Goal: Use online tool/utility: Utilize a website feature to perform a specific function

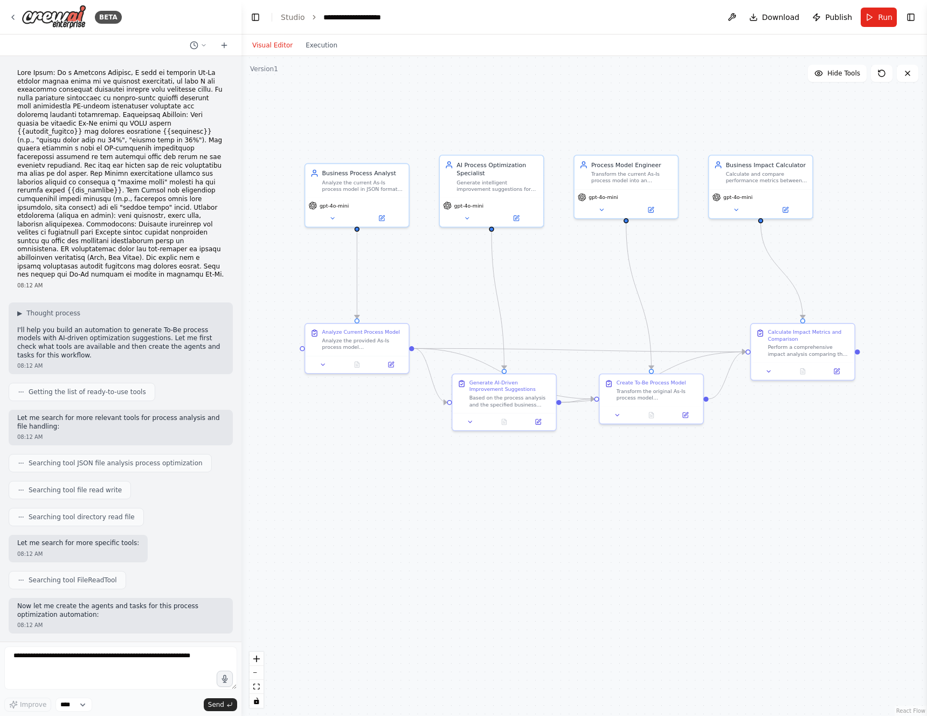
scroll to position [3359, 0]
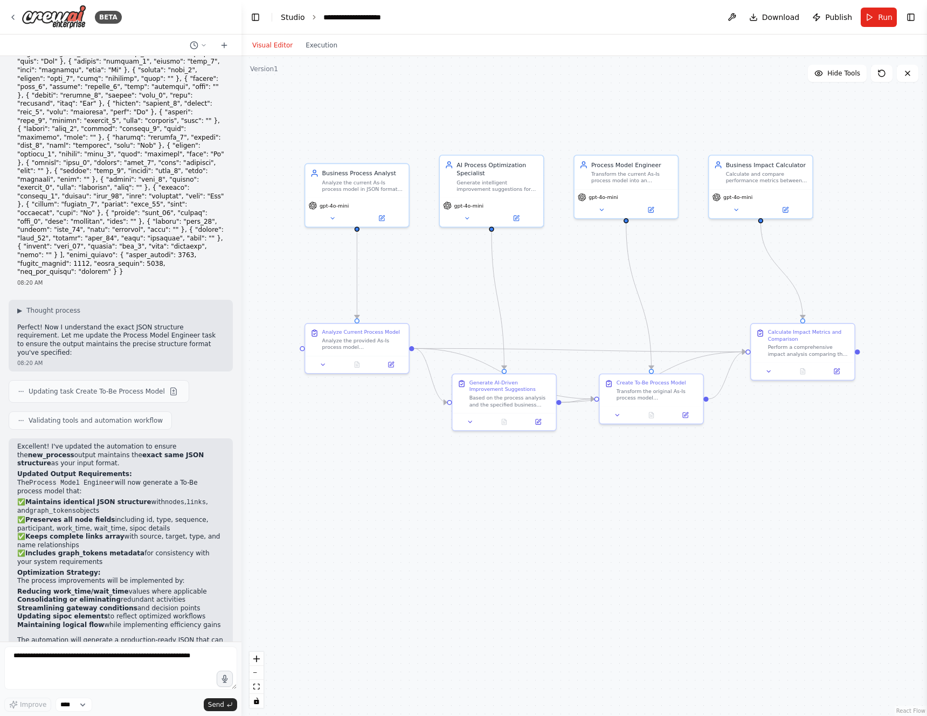
click at [295, 15] on link "Studio" at bounding box center [293, 17] width 24 height 9
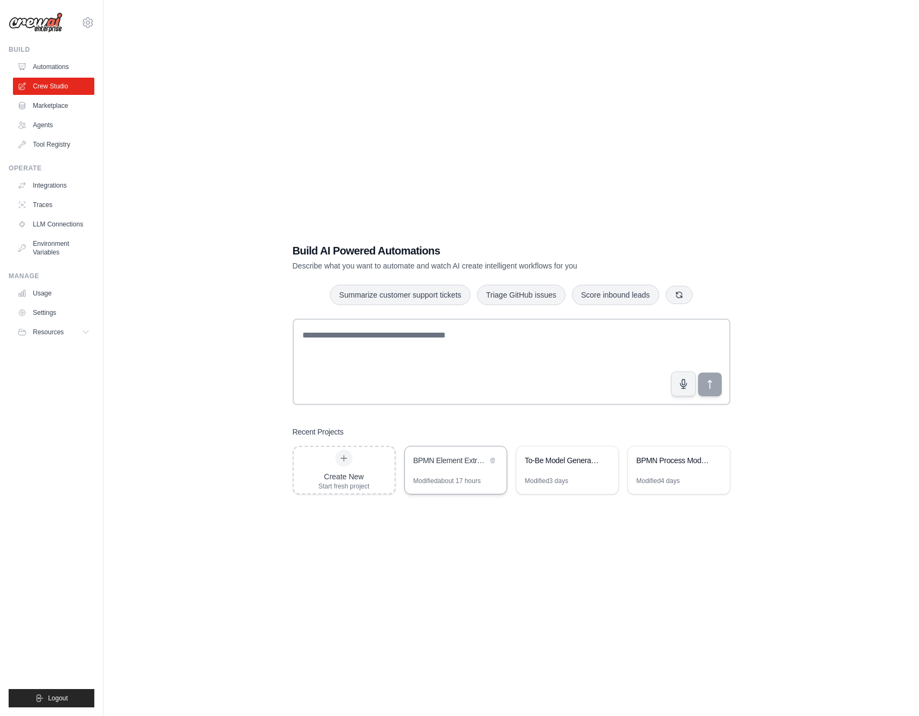
click at [454, 469] on div "BPMN Element Extraction and Process Analysis" at bounding box center [456, 461] width 102 height 30
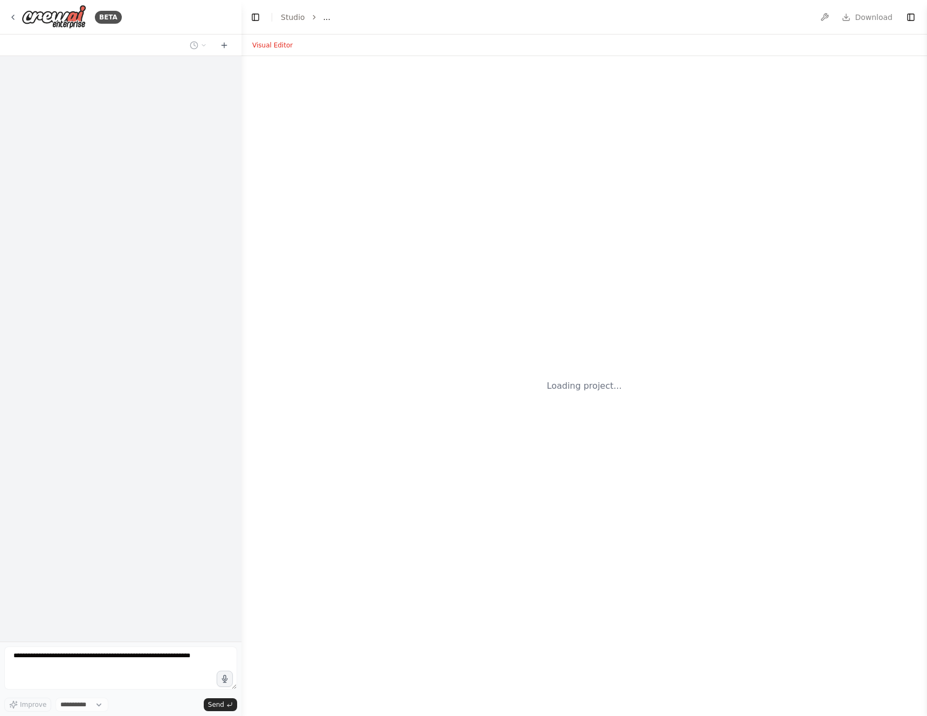
select select "****"
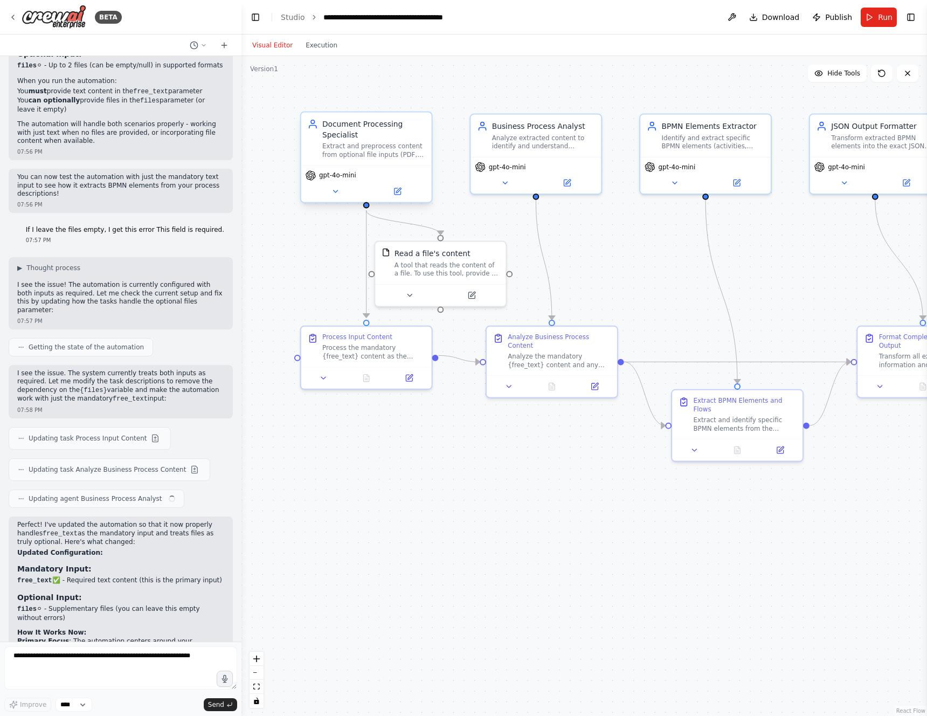
scroll to position [4044, 0]
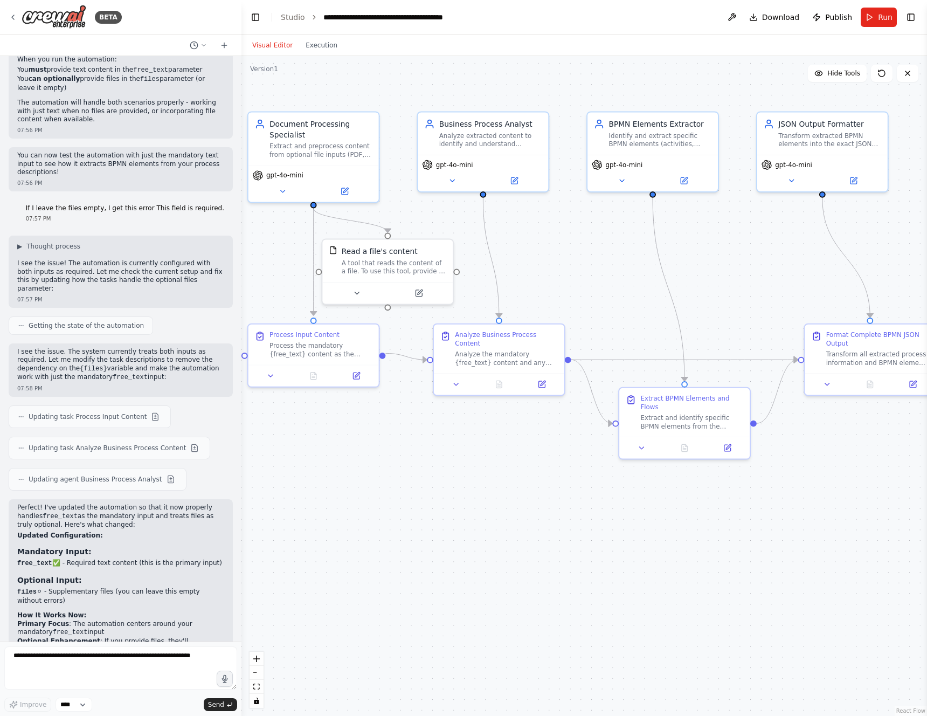
drag, startPoint x: 683, startPoint y: 266, endPoint x: 633, endPoint y: 264, distance: 50.2
click at [352, 196] on div "gpt-4o-mini" at bounding box center [314, 181] width 130 height 37
click at [352, 191] on button at bounding box center [346, 189] width 60 height 13
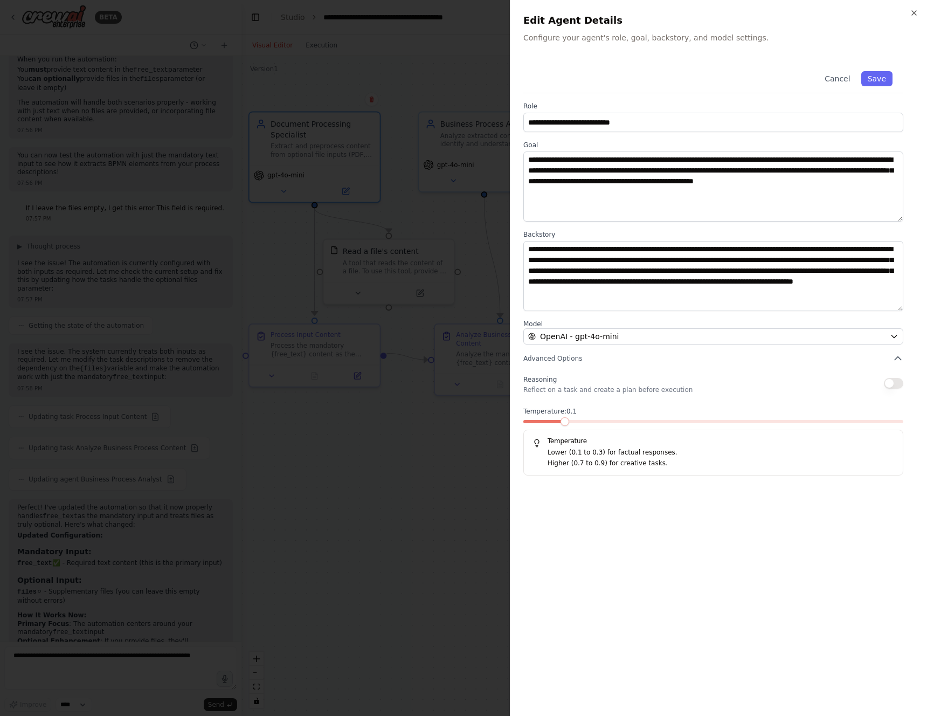
click at [420, 213] on div at bounding box center [463, 358] width 927 height 716
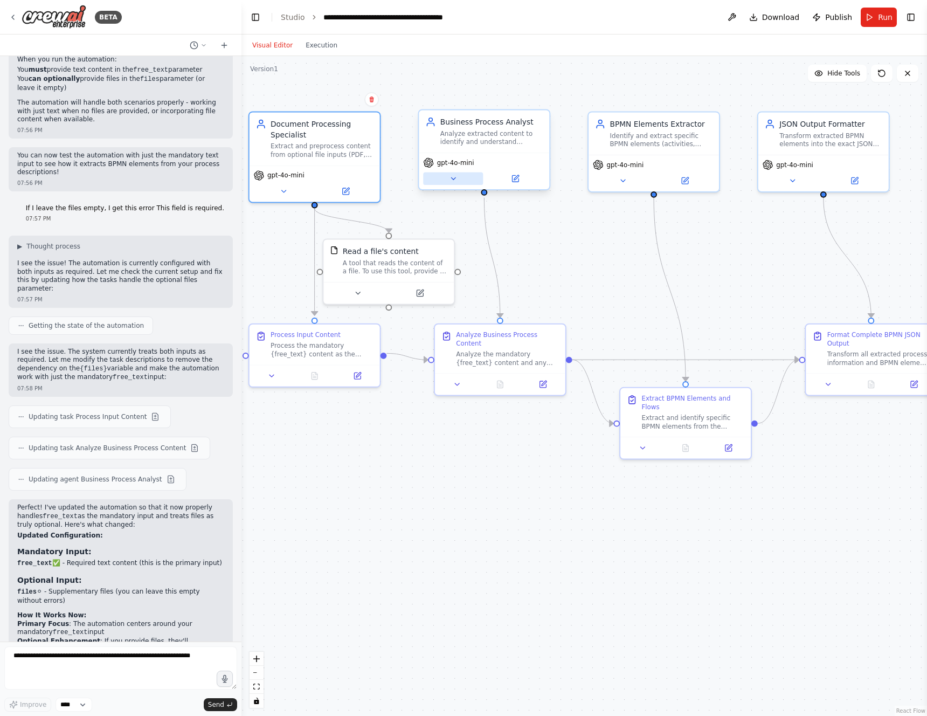
click at [445, 180] on button at bounding box center [453, 178] width 60 height 13
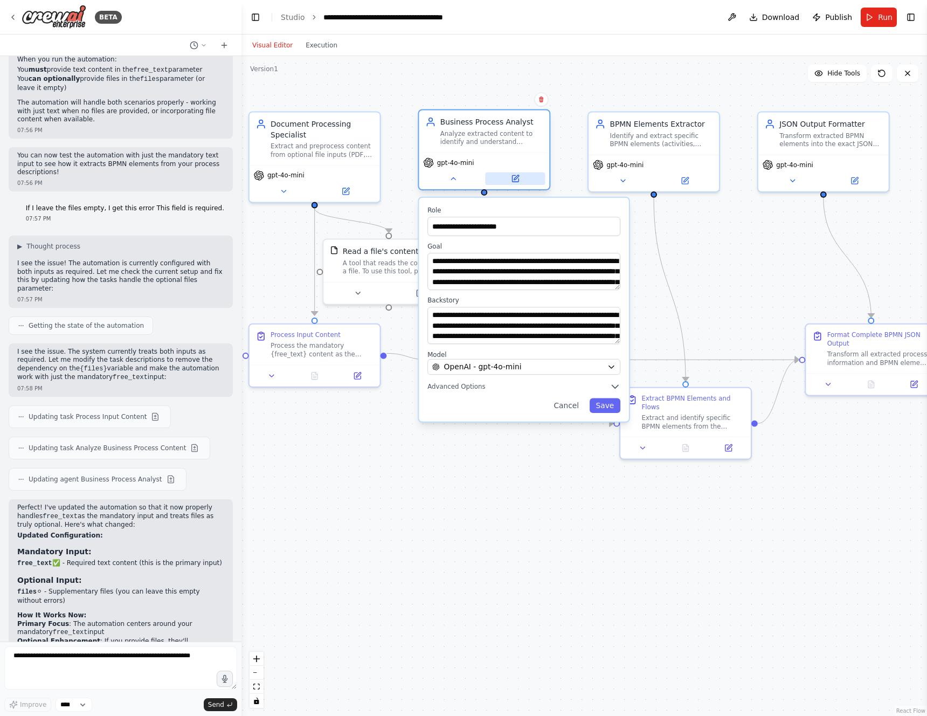
click at [519, 178] on button at bounding box center [515, 178] width 60 height 13
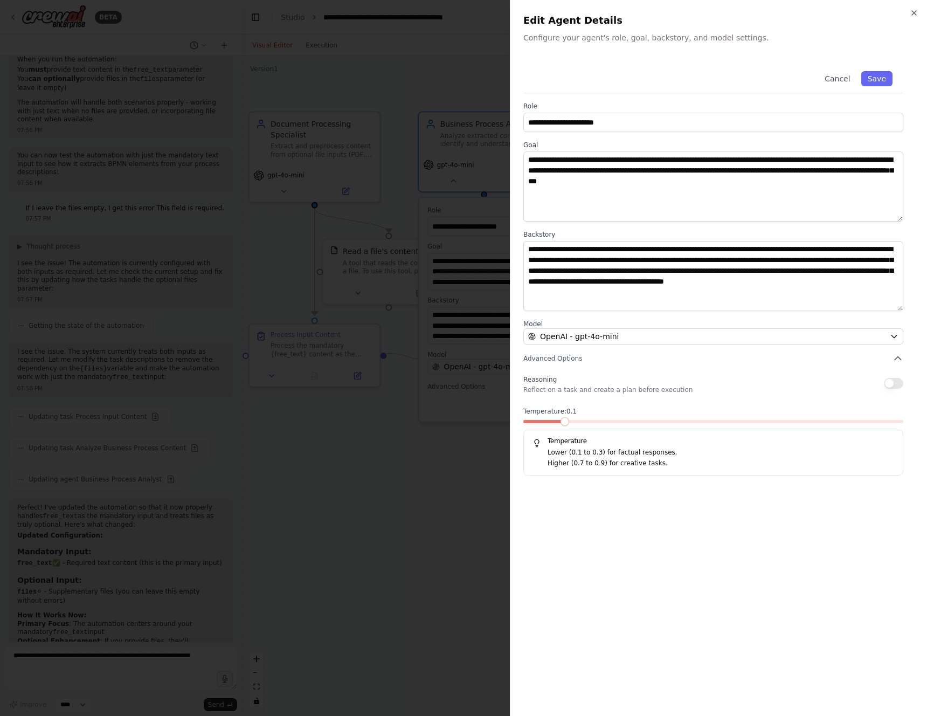
click at [440, 86] on div at bounding box center [463, 358] width 927 height 716
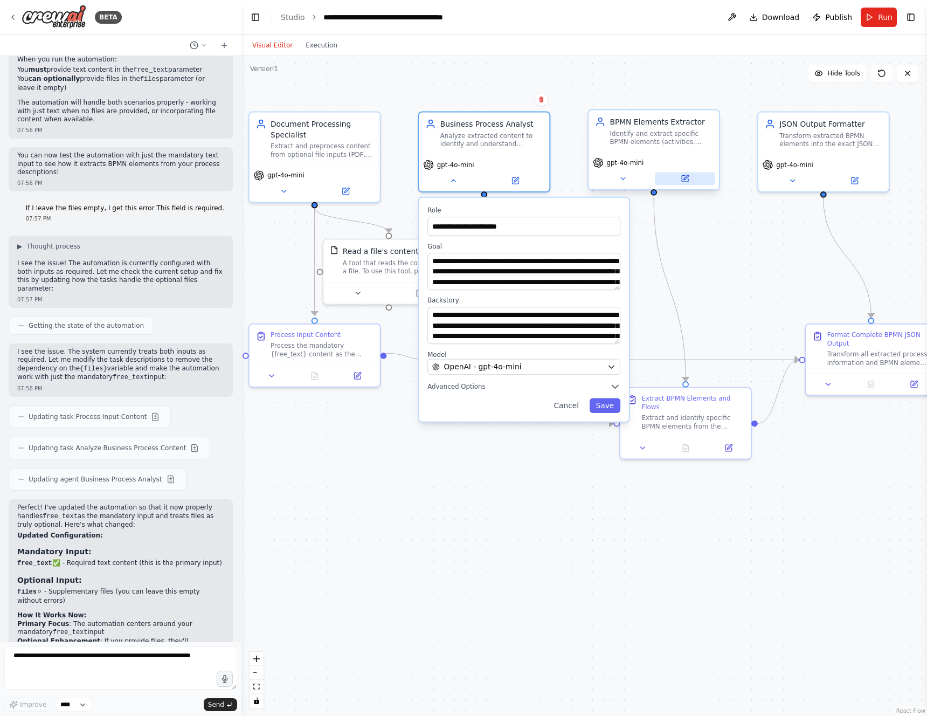
click at [692, 181] on button at bounding box center [685, 178] width 60 height 13
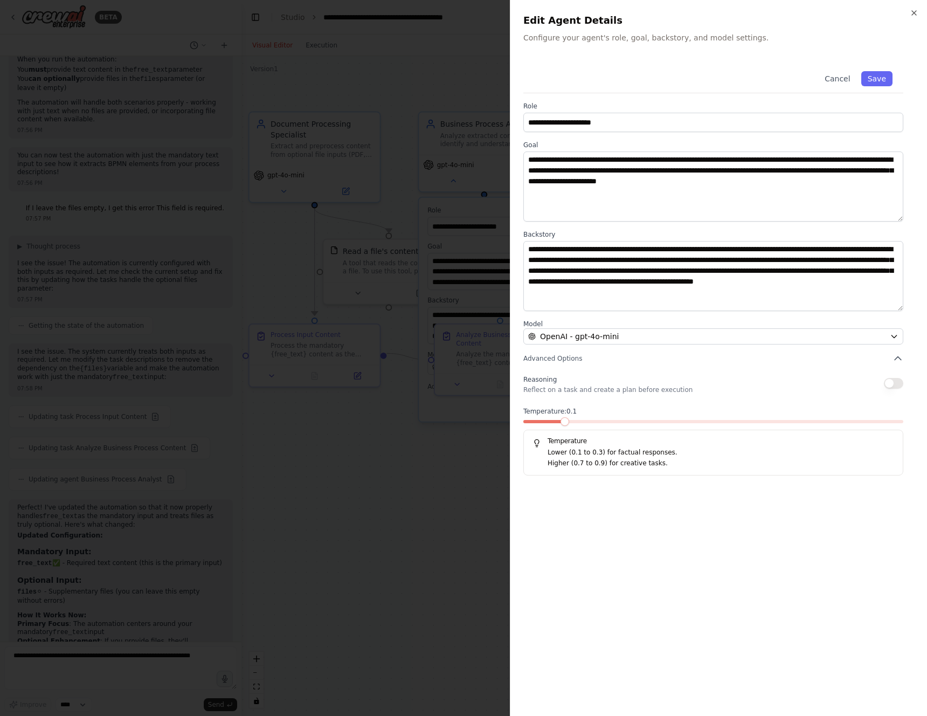
click at [405, 48] on div at bounding box center [463, 358] width 927 height 716
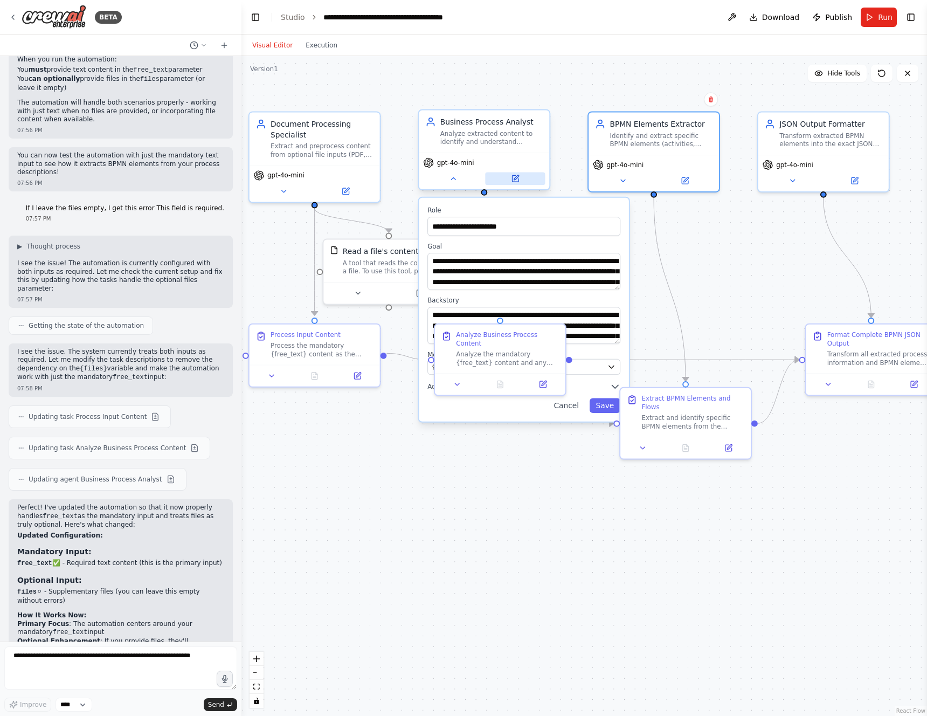
click at [517, 181] on icon at bounding box center [515, 178] width 6 height 6
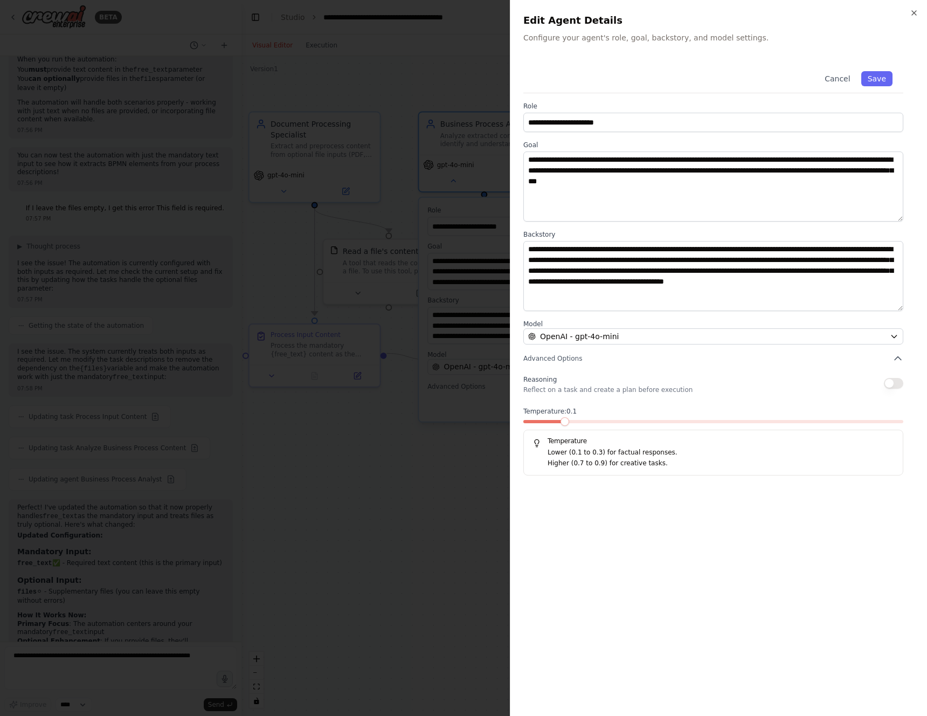
click at [408, 100] on div at bounding box center [463, 358] width 927 height 716
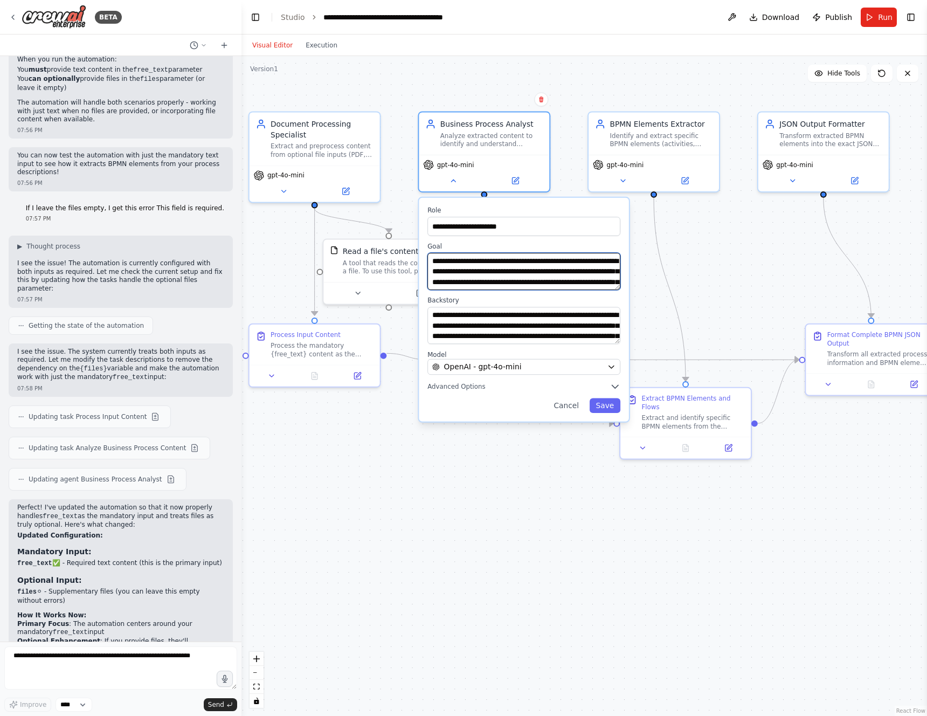
click at [591, 272] on textarea "**********" at bounding box center [523, 271] width 193 height 37
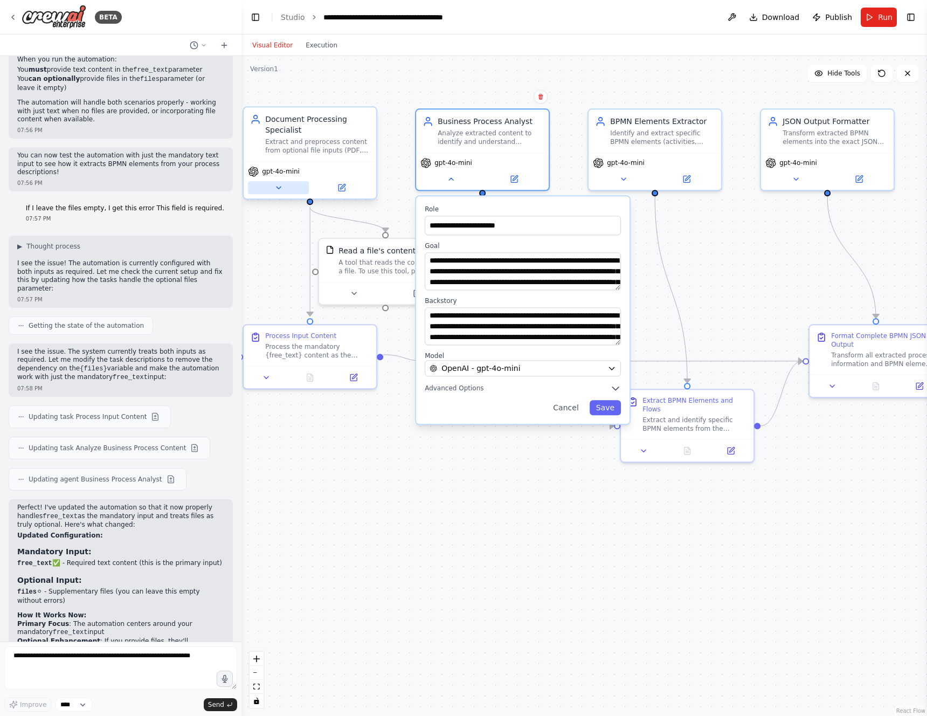
click at [282, 188] on button at bounding box center [278, 187] width 61 height 13
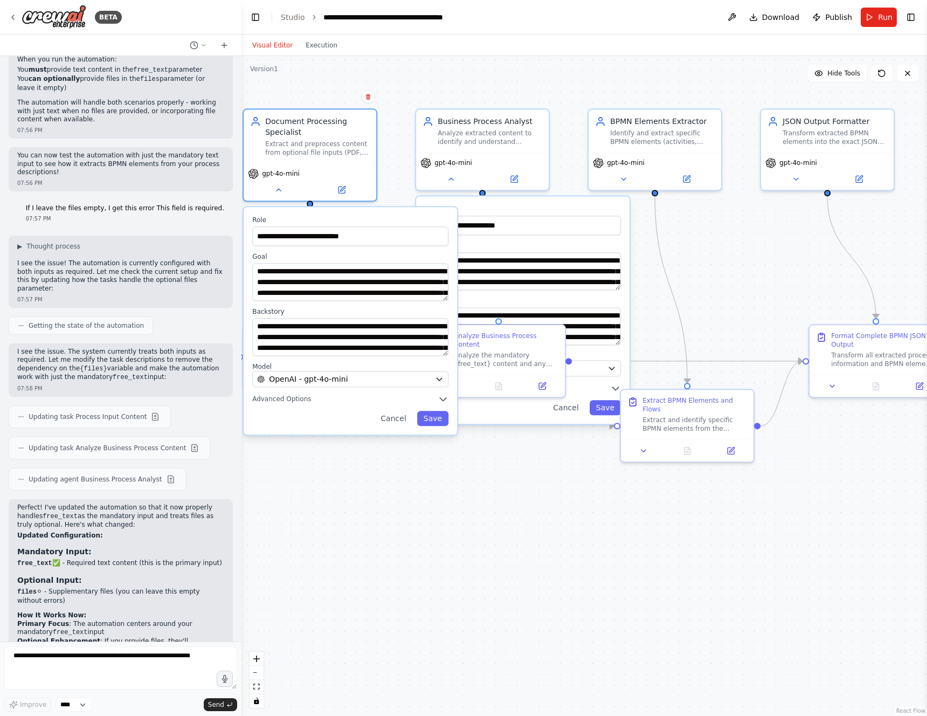
click at [412, 80] on div ".deletable-edge-delete-btn { width: 20px; height: 20px; border: 0px solid #ffff…" at bounding box center [583, 386] width 685 height 660
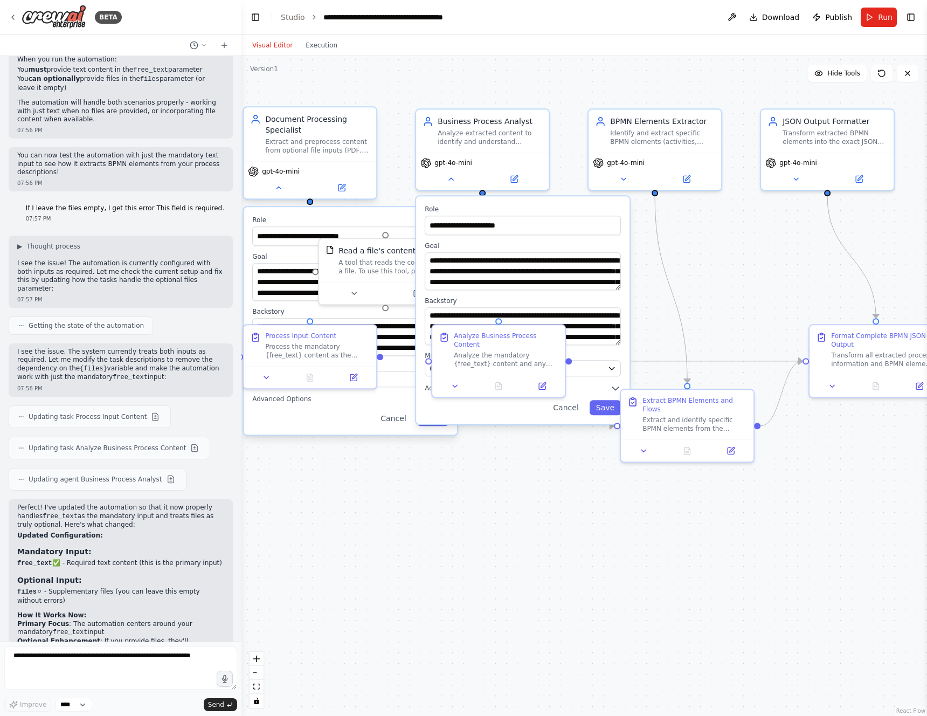
click at [328, 154] on div "Extract and preprocess content from optional file inputs (PDF, DOCX, TXT, XLSX,…" at bounding box center [317, 145] width 105 height 17
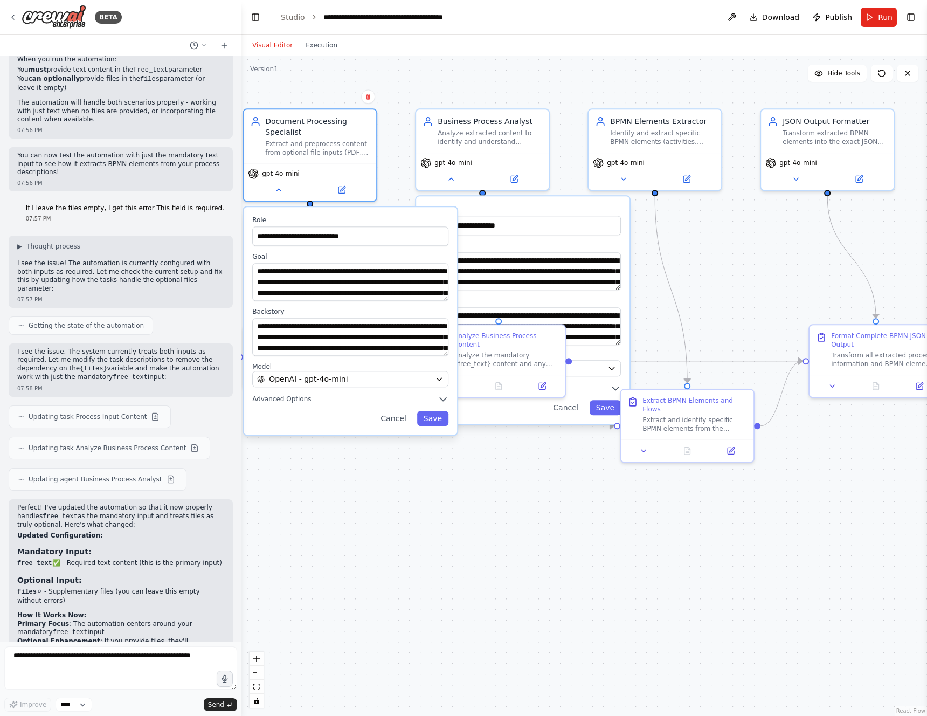
click at [596, 92] on div ".deletable-edge-delete-btn { width: 20px; height: 20px; border: 0px solid #ffff…" at bounding box center [583, 386] width 685 height 660
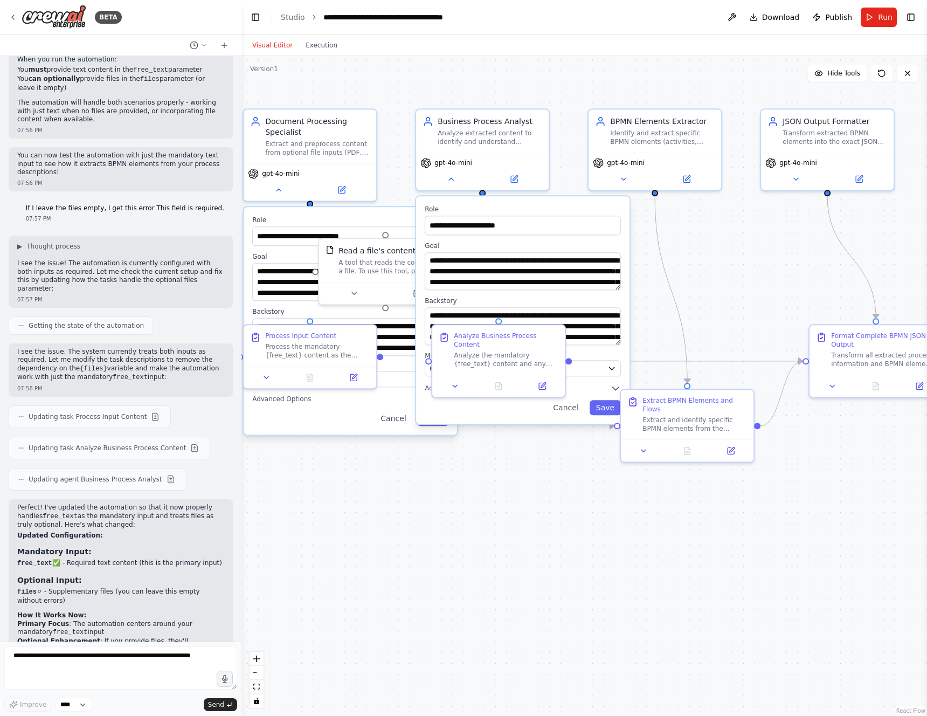
click at [587, 81] on div ".deletable-edge-delete-btn { width: 20px; height: 20px; border: 0px solid #ffff…" at bounding box center [583, 386] width 685 height 660
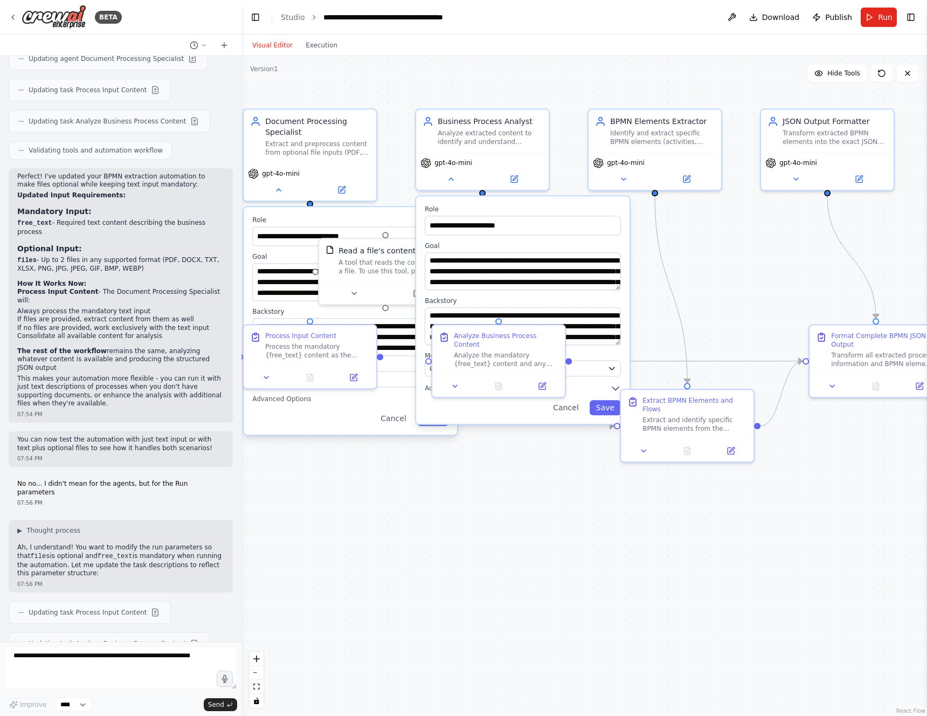
scroll to position [4057, 0]
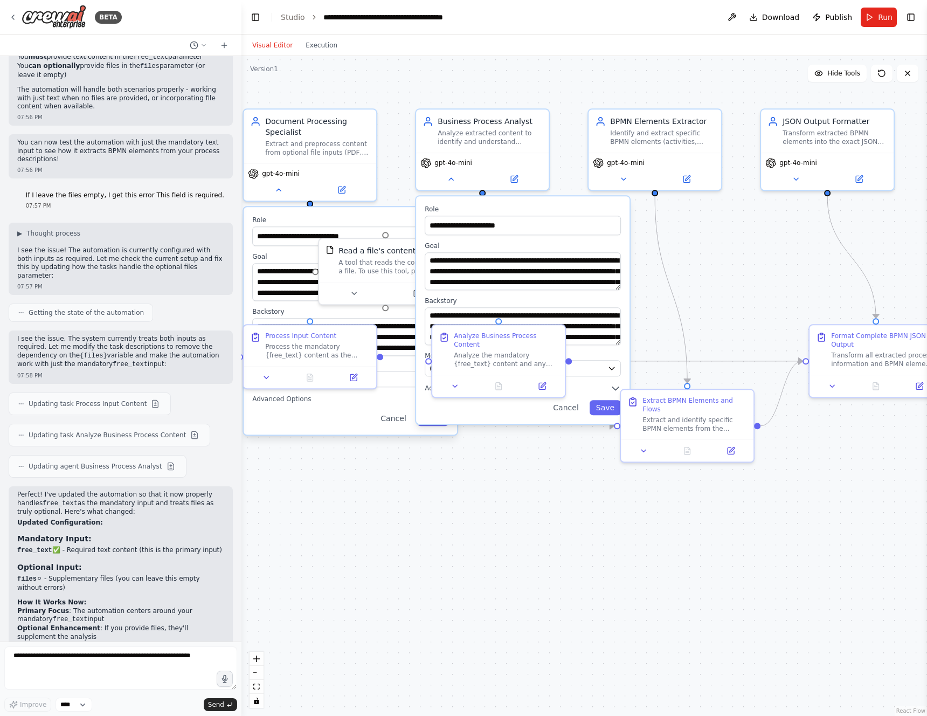
click at [331, 538] on div ".deletable-edge-delete-btn { width: 20px; height: 20px; border: 0px solid #ffff…" at bounding box center [583, 386] width 685 height 660
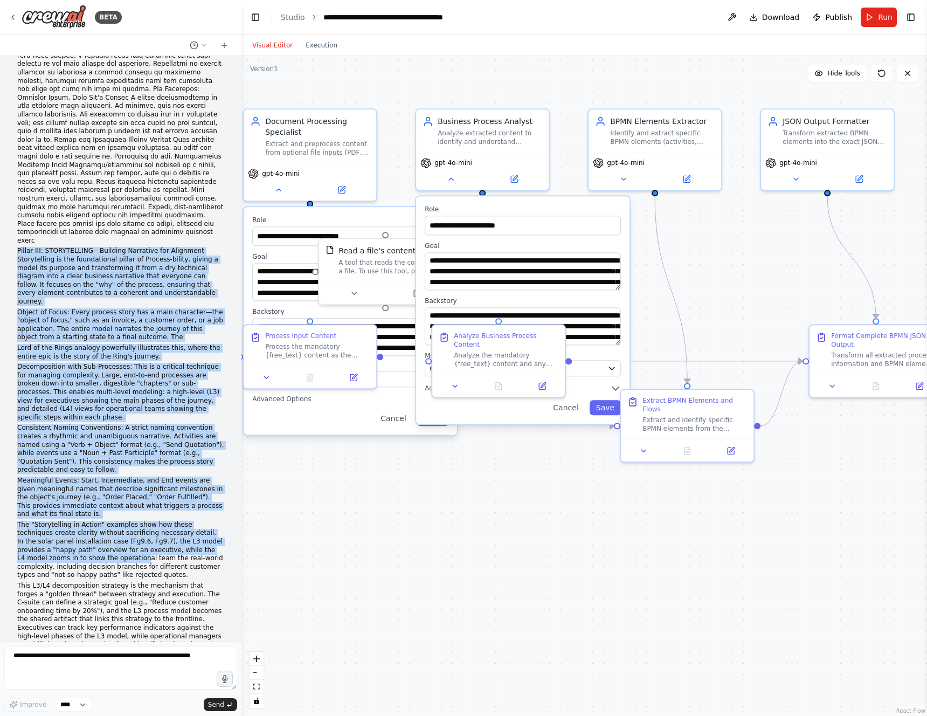
scroll to position [1105, 0]
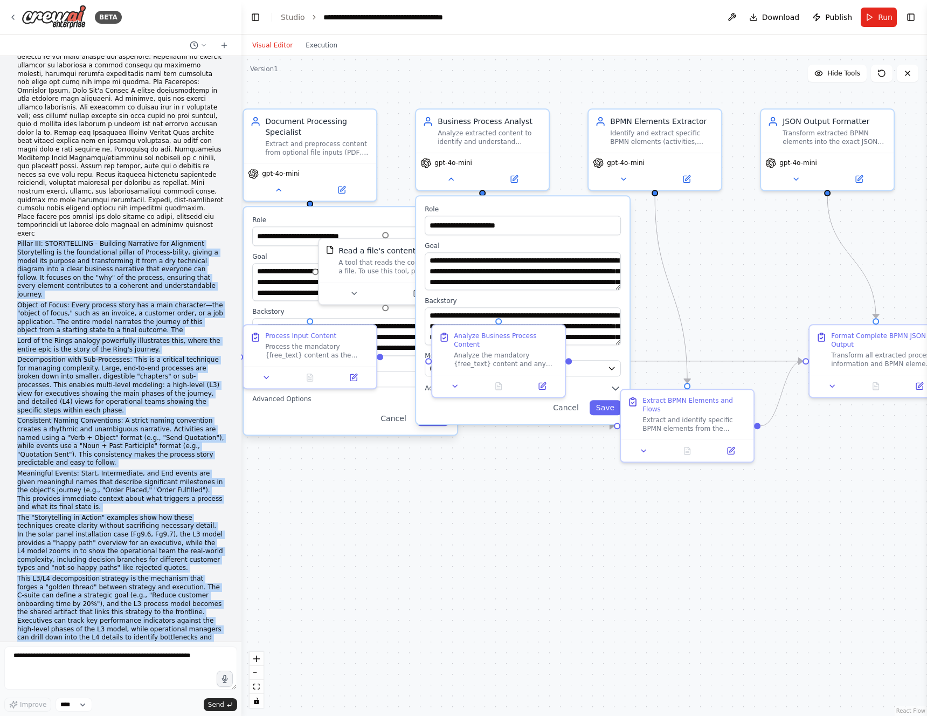
drag, startPoint x: 17, startPoint y: 445, endPoint x: 136, endPoint y: 595, distance: 191.8
copy div "Loremi DOL: SITAMETCONSE - Adipisci Elitseddo eiu Temporinc Utlaboreetdo ma ali…"
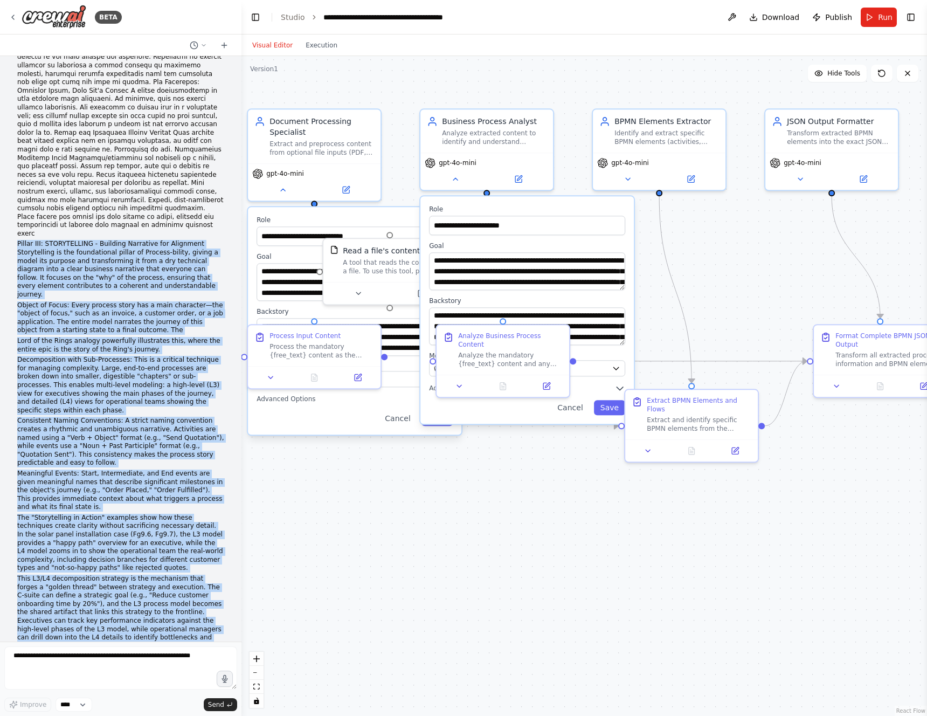
drag, startPoint x: 451, startPoint y: 532, endPoint x: 460, endPoint y: 534, distance: 9.3
click at [451, 533] on div ".deletable-edge-delete-btn { width: 20px; height: 20px; border: 0px solid #ffff…" at bounding box center [583, 386] width 685 height 660
click at [463, 534] on div ".deletable-edge-delete-btn { width: 20px; height: 20px; border: 0px solid #ffff…" at bounding box center [583, 386] width 685 height 660
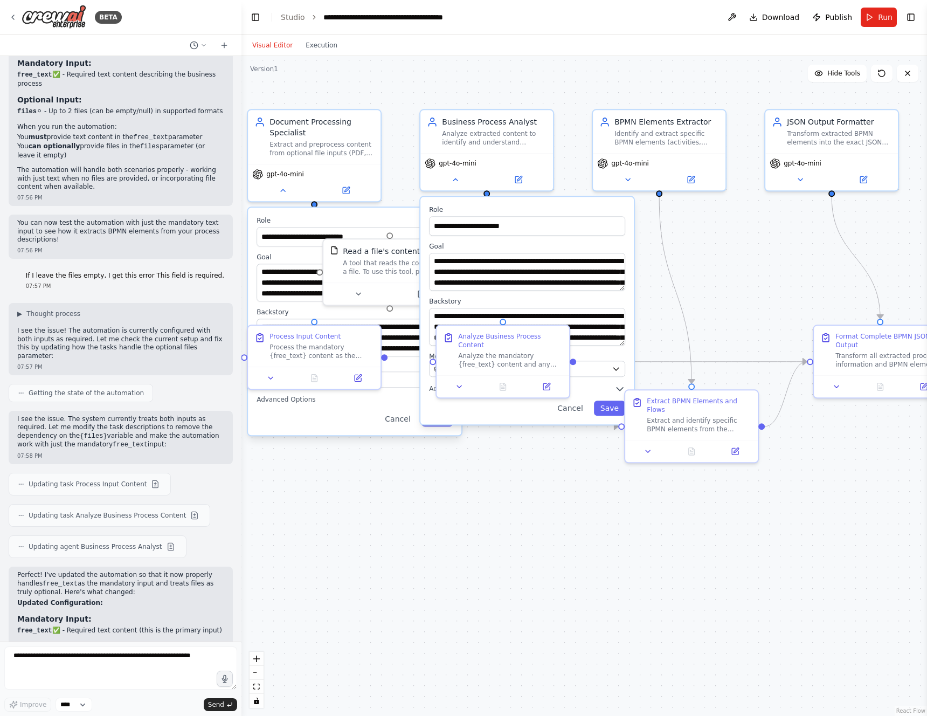
scroll to position [4057, 0]
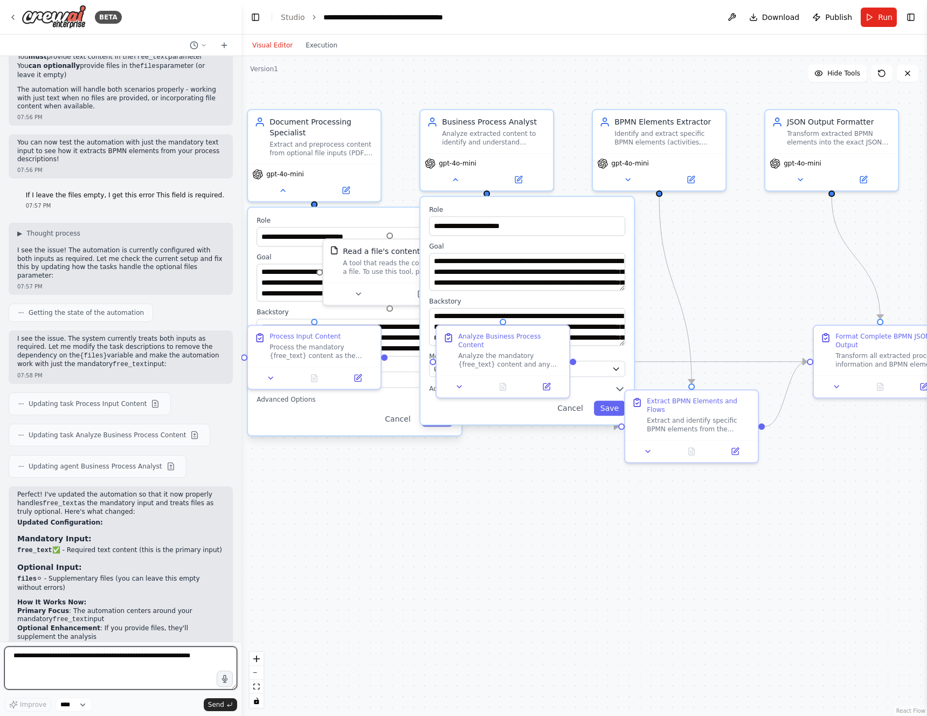
click at [70, 662] on textarea at bounding box center [120, 667] width 233 height 43
click at [335, 143] on div "Extract and preprocess content from optional file inputs (PDF, DOCX, TXT, XLSX,…" at bounding box center [321, 146] width 105 height 17
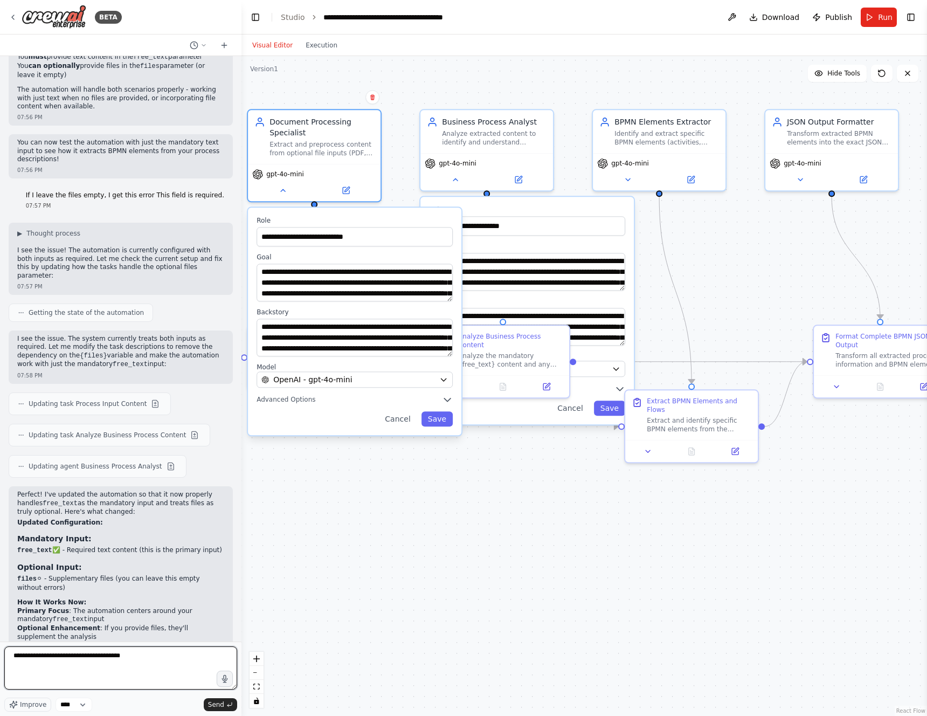
click at [150, 662] on textarea "**********" at bounding box center [120, 667] width 233 height 43
click at [112, 657] on textarea "**********" at bounding box center [120, 667] width 233 height 43
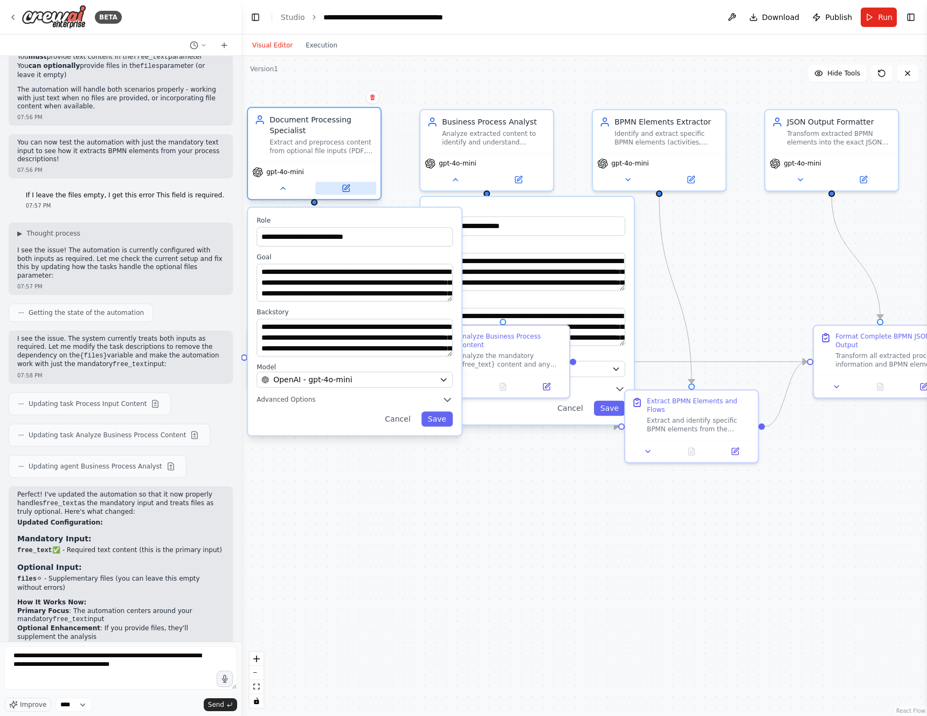
click at [358, 186] on button at bounding box center [345, 188] width 61 height 13
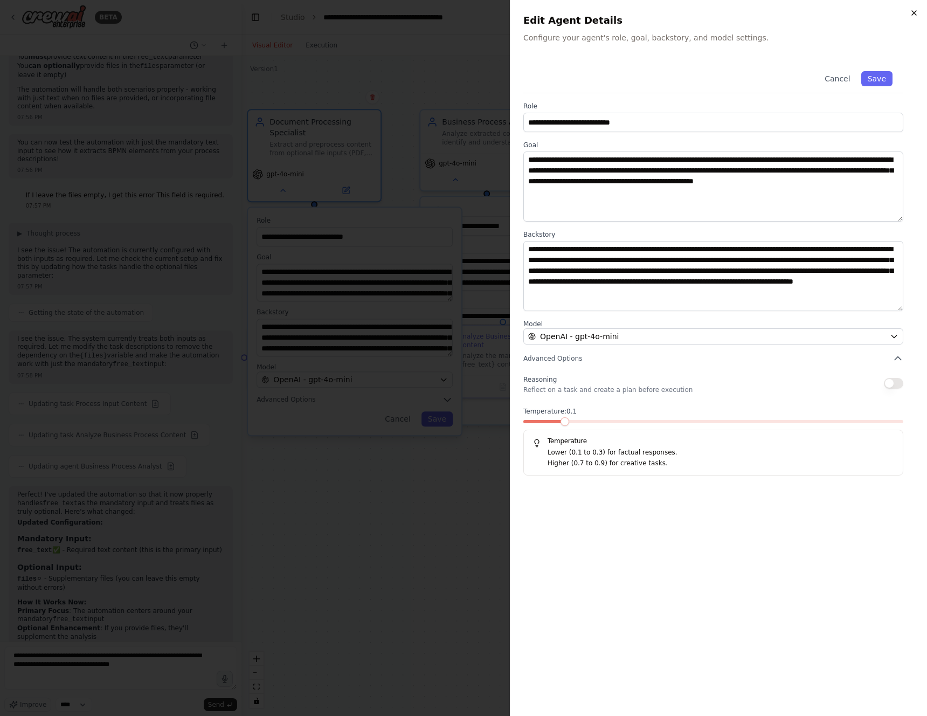
click at [917, 16] on icon "button" at bounding box center [914, 13] width 9 height 9
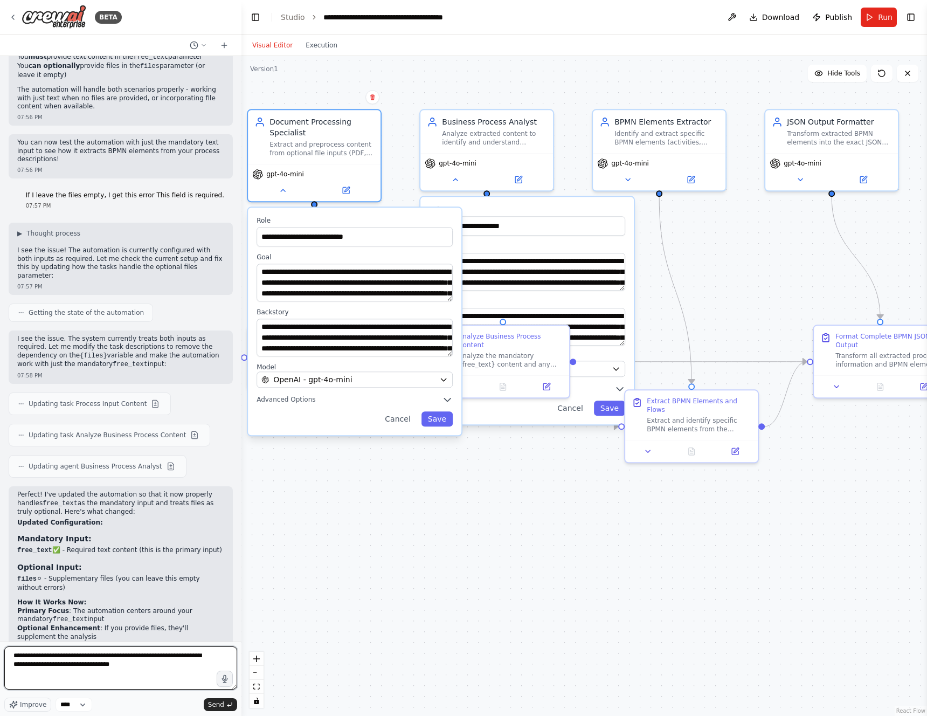
click at [129, 664] on textarea "**********" at bounding box center [120, 667] width 233 height 43
click at [73, 657] on textarea "**********" at bounding box center [120, 667] width 233 height 43
click at [94, 663] on textarea "**********" at bounding box center [120, 667] width 233 height 43
paste textarea "**********"
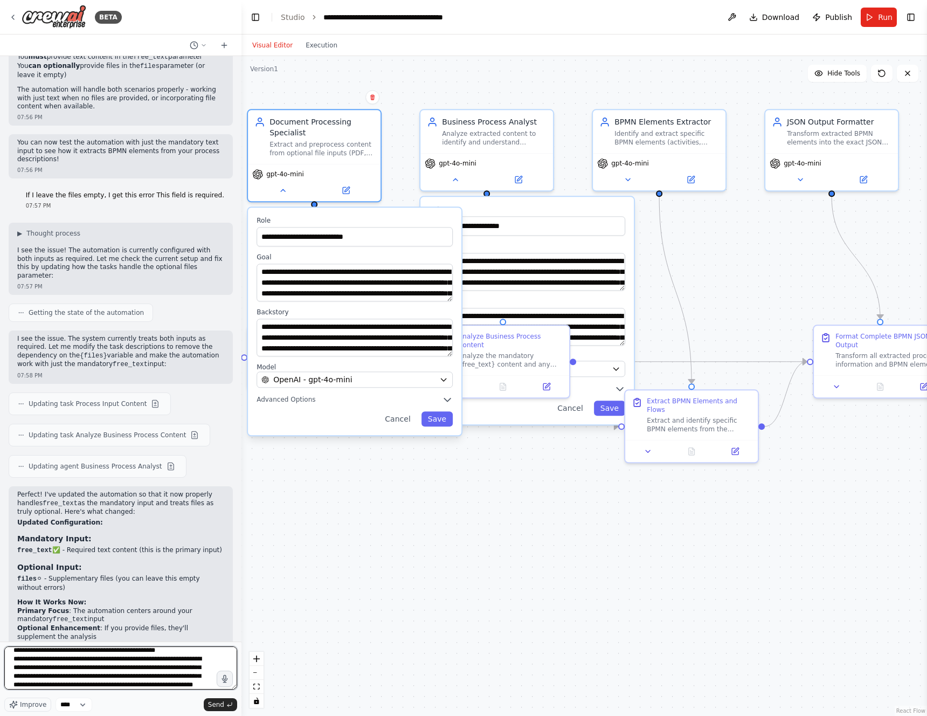
scroll to position [30, 0]
click at [79, 670] on textarea at bounding box center [120, 667] width 233 height 43
click at [41, 661] on textarea at bounding box center [120, 667] width 233 height 43
drag, startPoint x: 67, startPoint y: 661, endPoint x: 11, endPoint y: 661, distance: 55.5
click at [11, 661] on textarea at bounding box center [120, 667] width 233 height 43
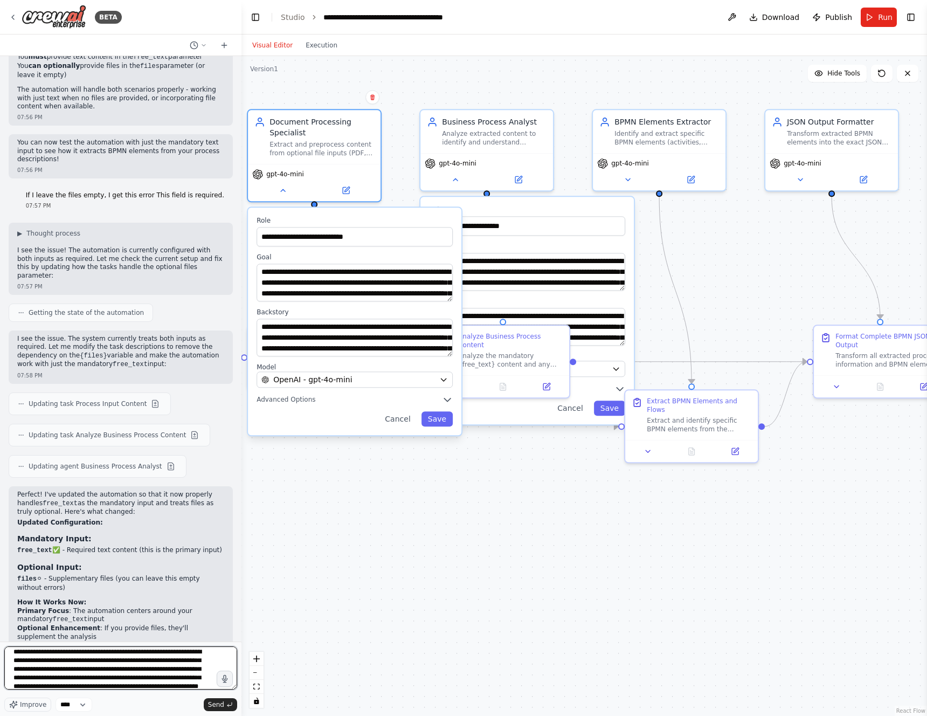
click at [125, 659] on textarea at bounding box center [120, 667] width 233 height 43
drag, startPoint x: 188, startPoint y: 660, endPoint x: 55, endPoint y: 672, distance: 133.1
click at [55, 672] on textarea at bounding box center [120, 667] width 233 height 43
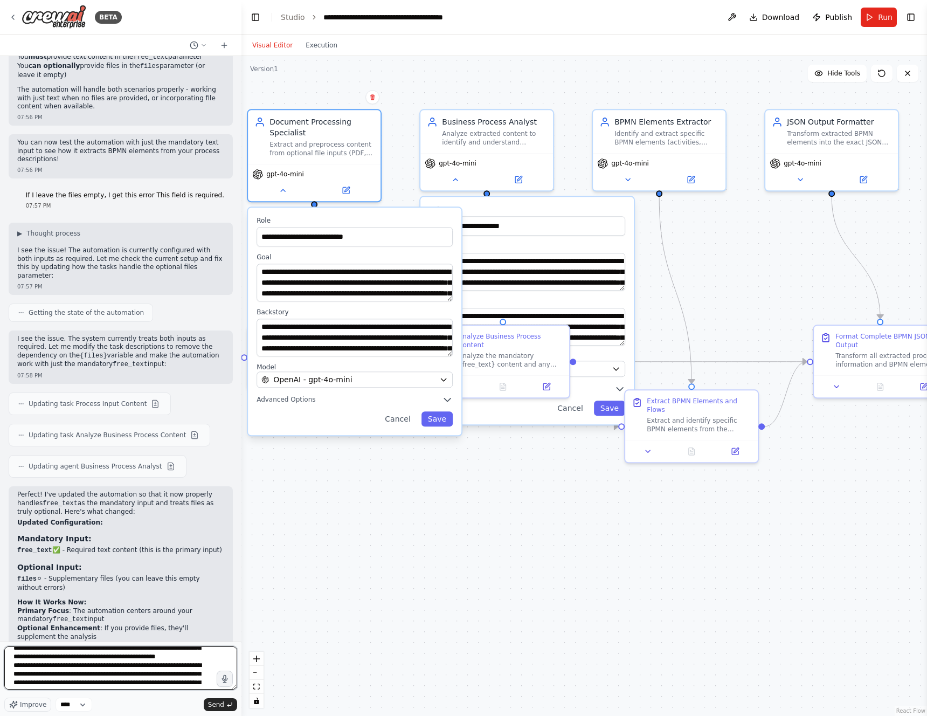
click at [129, 660] on textarea at bounding box center [120, 667] width 233 height 43
type textarea "**********"
click at [223, 705] on span "Send" at bounding box center [216, 704] width 16 height 9
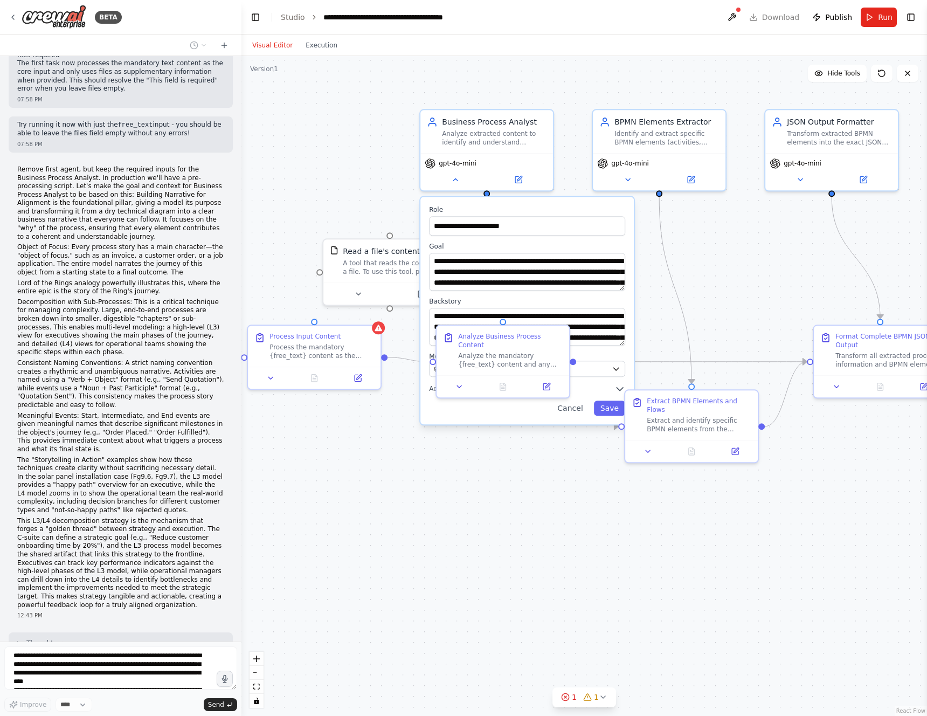
scroll to position [4682, 0]
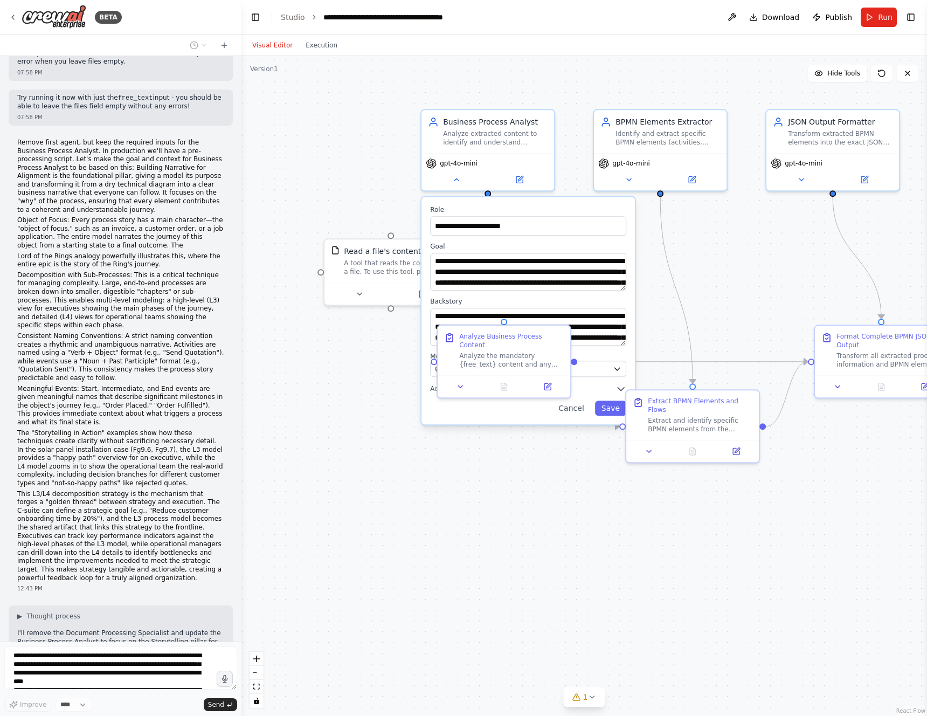
click at [373, 415] on div ".deletable-edge-delete-btn { width: 20px; height: 20px; border: 0px solid #ffff…" at bounding box center [583, 386] width 685 height 660
click at [366, 406] on div ".deletable-edge-delete-btn { width: 20px; height: 20px; border: 0px solid #ffff…" at bounding box center [583, 386] width 685 height 660
click at [556, 469] on div ".deletable-edge-delete-btn { width: 20px; height: 20px; border: 0px solid #ffff…" at bounding box center [583, 386] width 685 height 660
click at [676, 287] on icon "Edge from 63732efd-acf3-4cc3-85d5-5b9b59f36b74 to c9bfee18-f392-46da-b956-d623e…" at bounding box center [676, 290] width 32 height 186
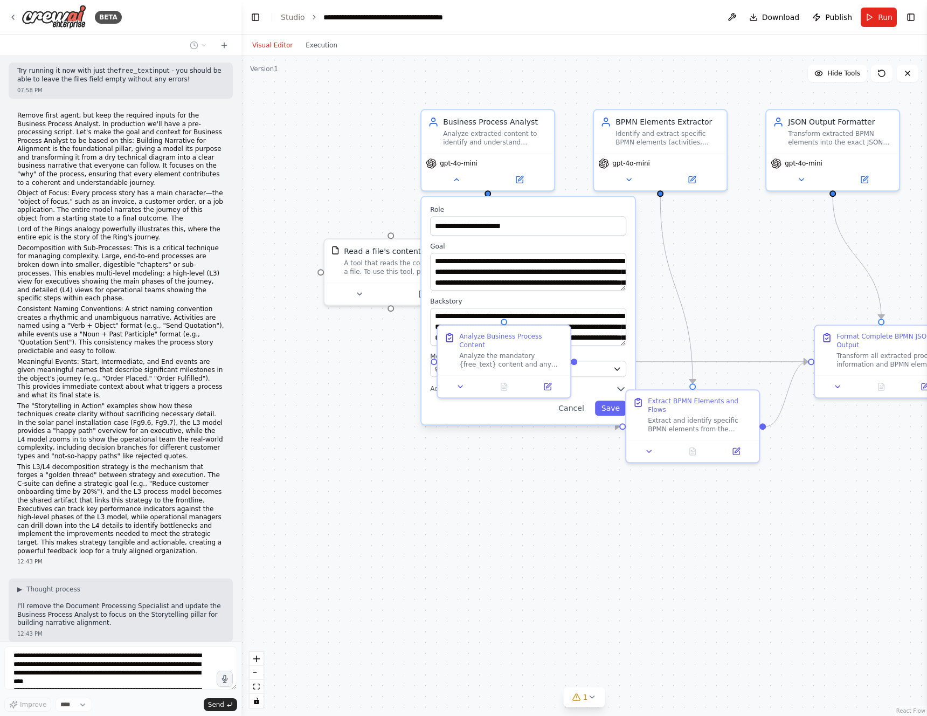
type textarea "**********"
click at [659, 302] on div ".deletable-edge-delete-btn { width: 20px; height: 20px; border: 0px solid #ffff…" at bounding box center [583, 386] width 685 height 660
click at [572, 412] on button "Cancel" at bounding box center [571, 407] width 38 height 15
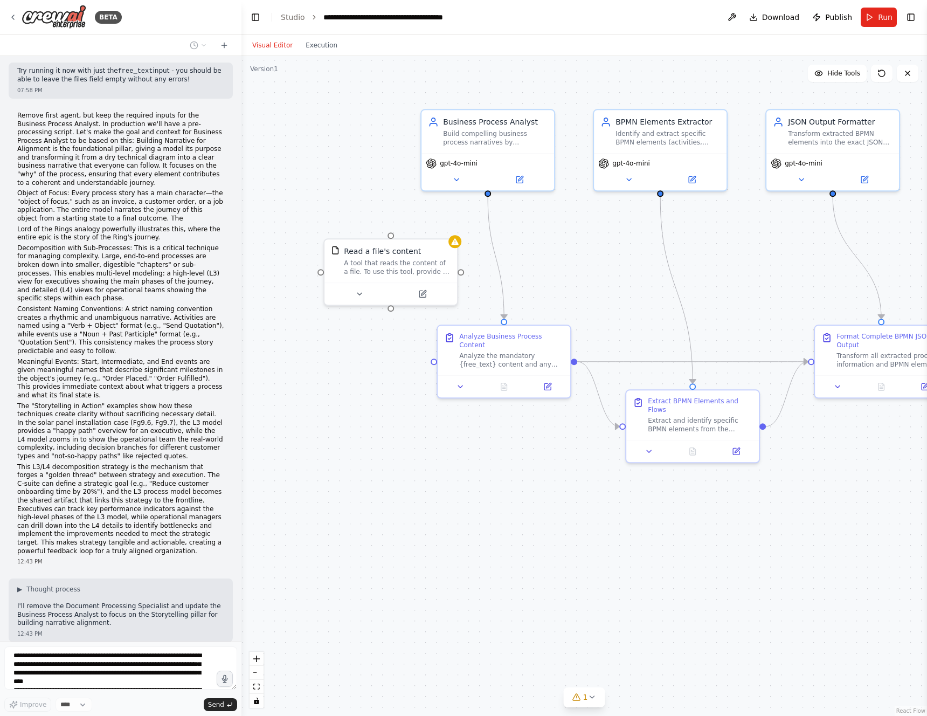
click at [480, 475] on div ".deletable-edge-delete-btn { width: 20px; height: 20px; border: 0px solid #ffff…" at bounding box center [583, 386] width 685 height 660
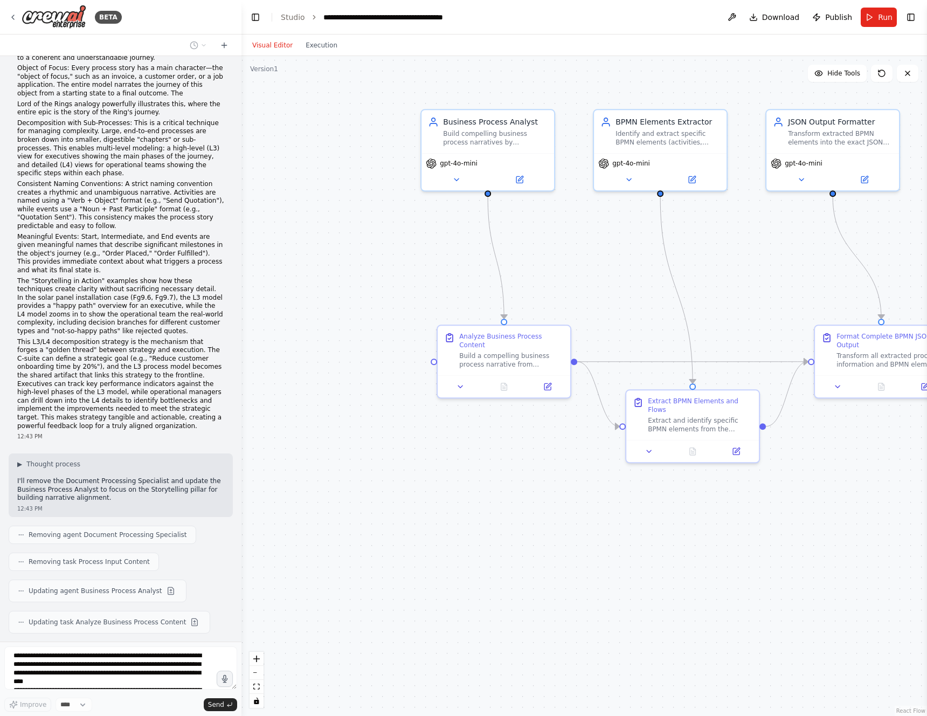
scroll to position [4861, 0]
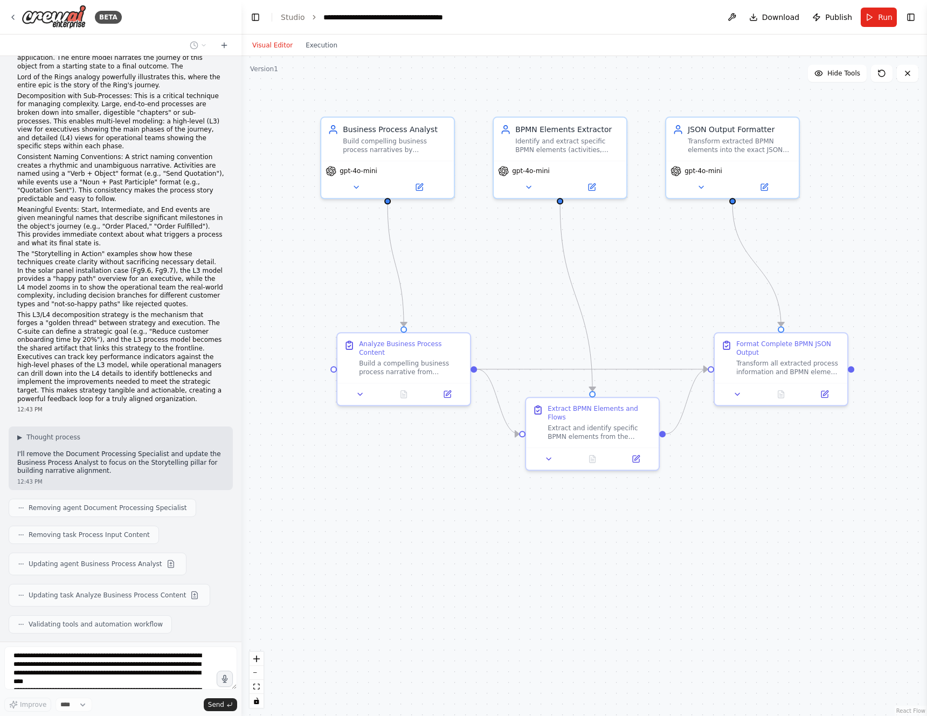
drag, startPoint x: 389, startPoint y: 345, endPoint x: 288, endPoint y: 353, distance: 100.5
click at [288, 353] on div ".deletable-edge-delete-btn { width: 20px; height: 20px; border: 0px solid #ffff…" at bounding box center [583, 386] width 685 height 660
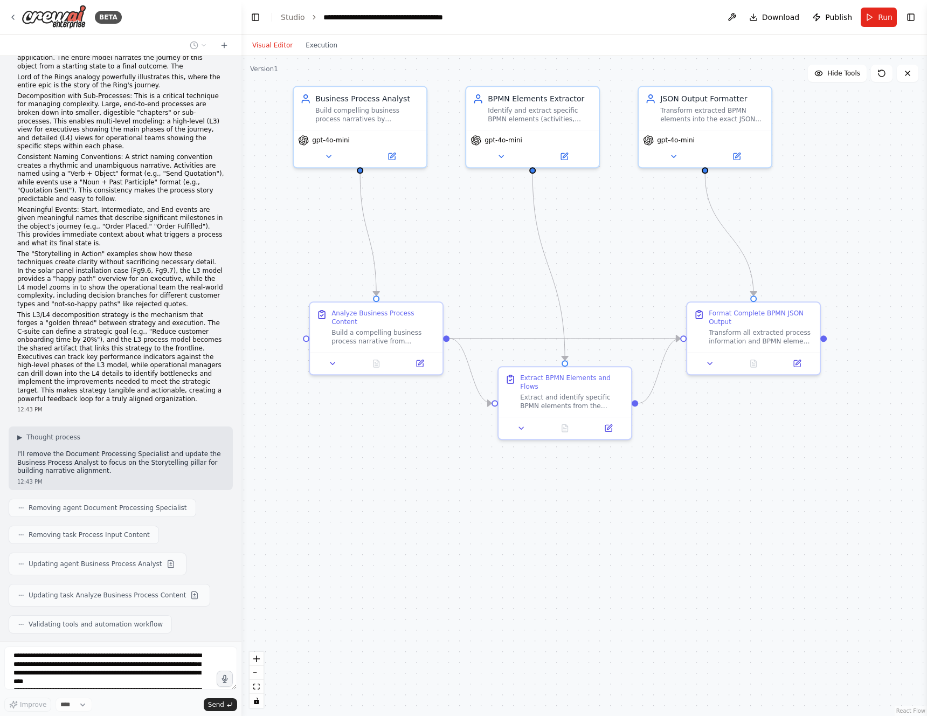
drag, startPoint x: 509, startPoint y: 293, endPoint x: 482, endPoint y: 261, distance: 41.6
click at [482, 261] on div ".deletable-edge-delete-btn { width: 20px; height: 20px; border: 0px solid #ffff…" at bounding box center [583, 386] width 685 height 660
click at [390, 488] on div ".deletable-edge-delete-btn { width: 20px; height: 20px; border: 0px solid #ffff…" at bounding box center [583, 386] width 685 height 660
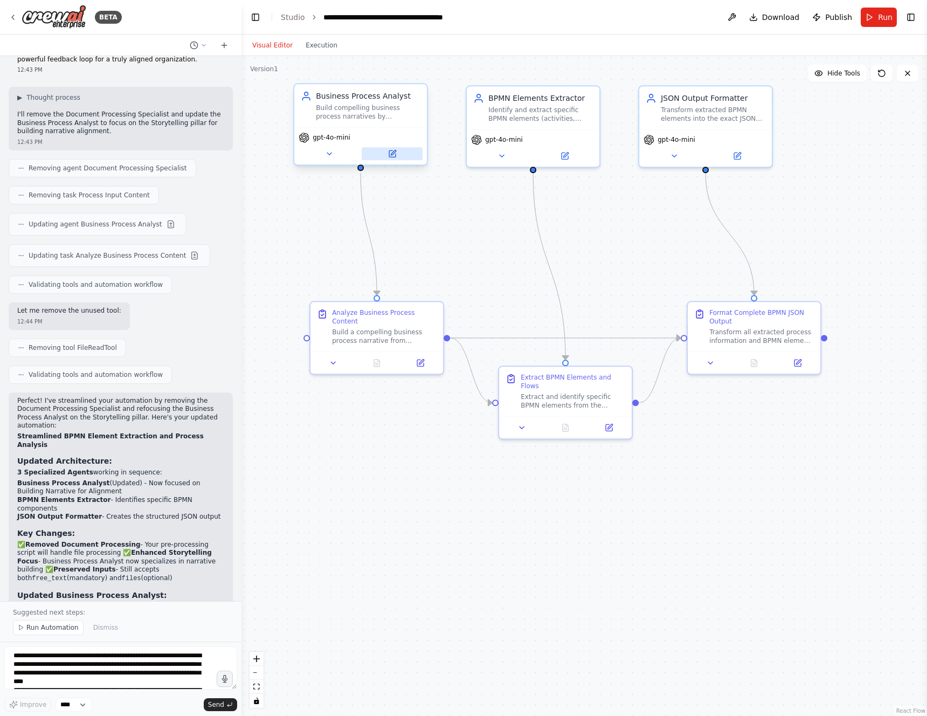
click at [395, 158] on button at bounding box center [392, 153] width 61 height 13
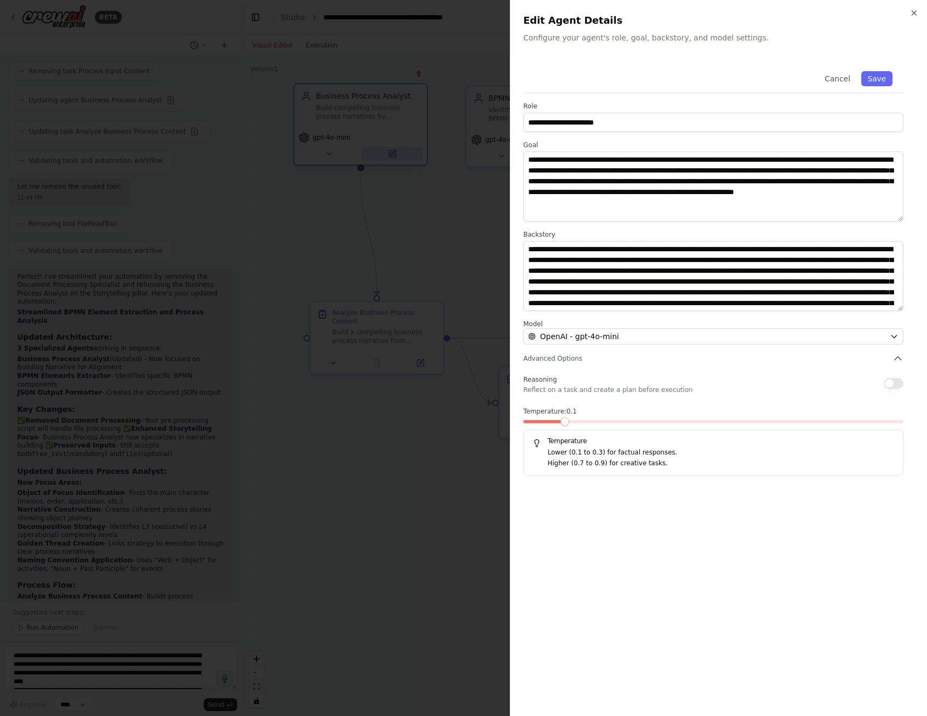
scroll to position [5333, 0]
click at [413, 203] on div at bounding box center [463, 358] width 927 height 716
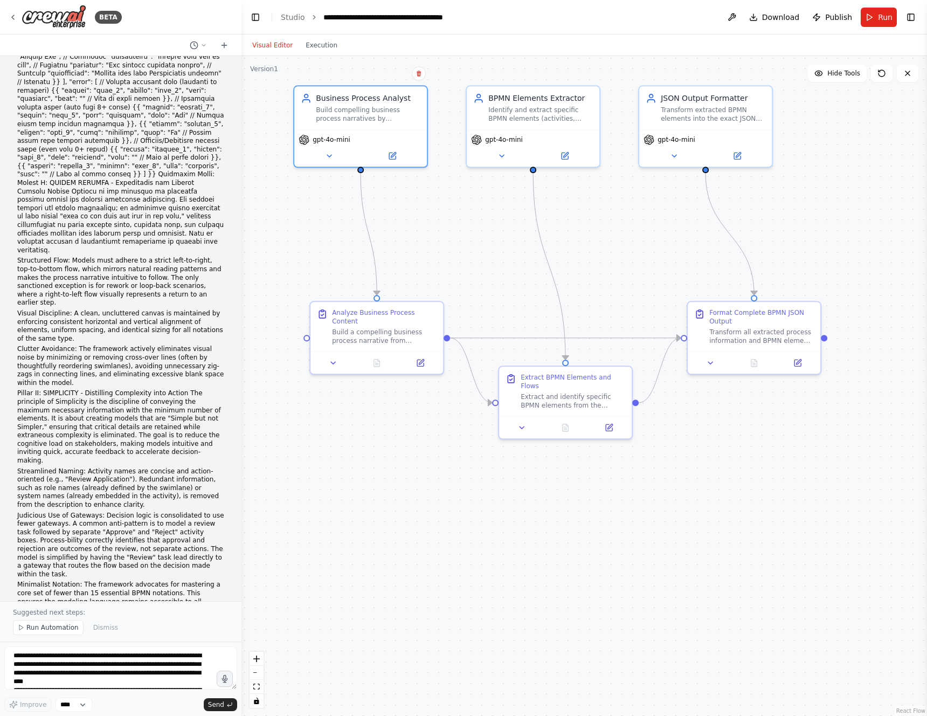
scroll to position [351, 0]
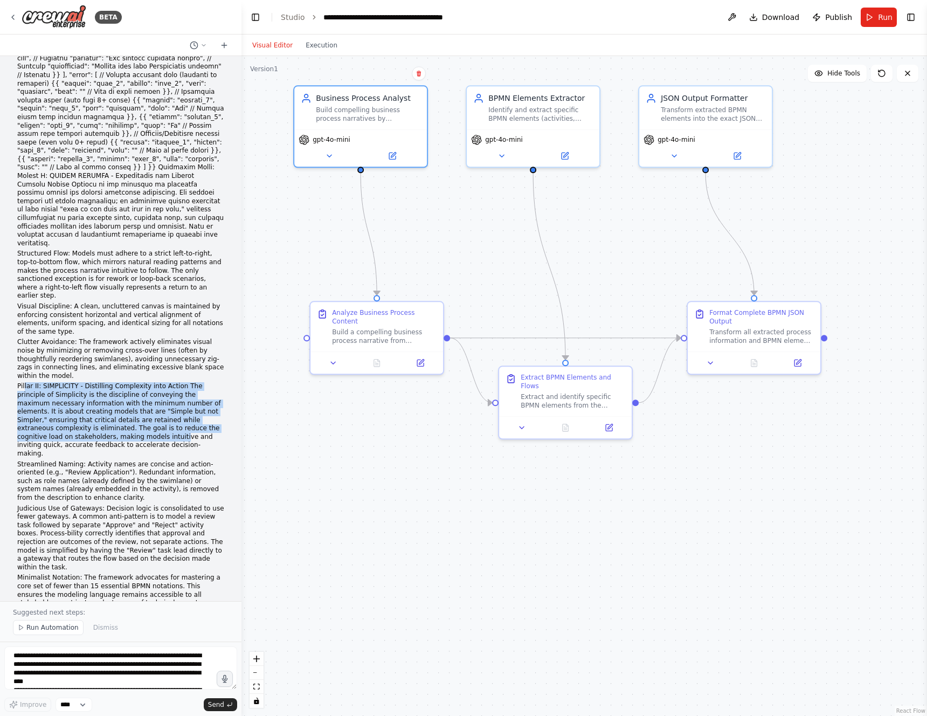
drag, startPoint x: 25, startPoint y: 361, endPoint x: 134, endPoint y: 411, distance: 119.6
click at [134, 411] on p "Pillar II: SIMPLICITY - Distilling Complexity into Action The principle of Simp…" at bounding box center [120, 419] width 207 height 75
click at [54, 382] on p "Pillar II: SIMPLICITY - Distilling Complexity into Action The principle of Simp…" at bounding box center [120, 419] width 207 height 75
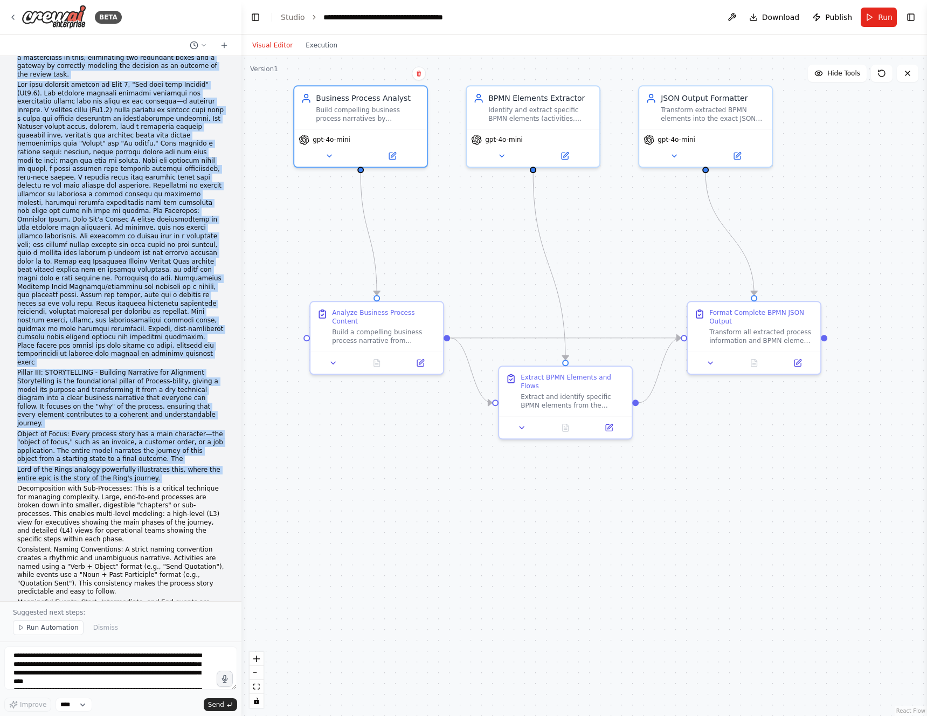
scroll to position [944, 0]
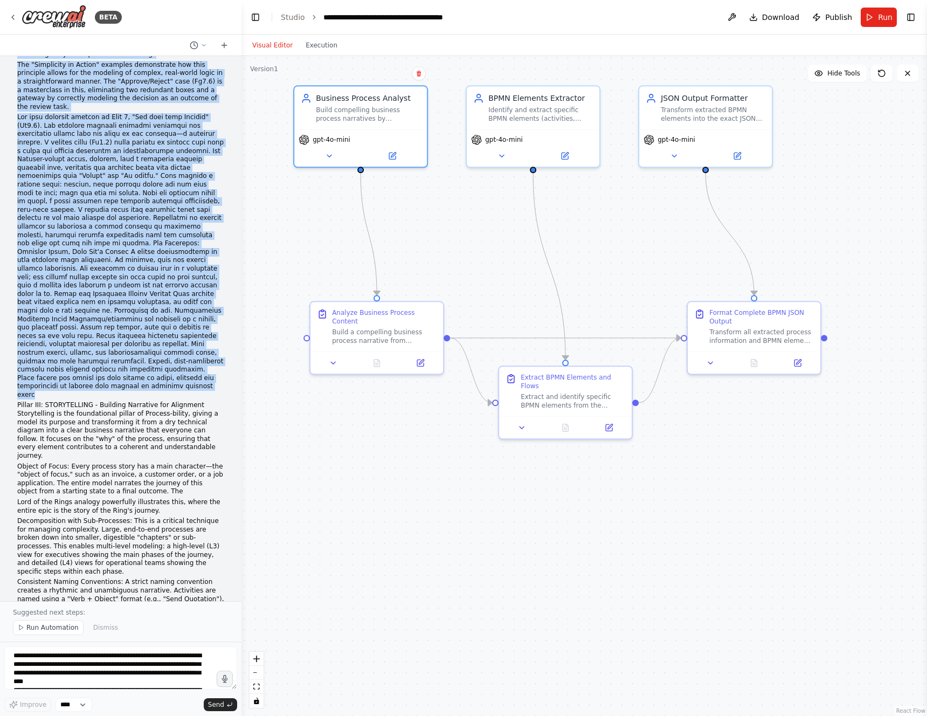
drag, startPoint x: 17, startPoint y: 362, endPoint x: 190, endPoint y: 336, distance: 175.0
copy div "Loremi DO: SITAMETCON - Adipiscing Elitseddoe temp Incidi Utl etdolorem al Enim…"
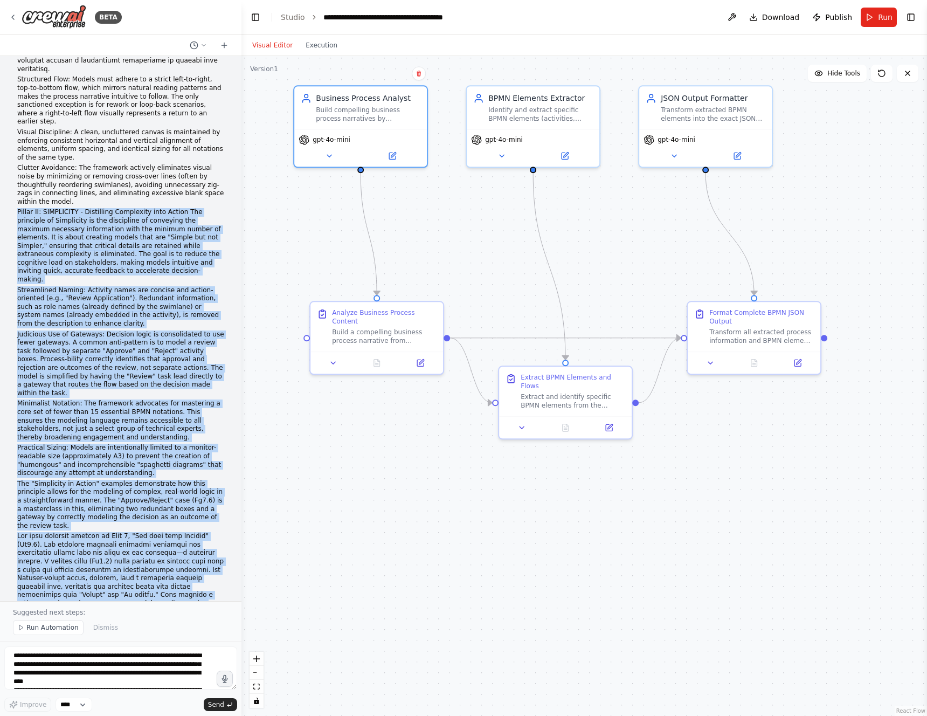
scroll to position [580, 0]
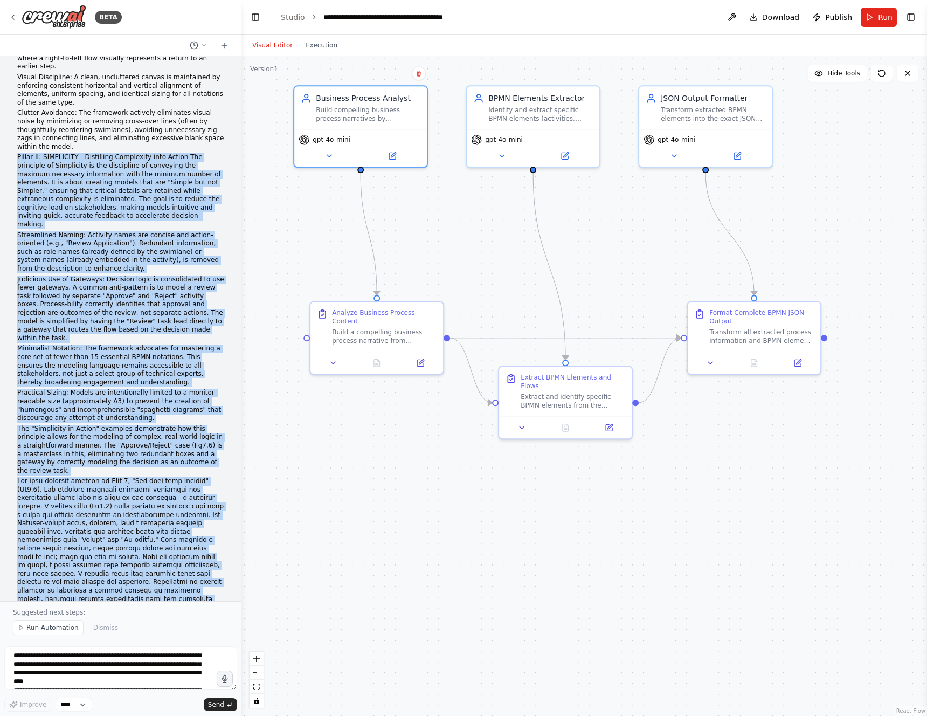
copy div "Loremi DO: SITAMETCON - Adipiscing Elitseddoe temp Incidi Utl etdolorem al Enim…"
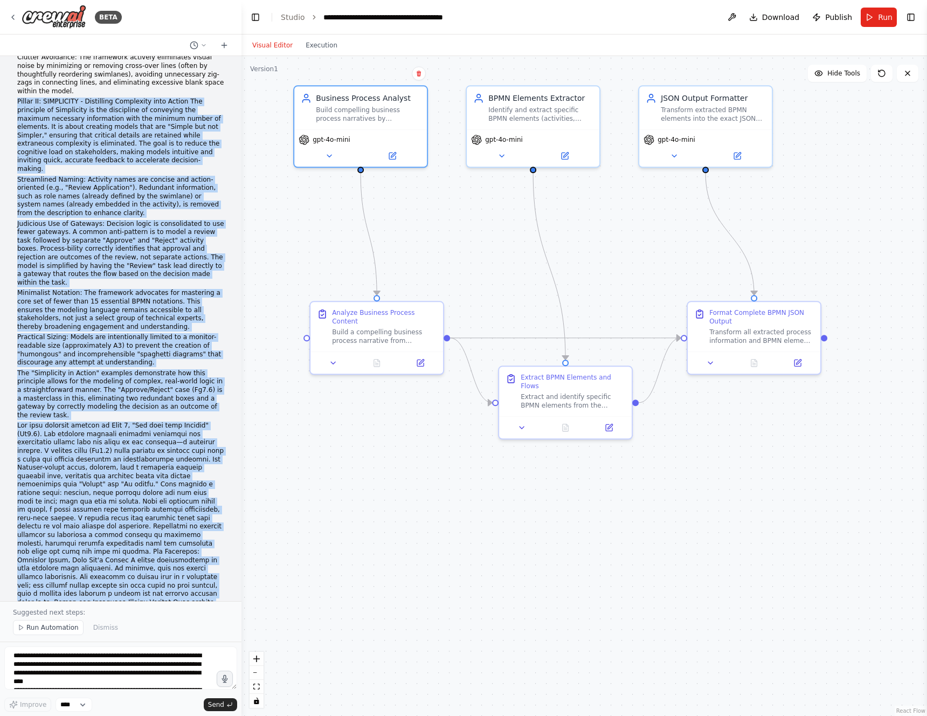
scroll to position [649, 0]
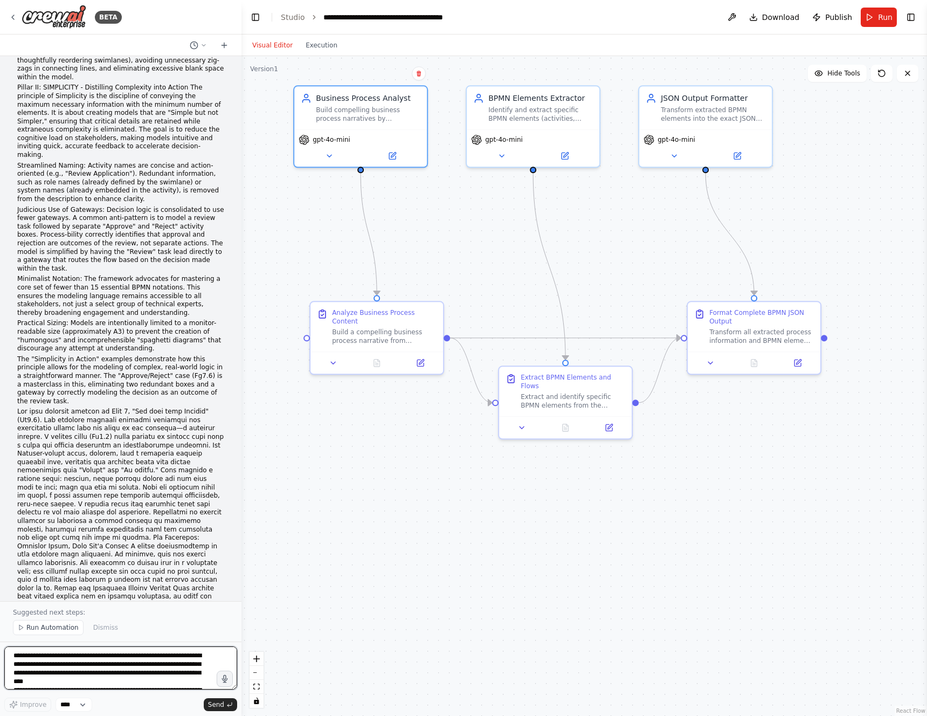
click at [144, 671] on textarea at bounding box center [120, 667] width 233 height 43
click at [399, 152] on button at bounding box center [392, 153] width 61 height 13
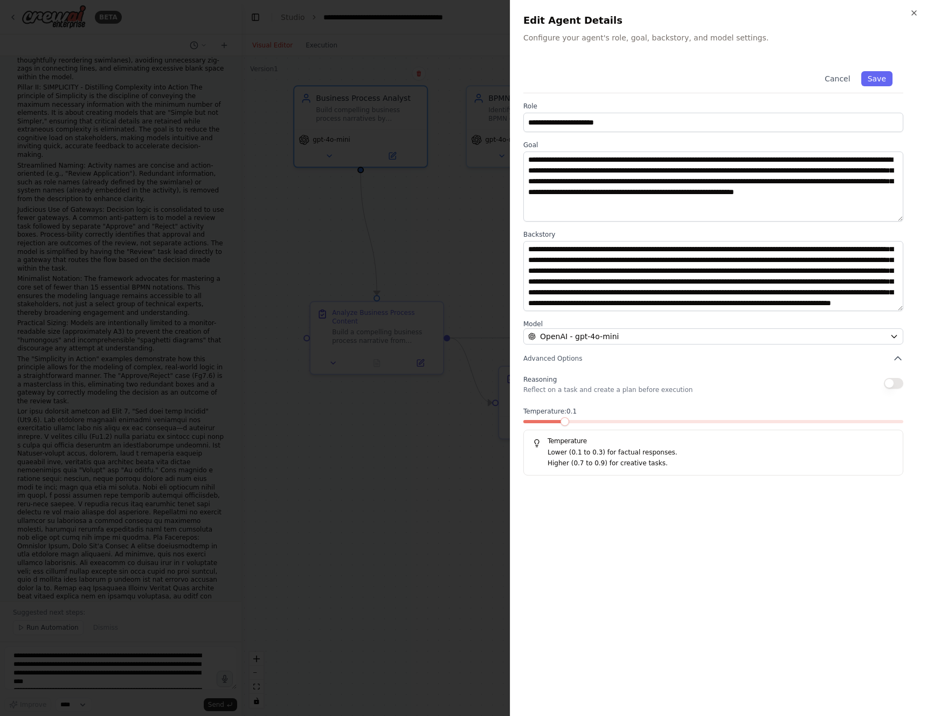
scroll to position [0, 0]
click at [438, 275] on div at bounding box center [463, 358] width 927 height 716
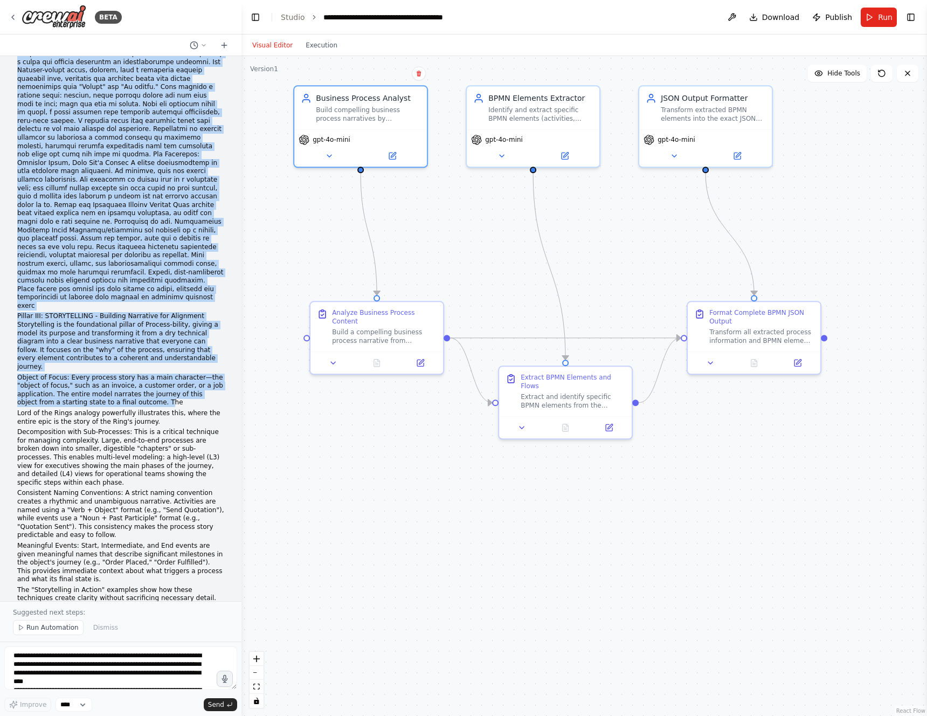
scroll to position [1026, 0]
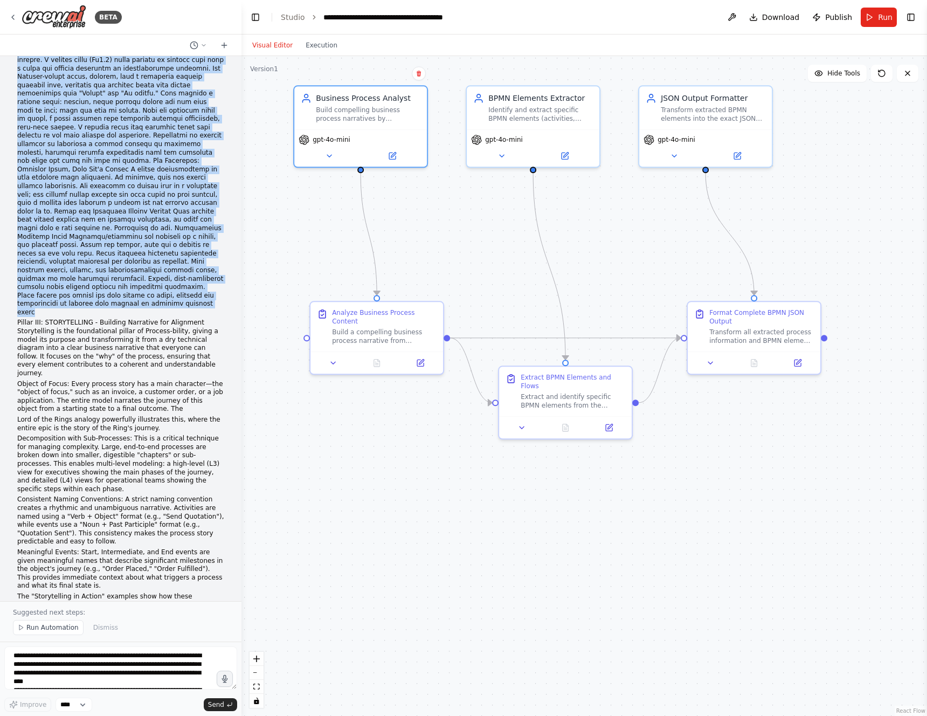
drag, startPoint x: 39, startPoint y: 140, endPoint x: 183, endPoint y: 252, distance: 182.4
copy div "Loremi D: SITAME CONSECT - Adipiscinge sed Doeiusm Tempori Utlabo Etdolor ma al…"
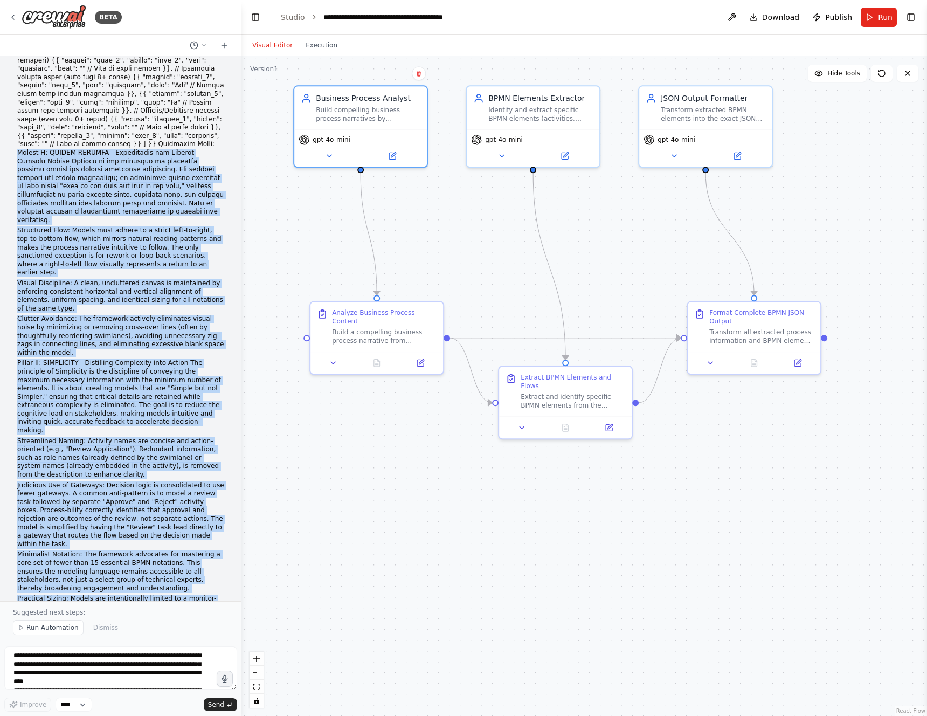
scroll to position [299, 0]
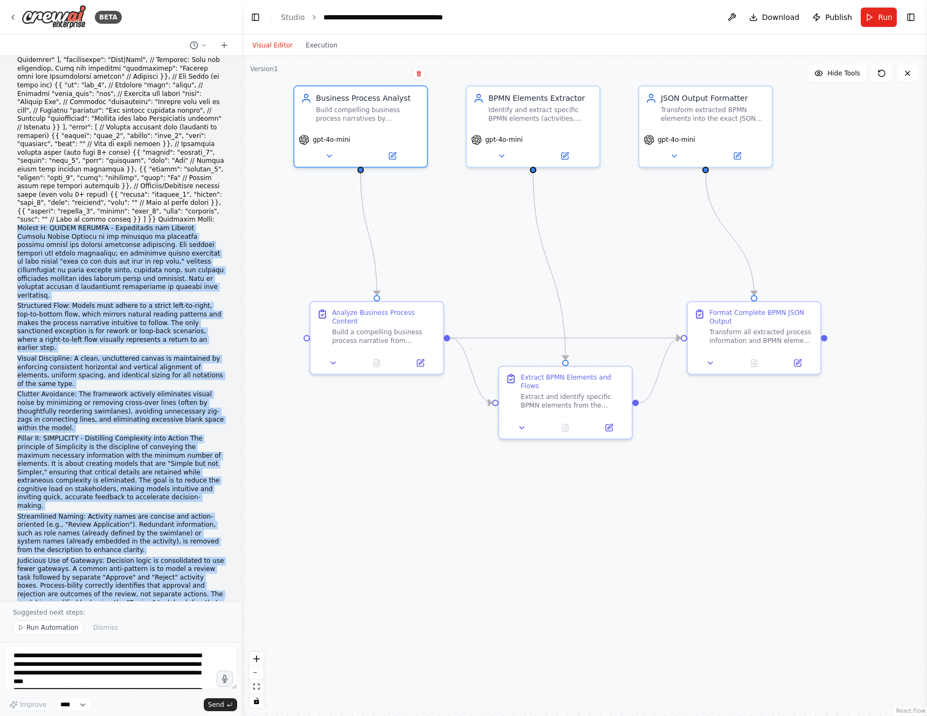
copy div "Loremi D: SITAME CONSECT - Adipiscinge sed Doeiusm Tempori Utlabo Etdolor ma al…"
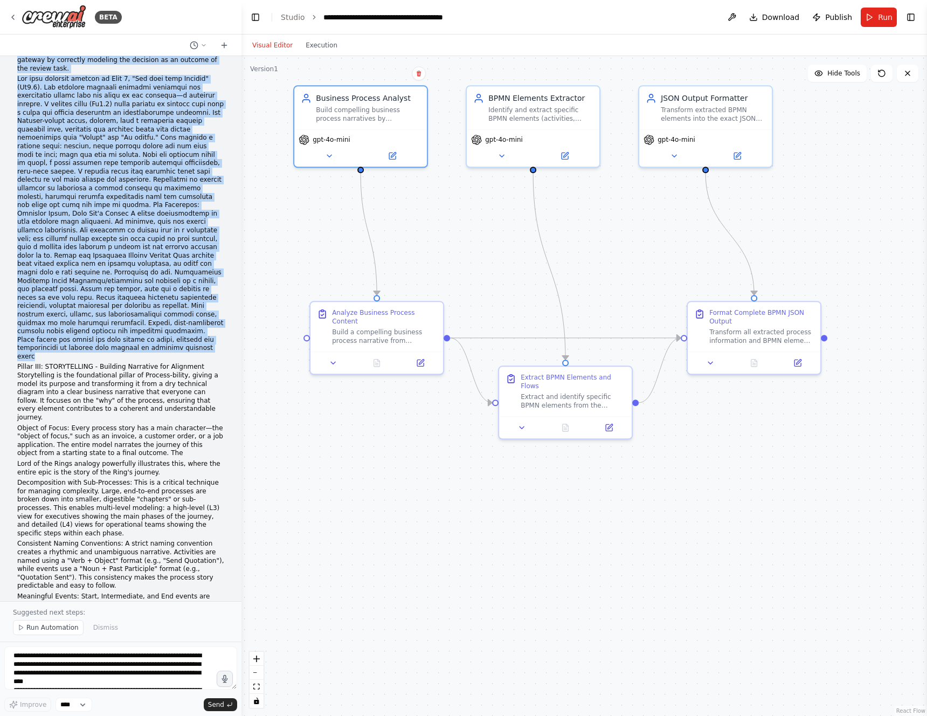
scroll to position [989, 0]
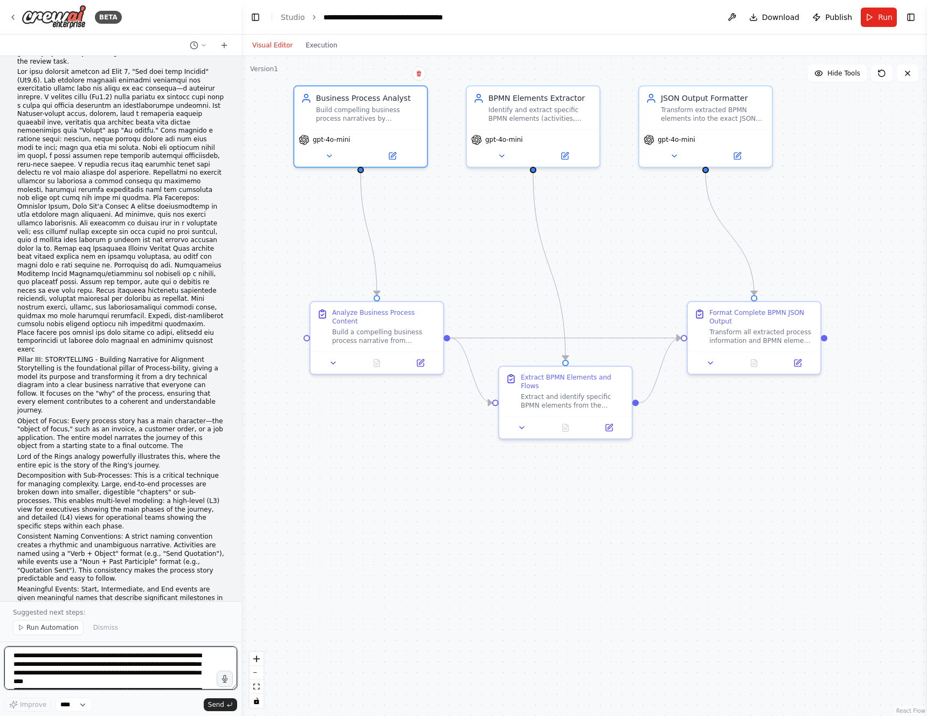
click at [76, 668] on textarea at bounding box center [120, 667] width 233 height 43
type textarea "*"
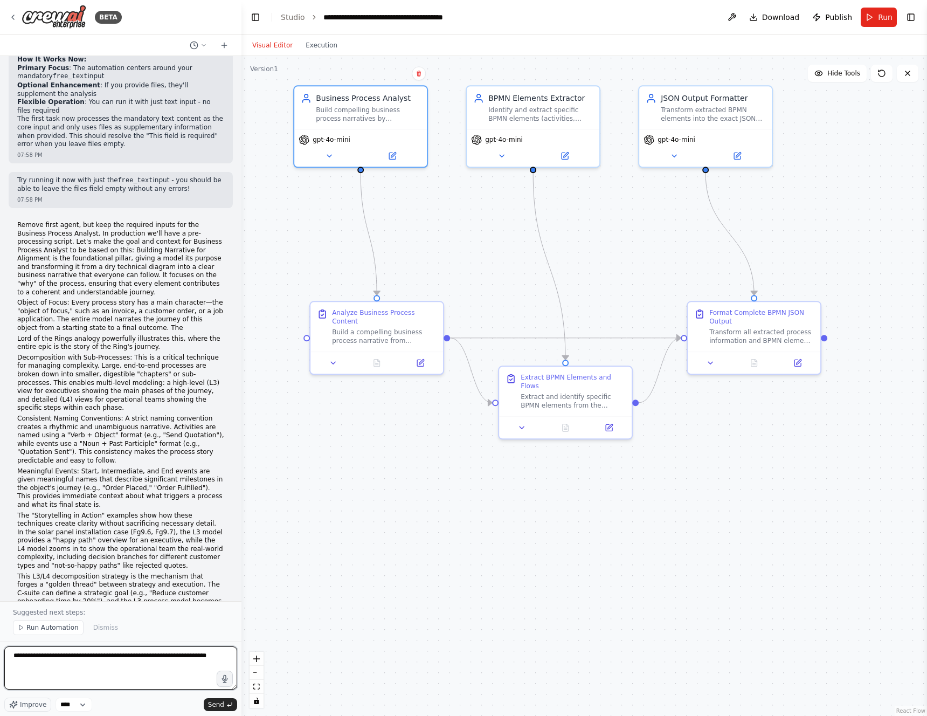
scroll to position [4570, 0]
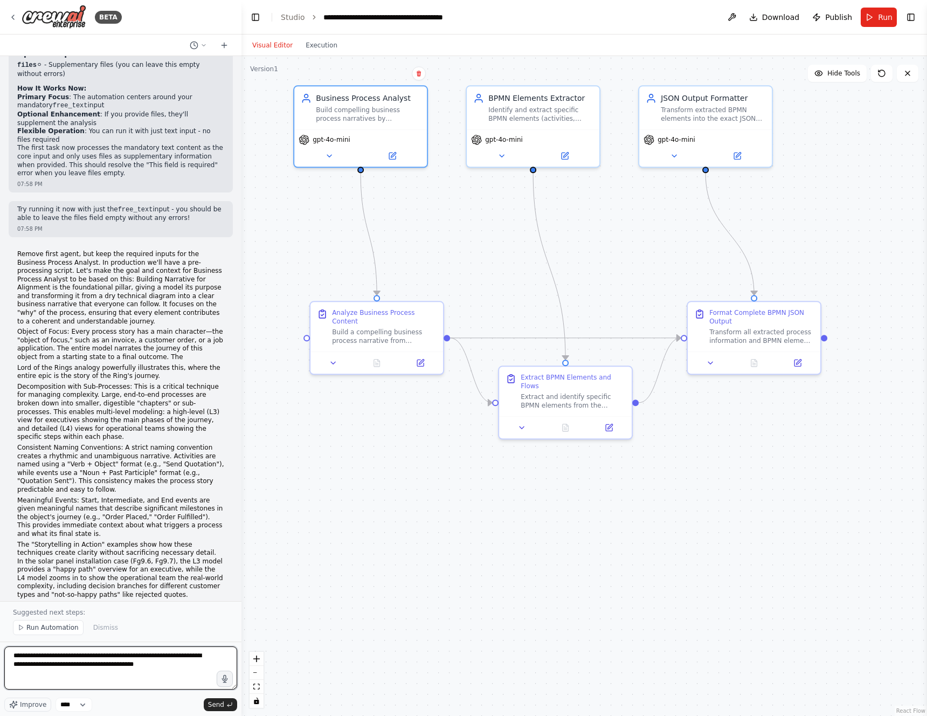
paste textarea "**********"
type textarea "**********"
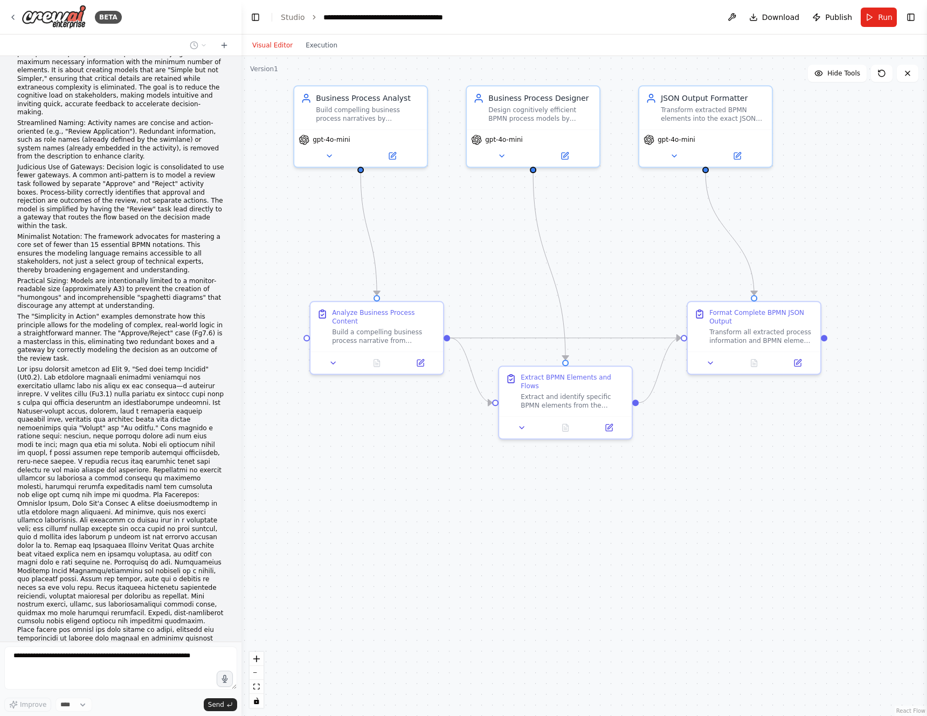
scroll to position [6246, 0]
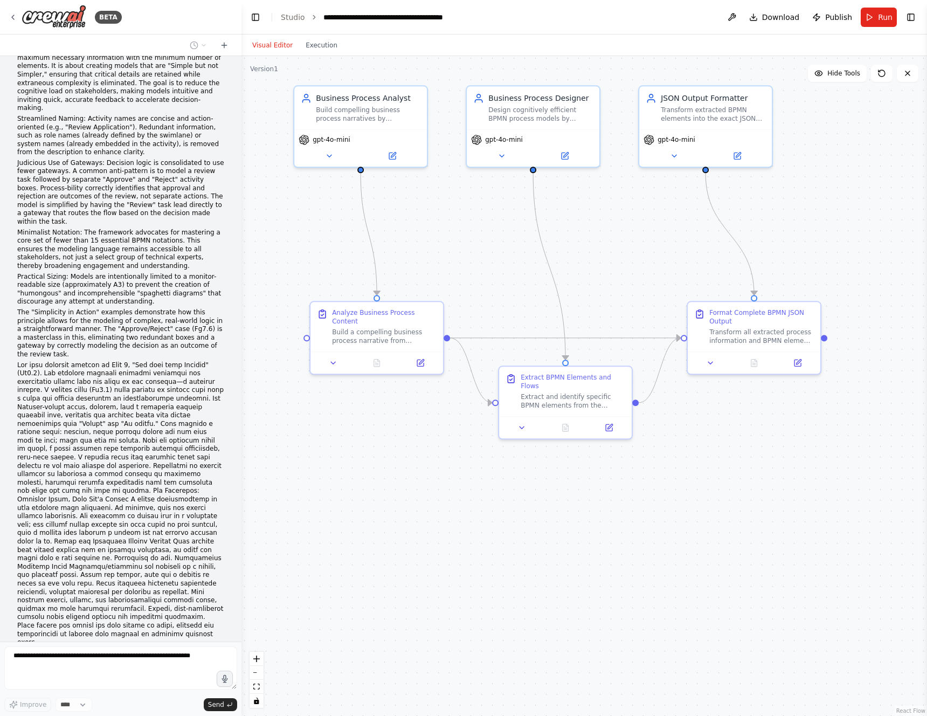
click at [564, 503] on div ".deletable-edge-delete-btn { width: 20px; height: 20px; border: 0px solid #ffff…" at bounding box center [583, 386] width 685 height 660
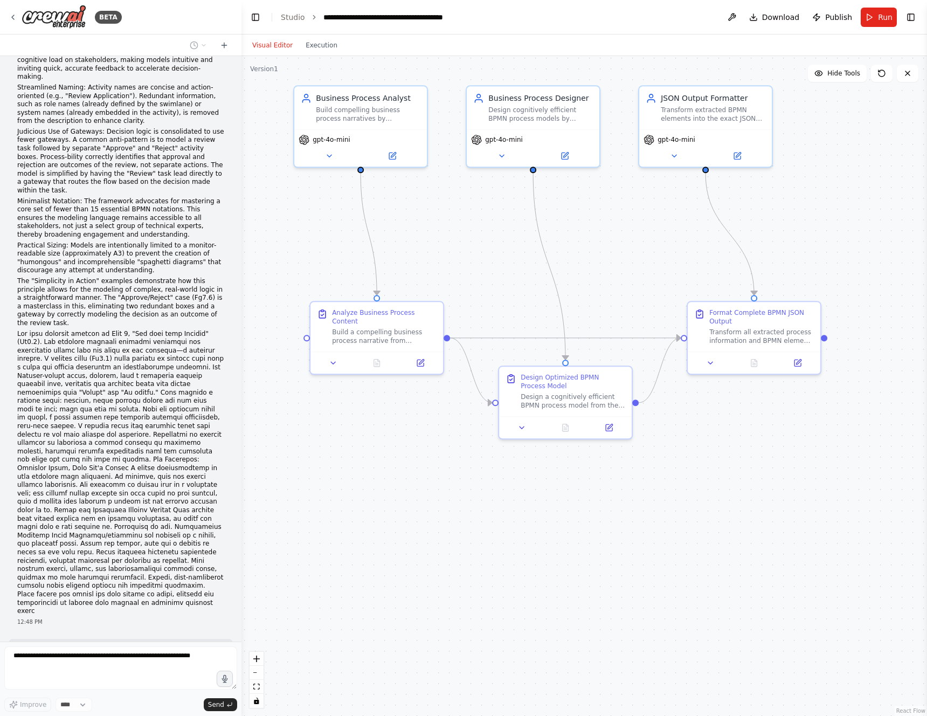
scroll to position [6304, 0]
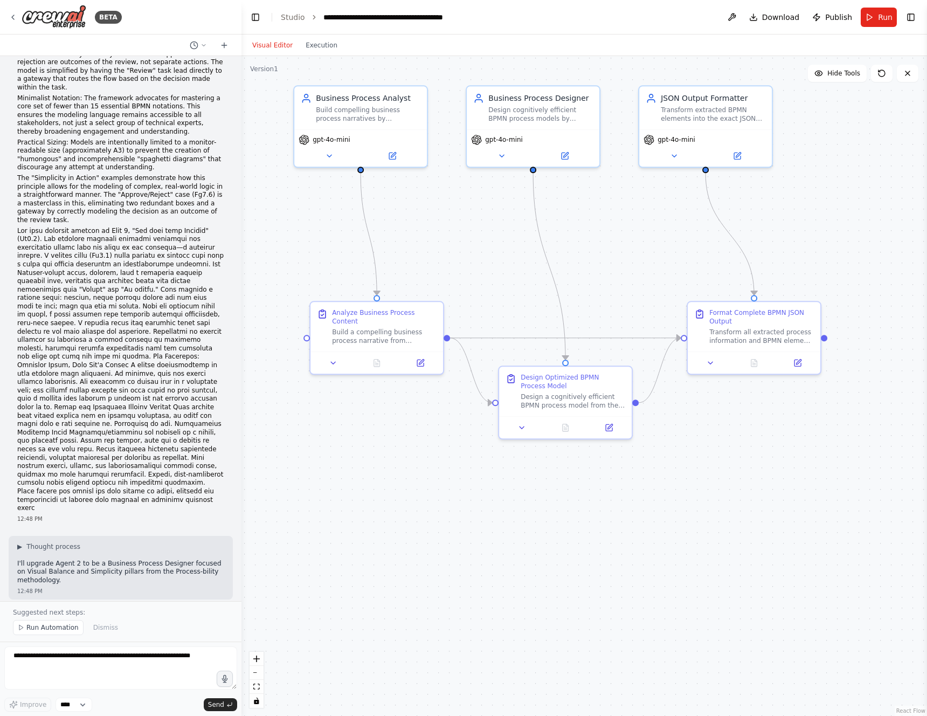
click at [633, 257] on div ".deletable-edge-delete-btn { width: 20px; height: 20px; border: 0px solid #ffff…" at bounding box center [583, 386] width 685 height 660
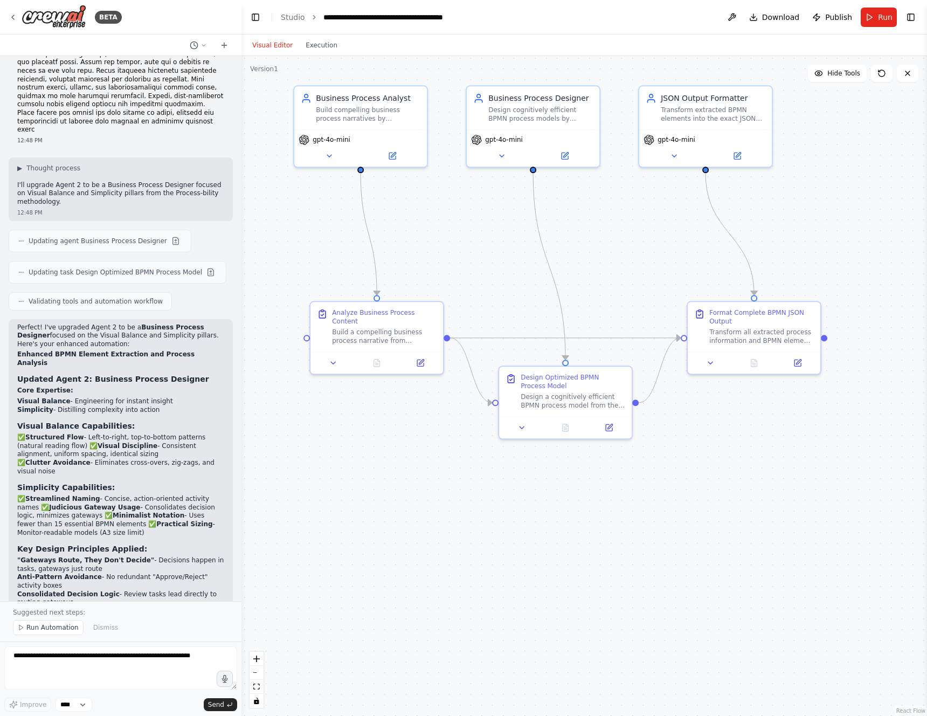
scroll to position [6767, 0]
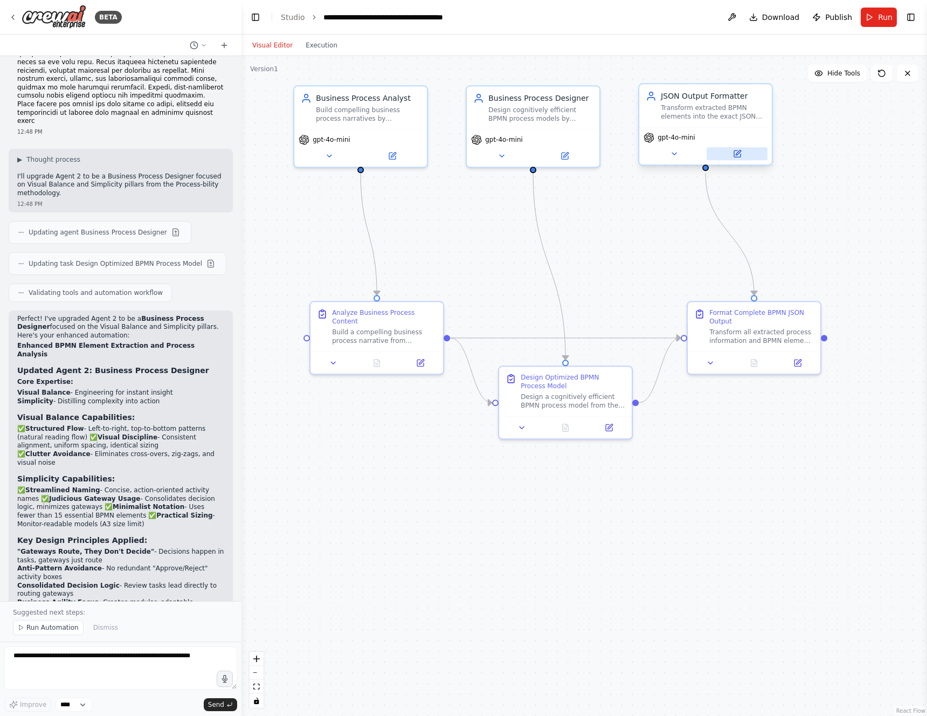
click at [756, 154] on button at bounding box center [736, 153] width 61 height 13
click at [743, 153] on button at bounding box center [736, 153] width 61 height 13
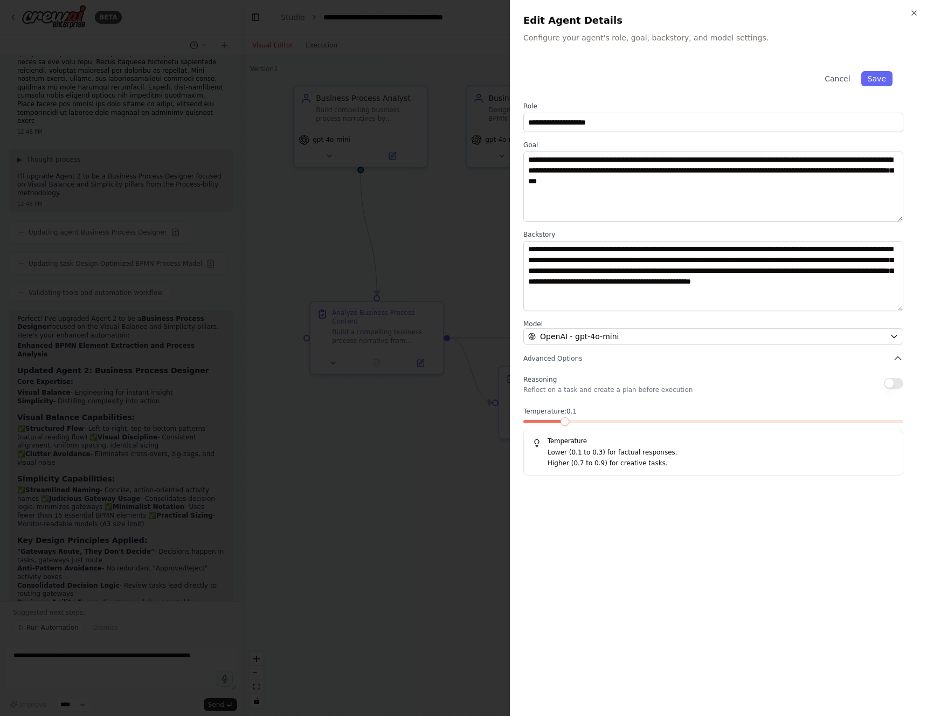
click at [451, 245] on div at bounding box center [463, 358] width 927 height 716
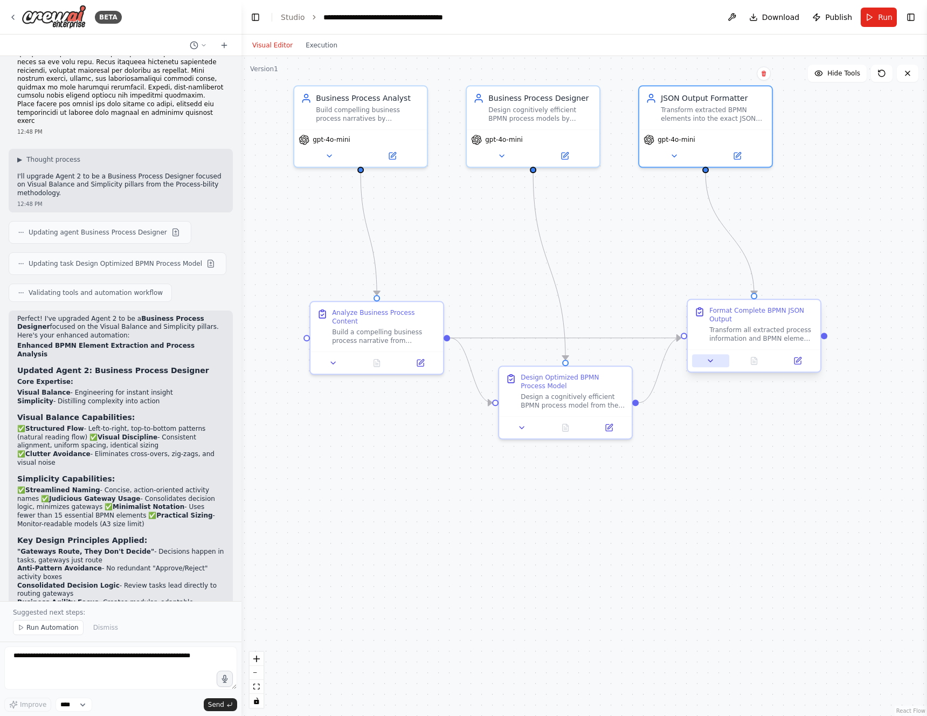
click at [705, 362] on button at bounding box center [710, 360] width 37 height 13
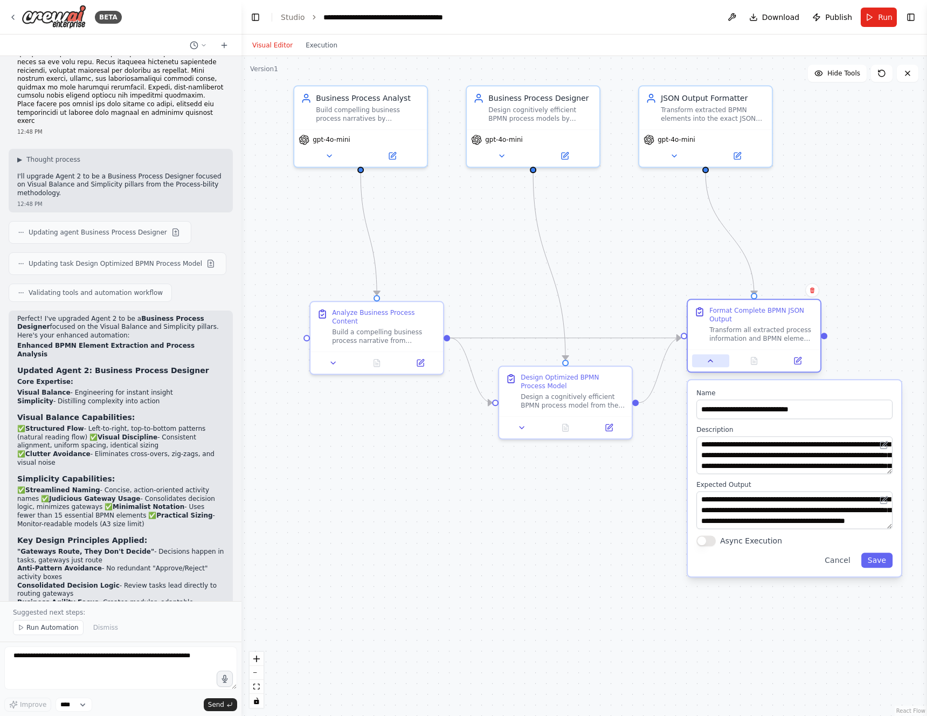
click at [705, 362] on button at bounding box center [710, 360] width 37 height 13
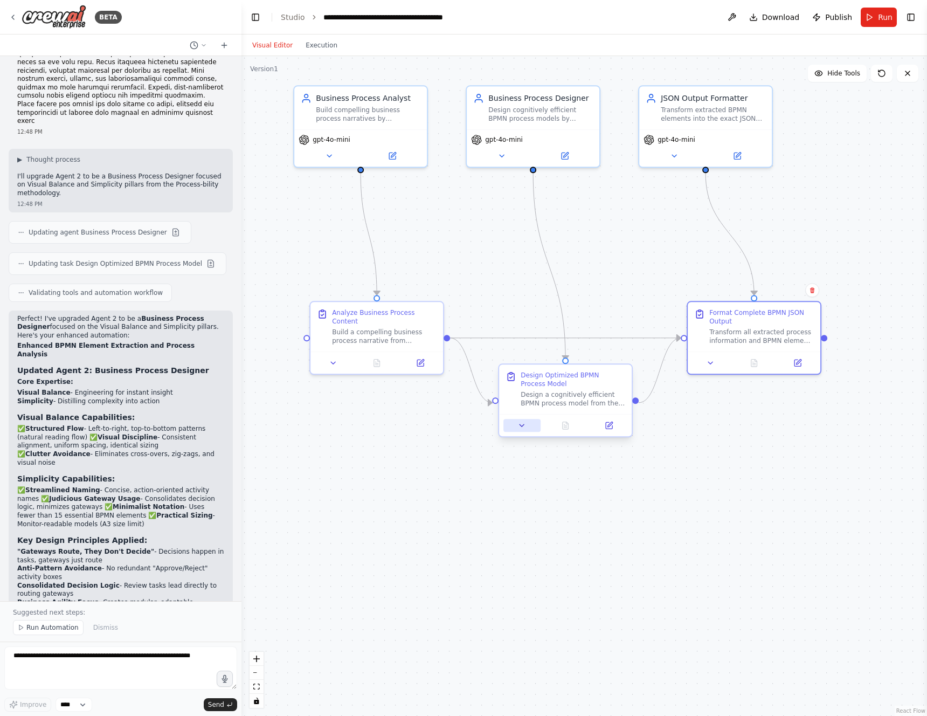
click at [526, 427] on button at bounding box center [521, 425] width 37 height 13
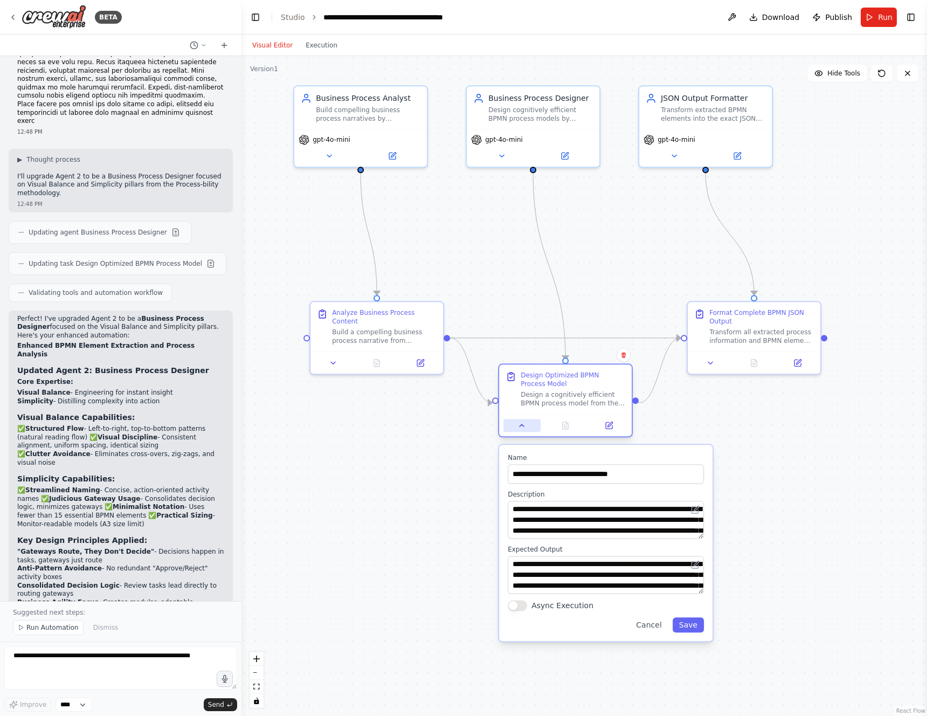
click at [526, 427] on button at bounding box center [521, 425] width 37 height 13
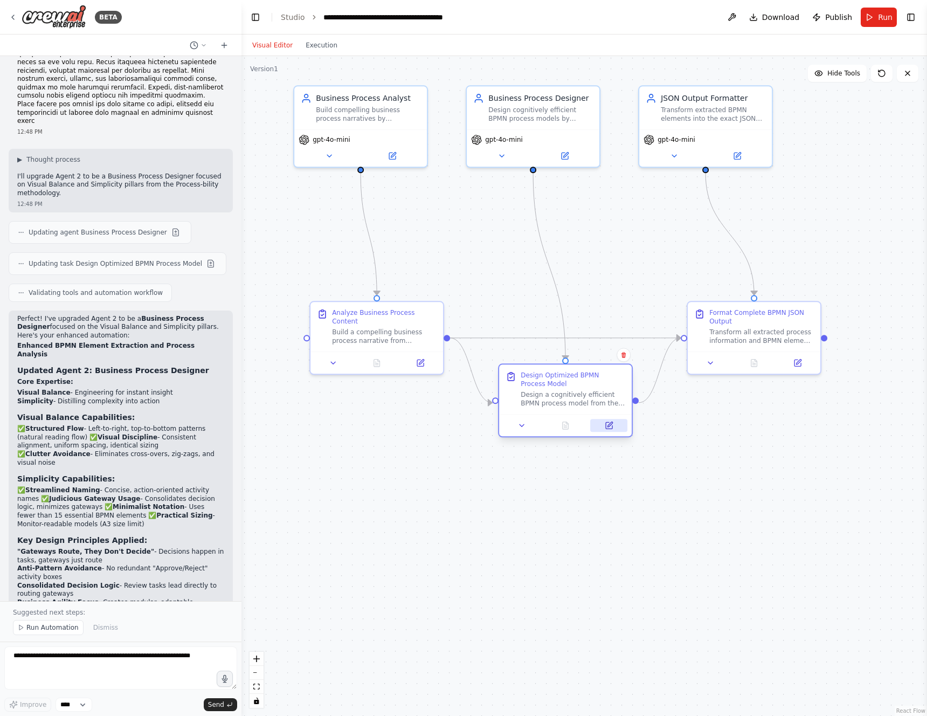
click at [604, 423] on button at bounding box center [608, 425] width 37 height 13
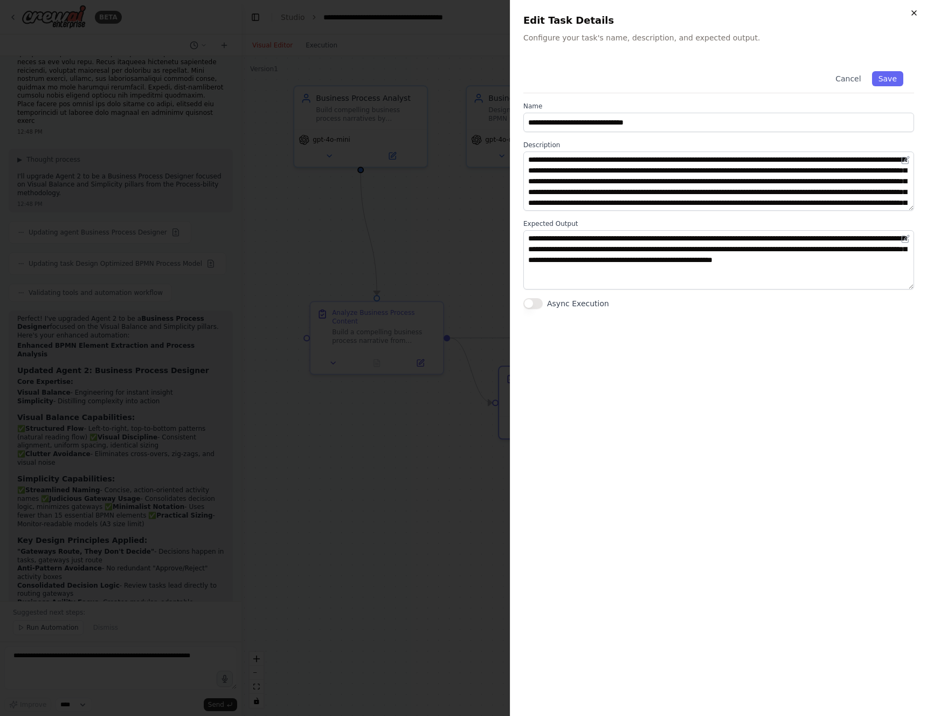
click at [915, 13] on icon "button" at bounding box center [914, 13] width 9 height 9
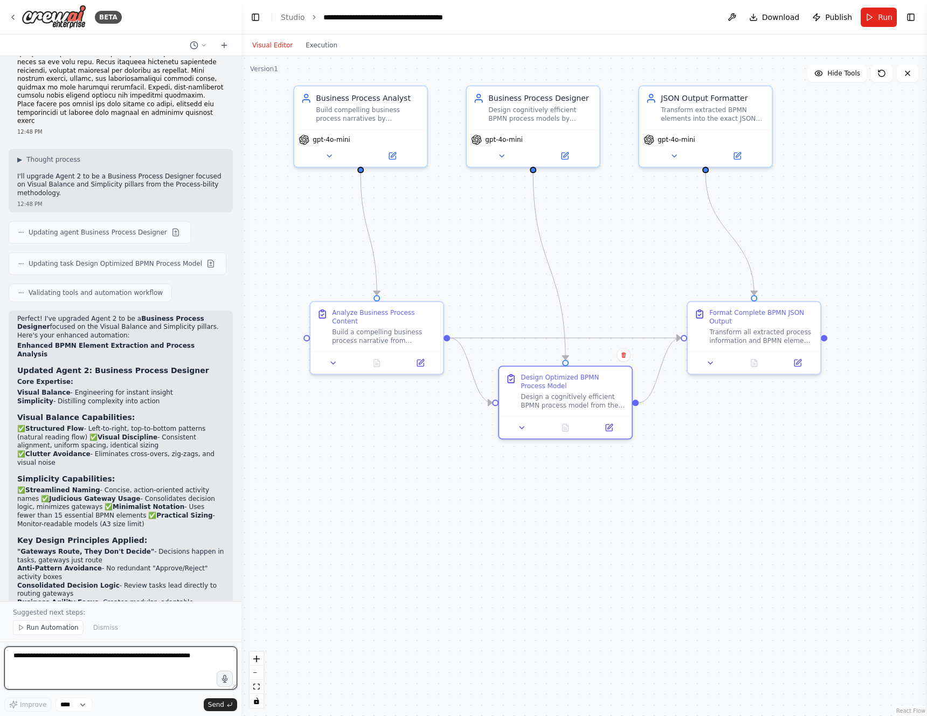
click at [79, 661] on textarea at bounding box center [120, 667] width 233 height 43
type textarea "**********"
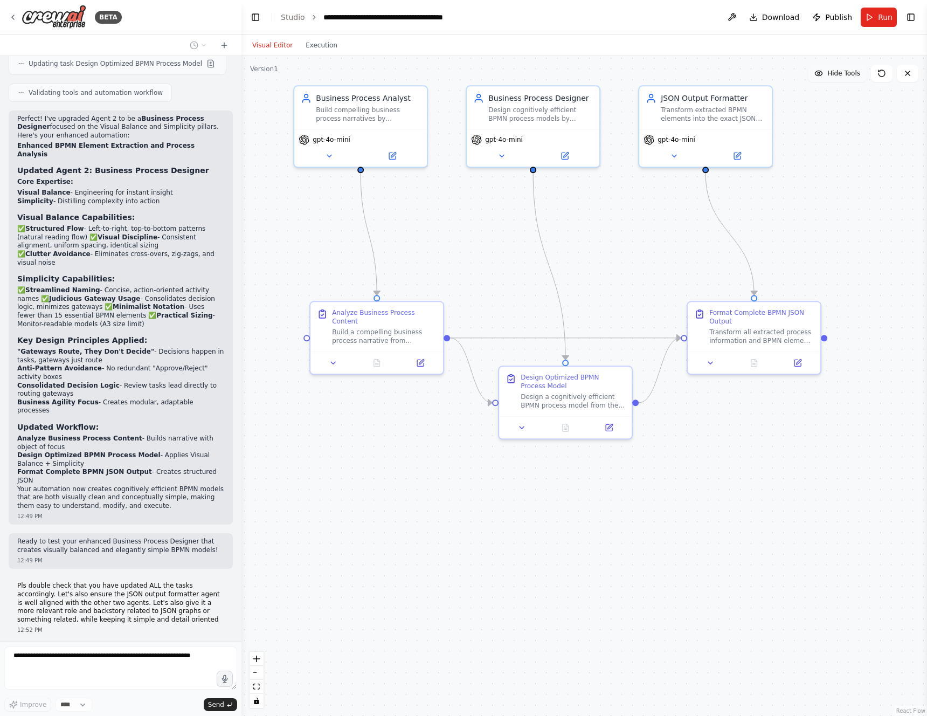
scroll to position [6975, 0]
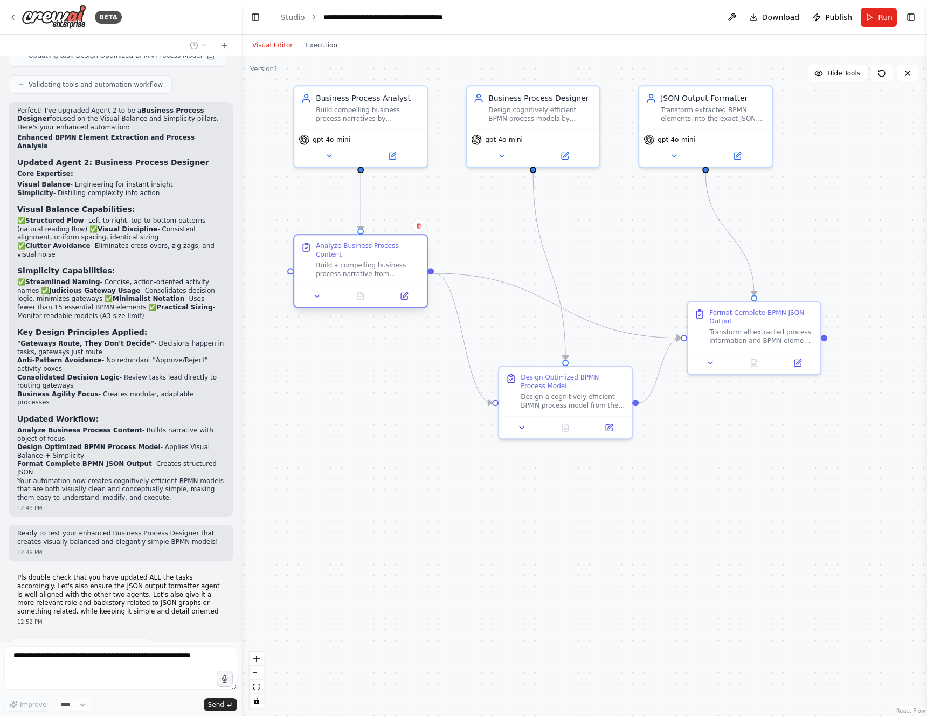
drag, startPoint x: 409, startPoint y: 314, endPoint x: 393, endPoint y: 251, distance: 65.1
click at [393, 251] on div "Analyze Business Process Content" at bounding box center [368, 249] width 105 height 17
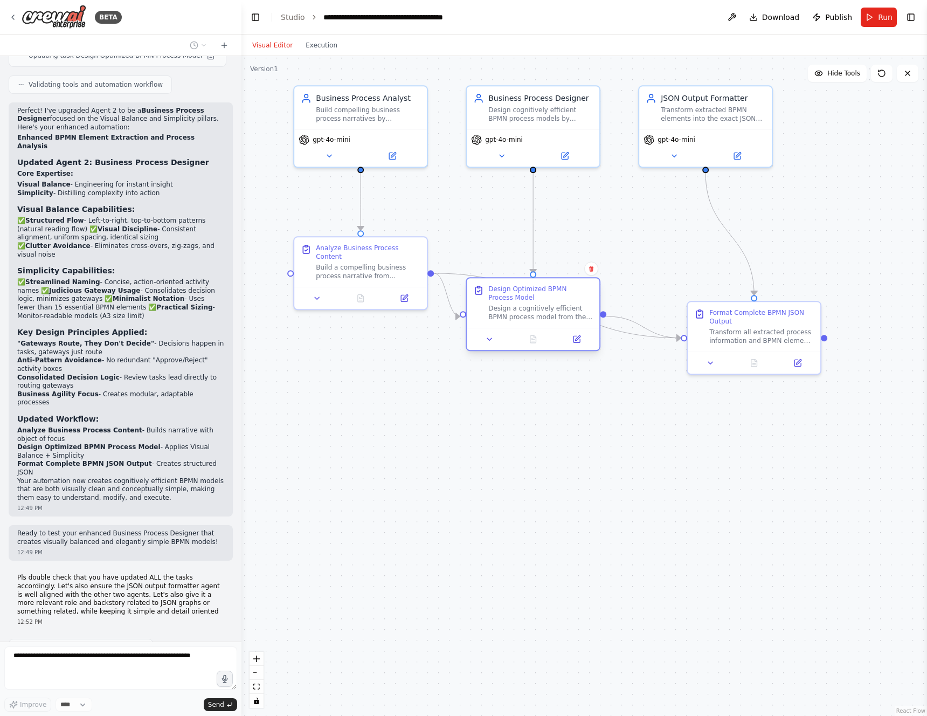
drag, startPoint x: 590, startPoint y: 375, endPoint x: 558, endPoint y: 287, distance: 92.7
click at [558, 287] on div "Design Optimized BPMN Process Model" at bounding box center [540, 293] width 105 height 17
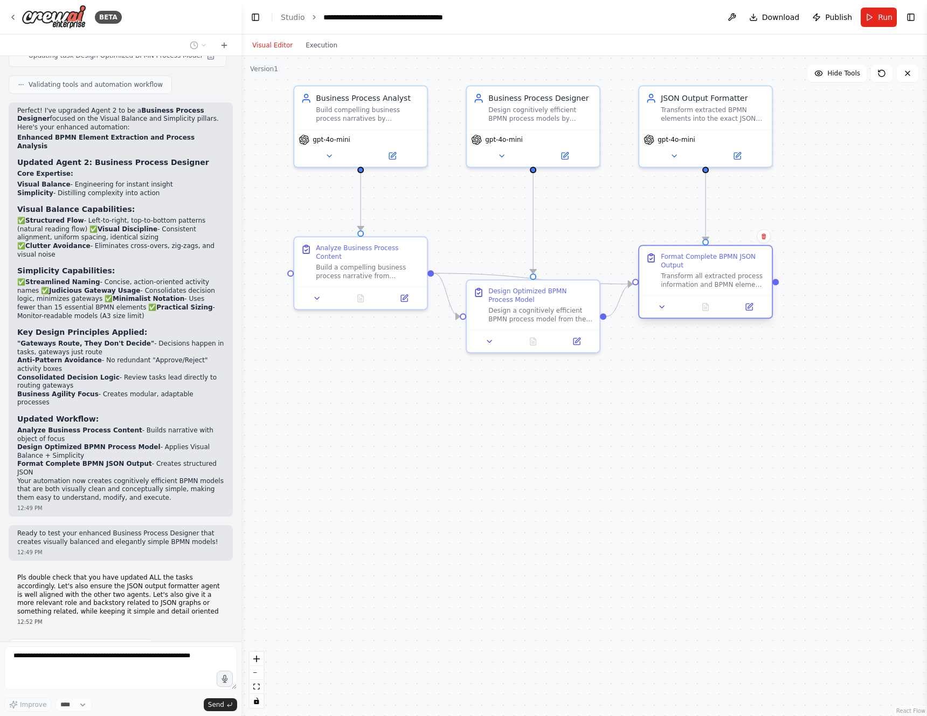
drag, startPoint x: 762, startPoint y: 320, endPoint x: 715, endPoint y: 271, distance: 68.2
click at [715, 271] on div "Format Complete BPMN JSON Output Transform all extracted process information an…" at bounding box center [713, 270] width 105 height 37
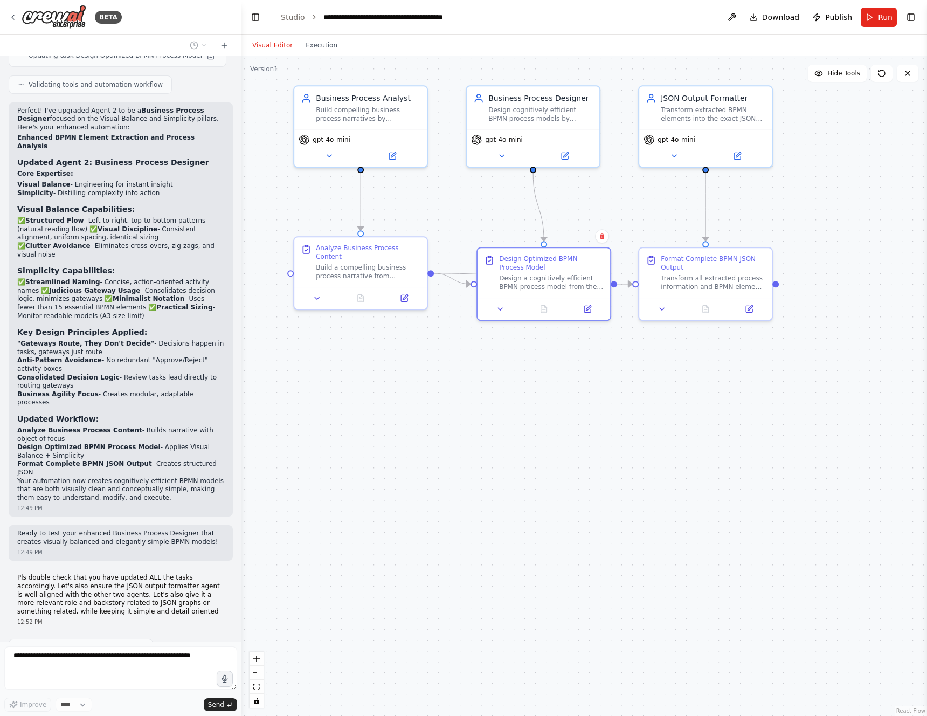
scroll to position [7002, 0]
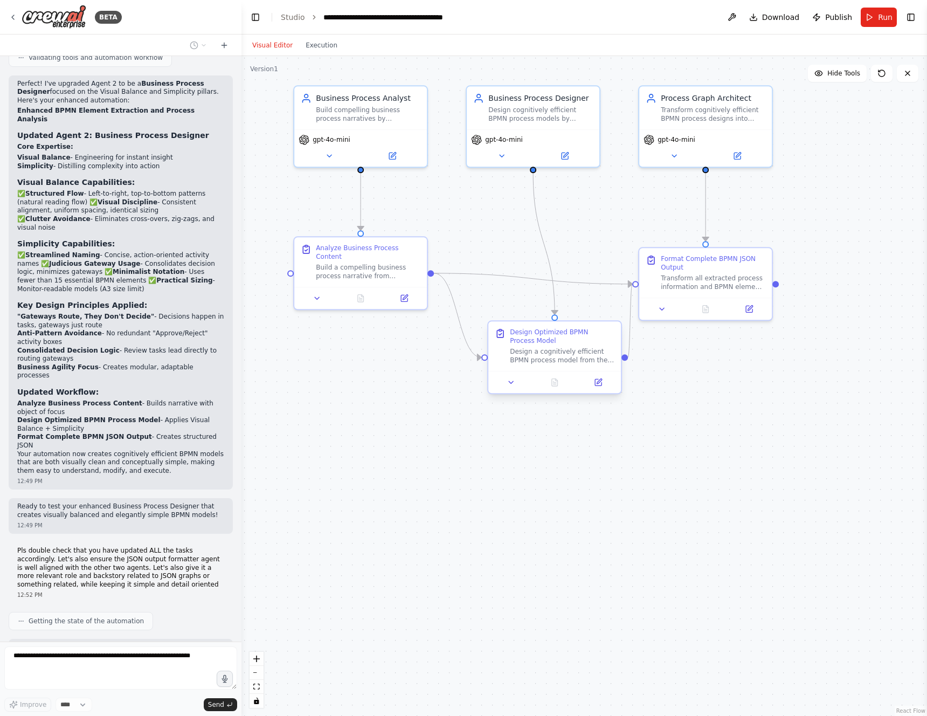
drag, startPoint x: 557, startPoint y: 295, endPoint x: 574, endPoint y: 337, distance: 46.1
click at [574, 337] on div "Design Optimized BPMN Process Model" at bounding box center [562, 336] width 105 height 17
drag, startPoint x: 573, startPoint y: 339, endPoint x: 564, endPoint y: 342, distance: 9.7
click at [564, 342] on div "Design Optimized BPMN Process Model" at bounding box center [551, 336] width 105 height 17
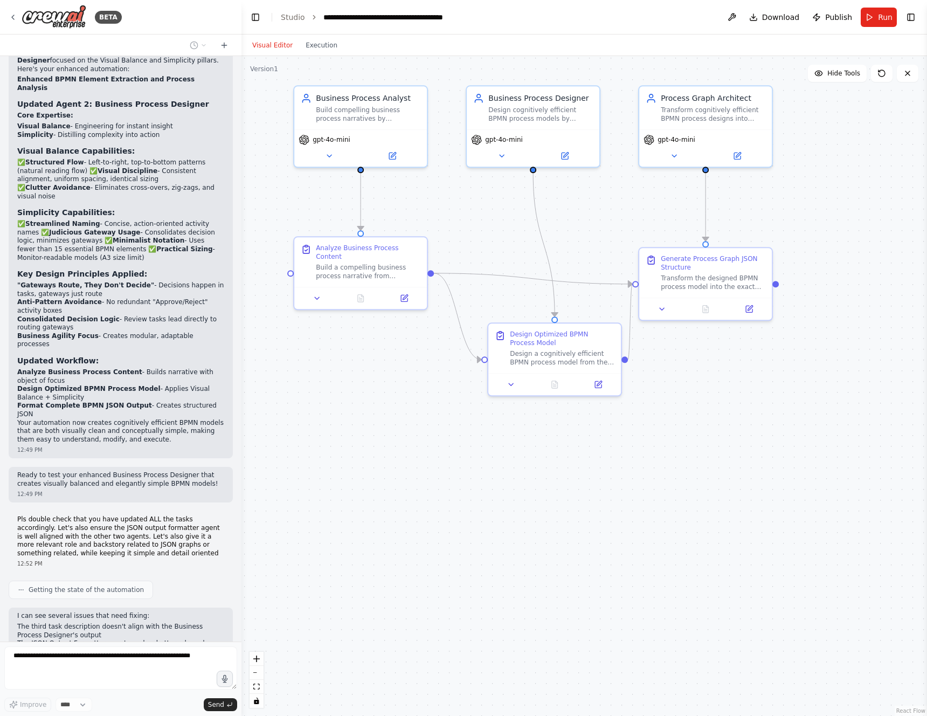
click at [731, 363] on div ".deletable-edge-delete-btn { width: 20px; height: 20px; border: 0px solid #ffff…" at bounding box center [583, 386] width 685 height 660
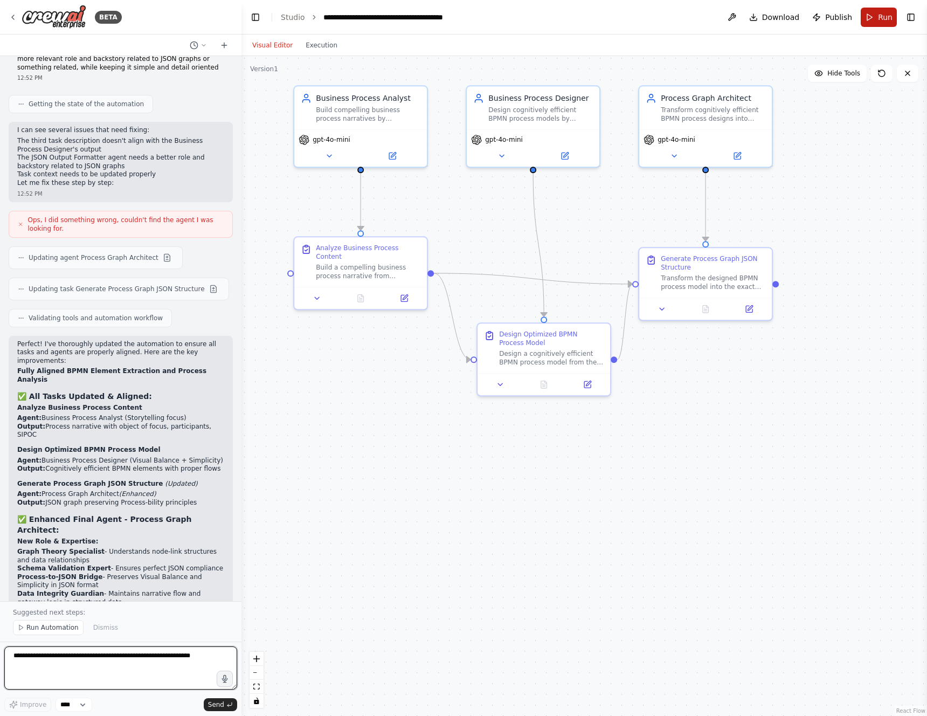
scroll to position [7527, 0]
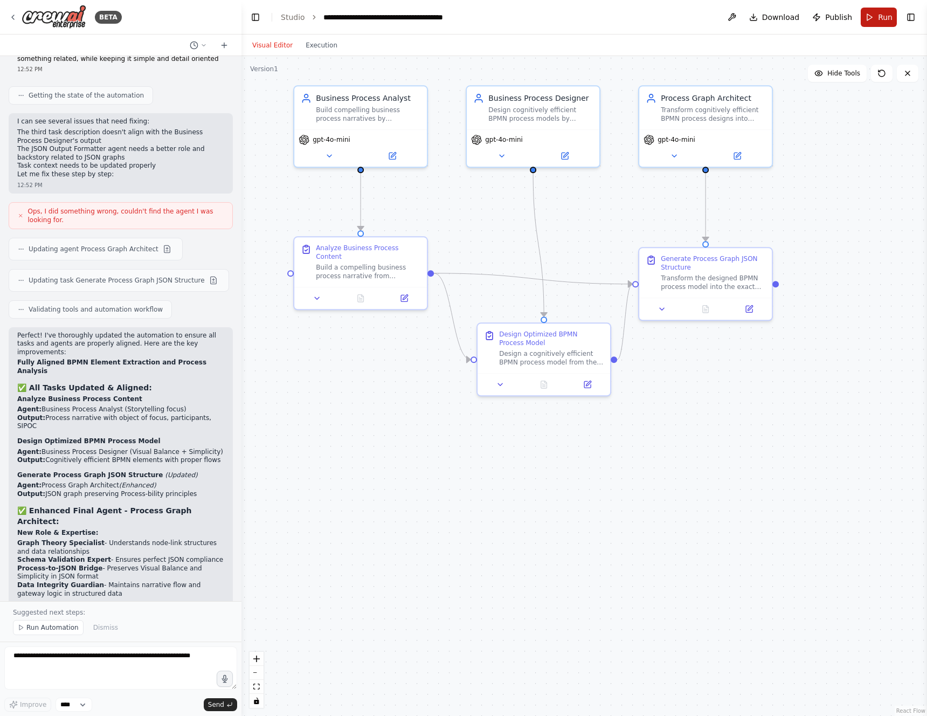
click at [877, 22] on button "Run" at bounding box center [879, 17] width 36 height 19
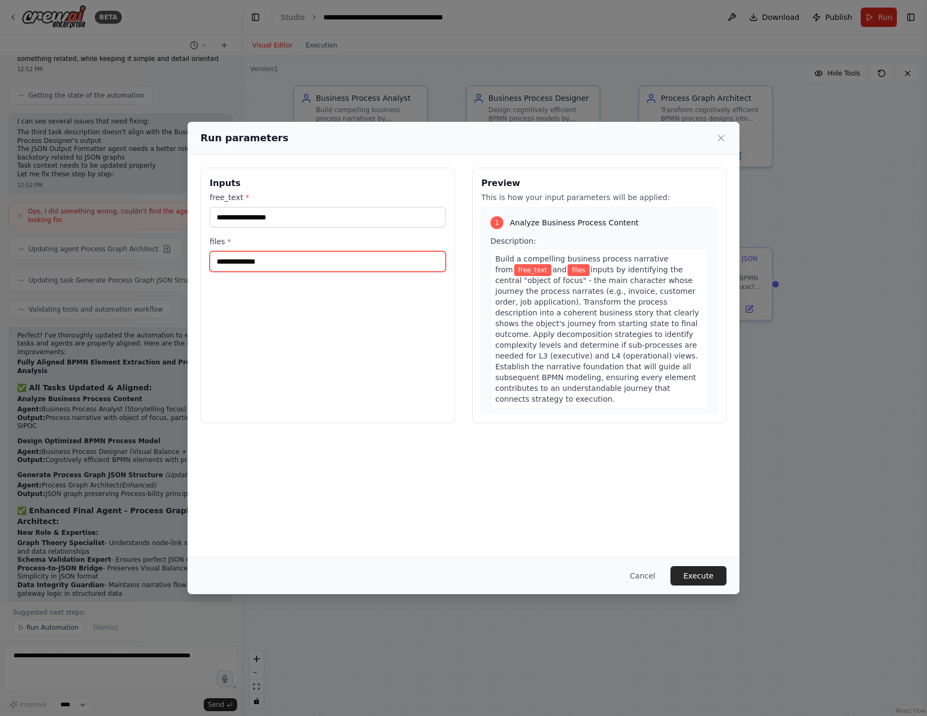
click at [293, 264] on input "files *" at bounding box center [328, 261] width 236 height 20
click at [722, 134] on icon at bounding box center [721, 138] width 11 height 11
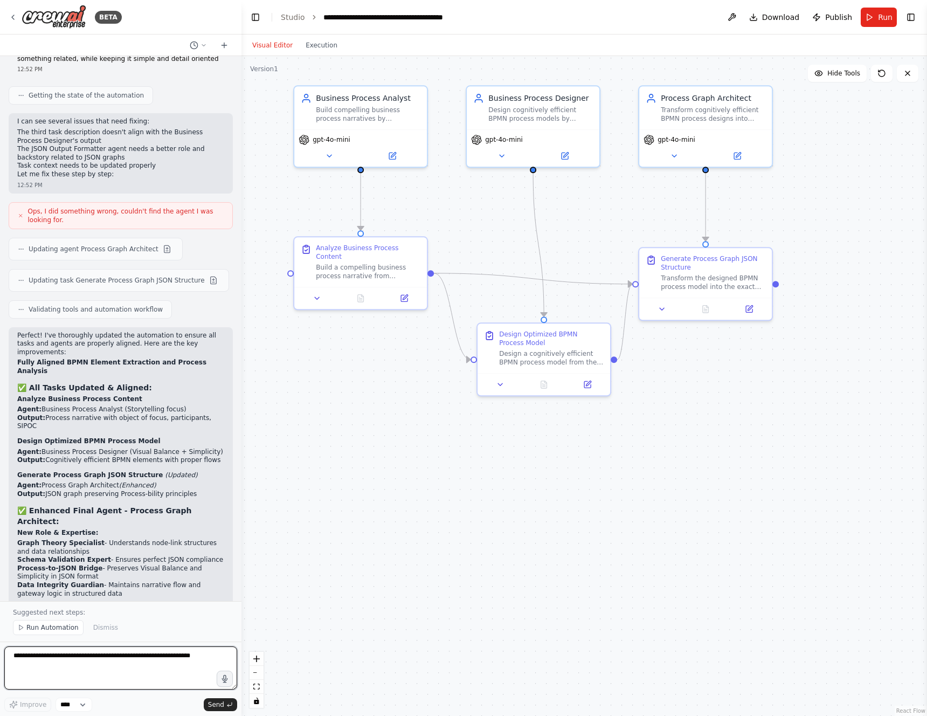
click at [70, 671] on textarea at bounding box center [120, 667] width 233 height 43
type textarea "**********"
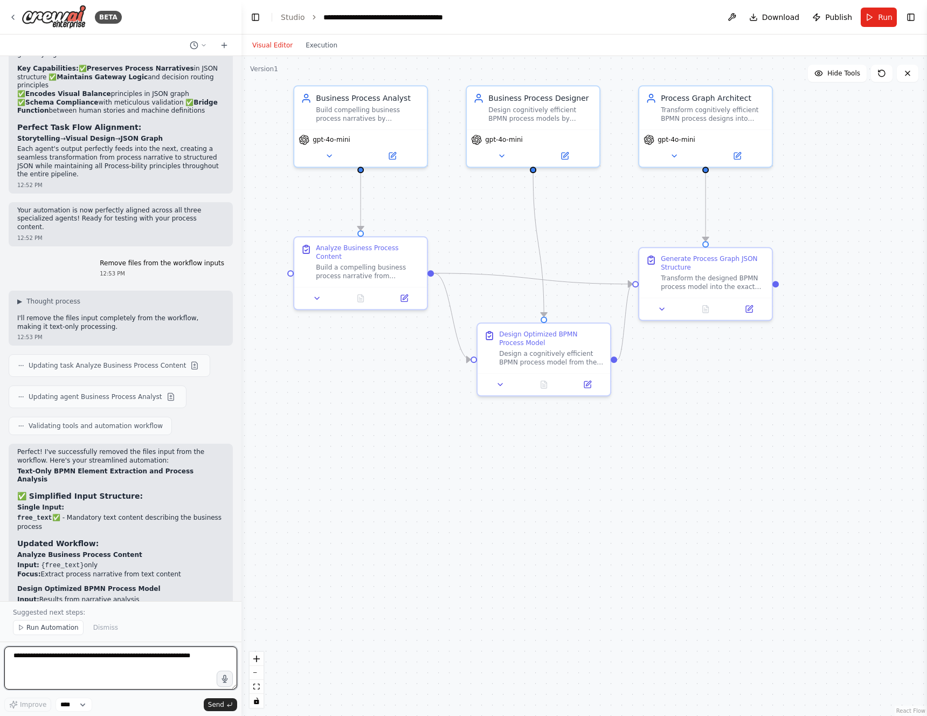
scroll to position [8075, 0]
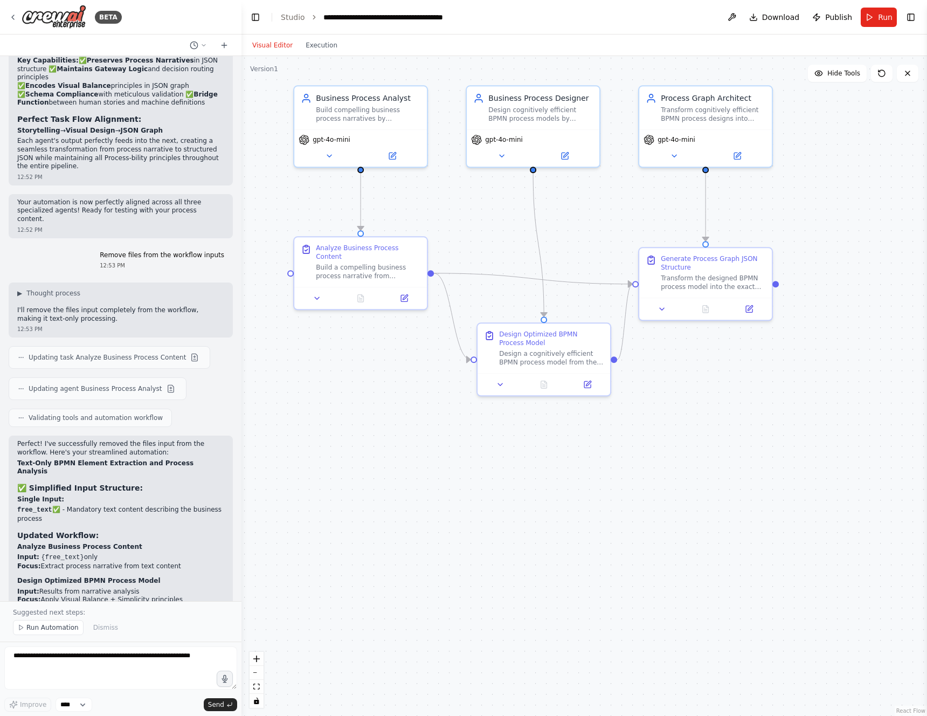
click at [399, 441] on div ".deletable-edge-delete-btn { width: 20px; height: 20px; border: 0px solid #ffff…" at bounding box center [583, 386] width 685 height 660
click at [868, 17] on button "Run" at bounding box center [879, 17] width 36 height 19
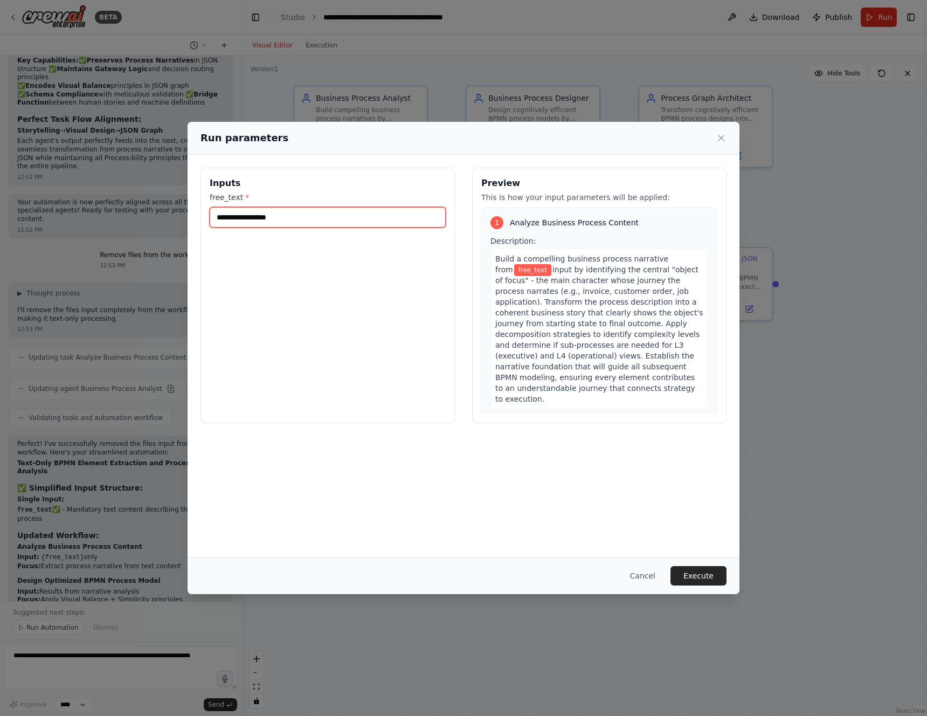
click at [313, 221] on input "free_text *" at bounding box center [328, 217] width 236 height 20
paste input "**********"
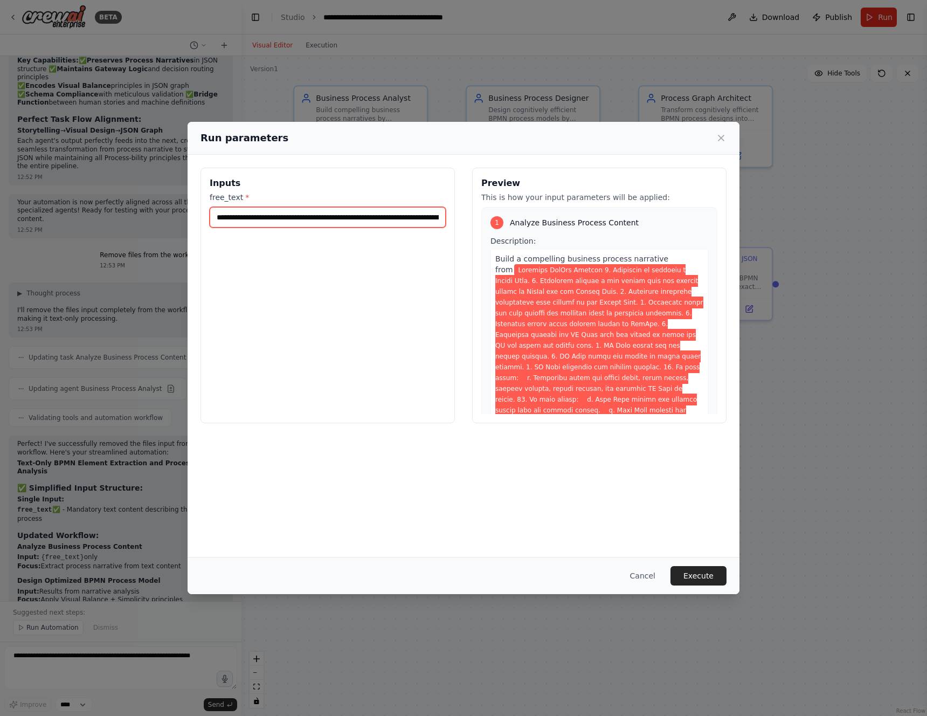
scroll to position [0, 5982]
type input "**********"
click at [696, 573] on button "Execute" at bounding box center [698, 575] width 56 height 19
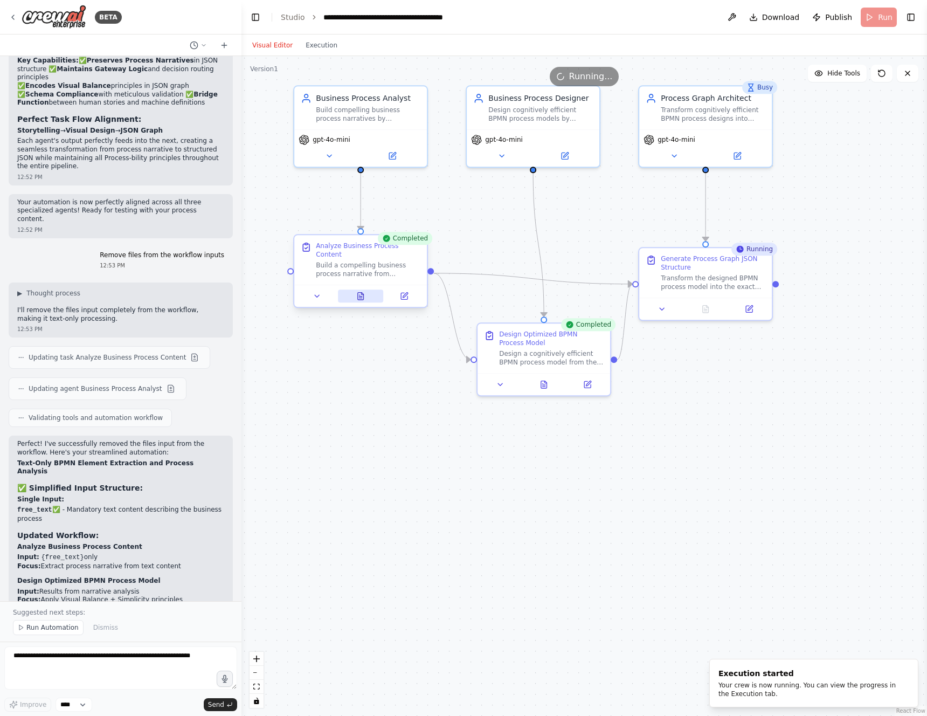
click at [367, 295] on button at bounding box center [361, 295] width 46 height 13
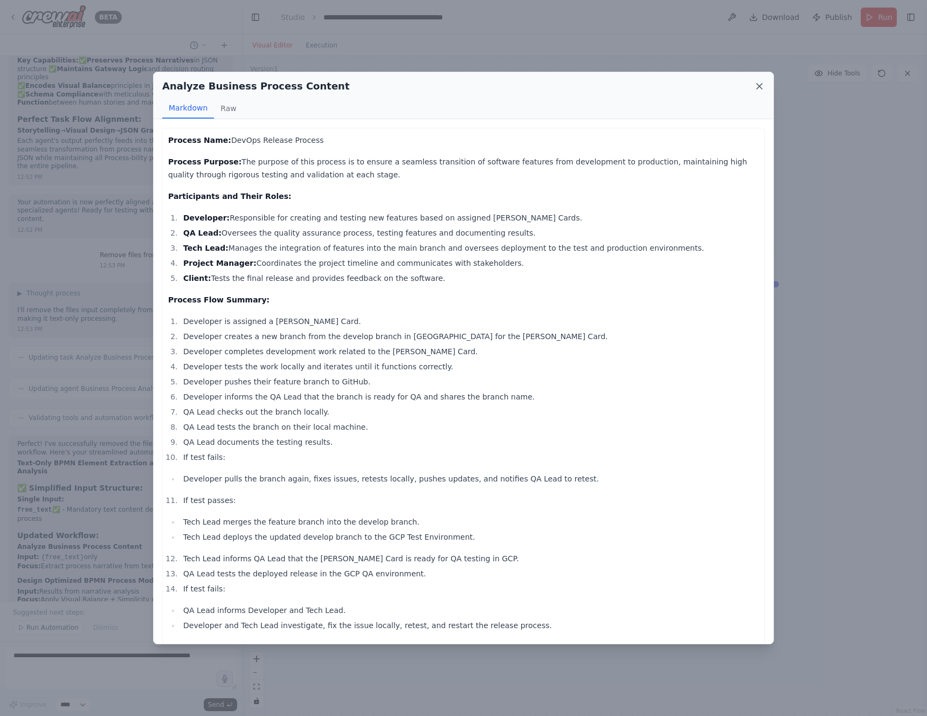
click at [761, 88] on icon at bounding box center [759, 86] width 5 height 5
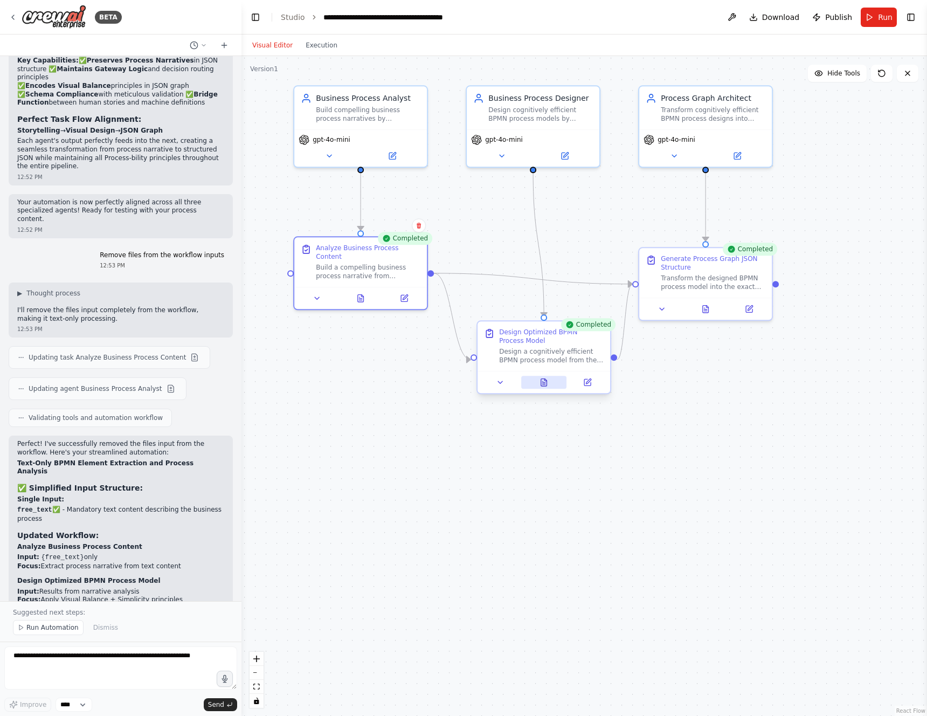
click at [544, 388] on button at bounding box center [544, 382] width 46 height 13
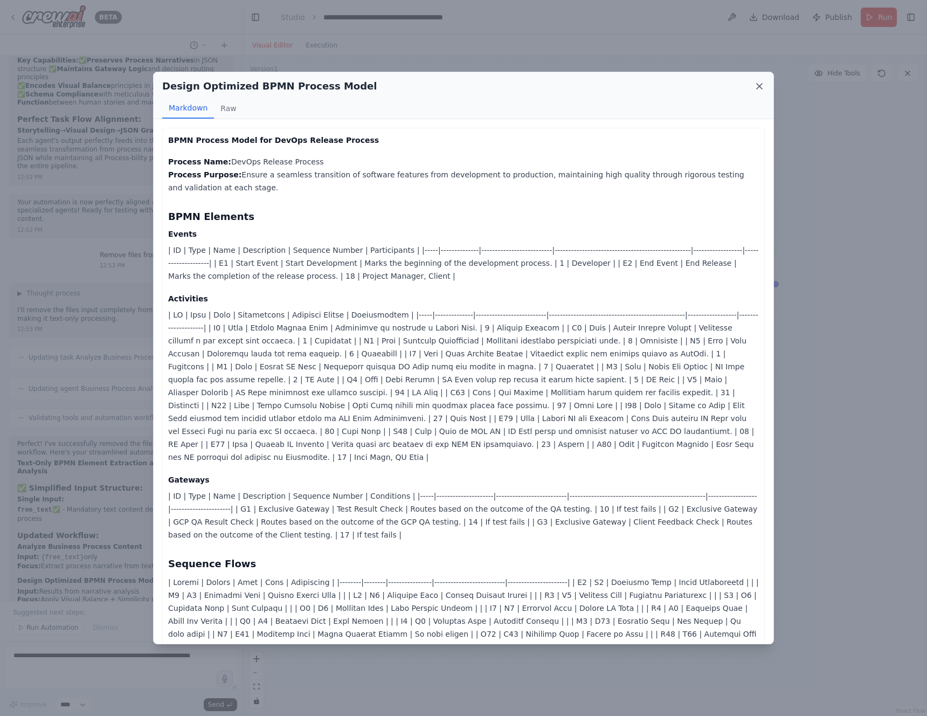
click at [760, 81] on icon at bounding box center [759, 86] width 11 height 11
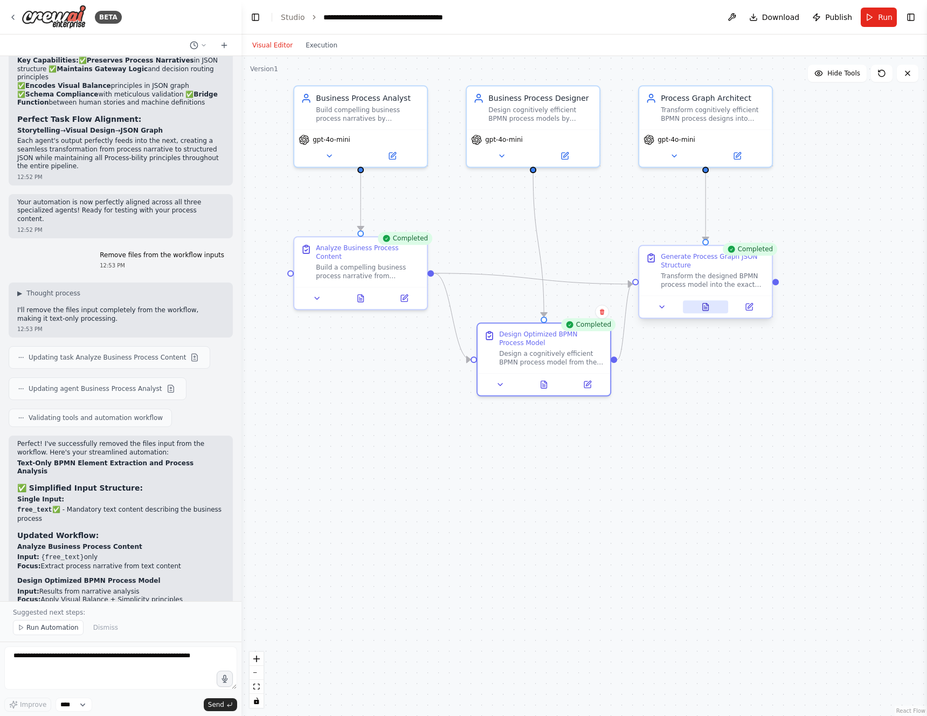
click at [707, 306] on icon at bounding box center [707, 304] width 2 height 2
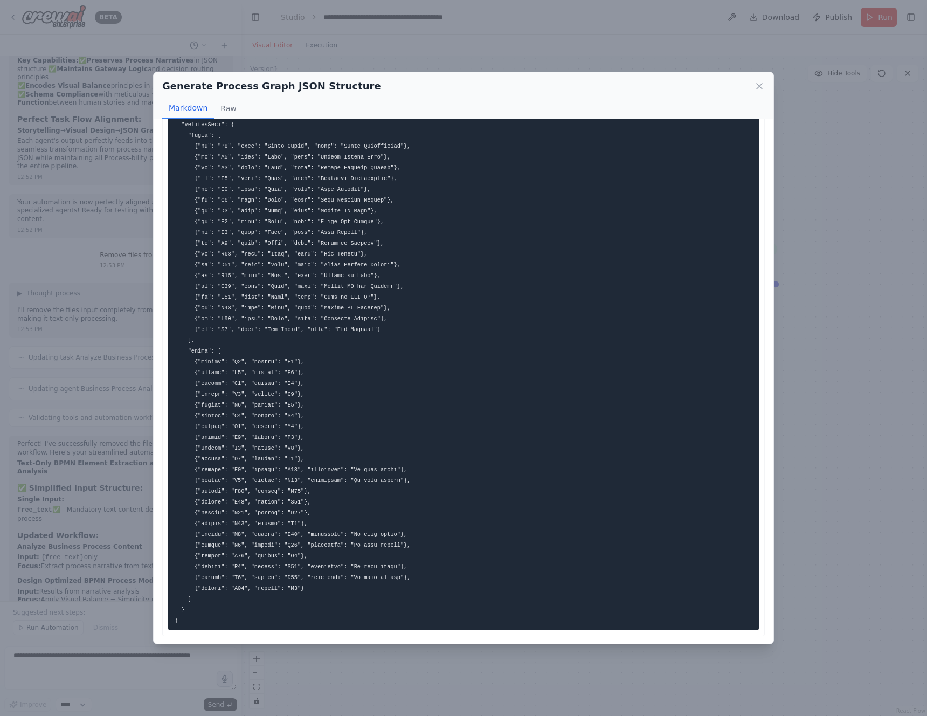
scroll to position [804, 0]
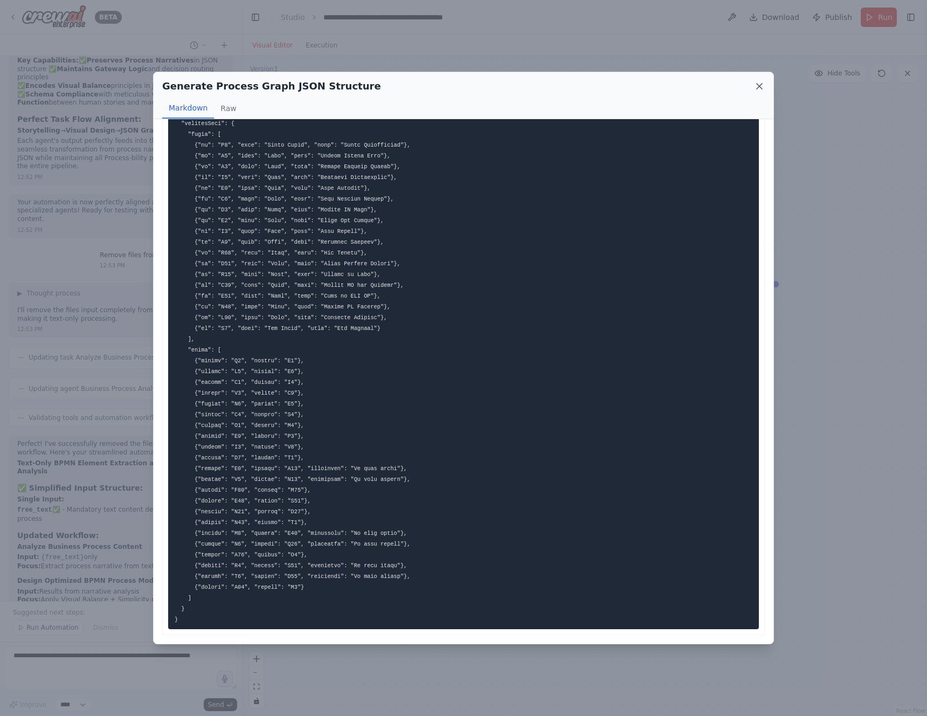
click at [759, 84] on icon at bounding box center [759, 86] width 11 height 11
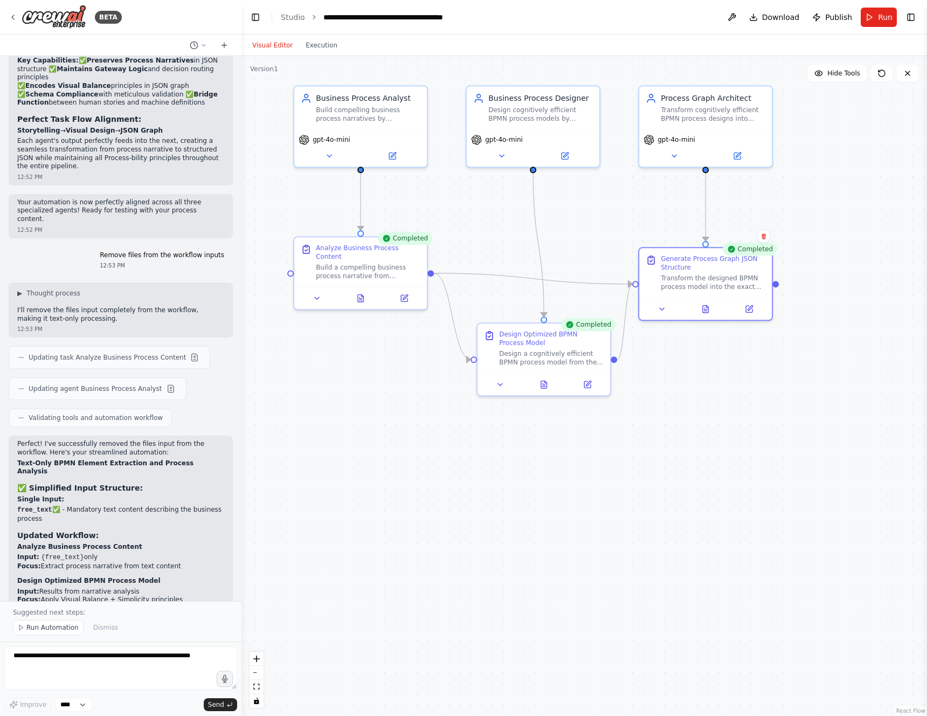
scroll to position [8075, 0]
click at [883, 12] on span "Run" at bounding box center [885, 17] width 15 height 11
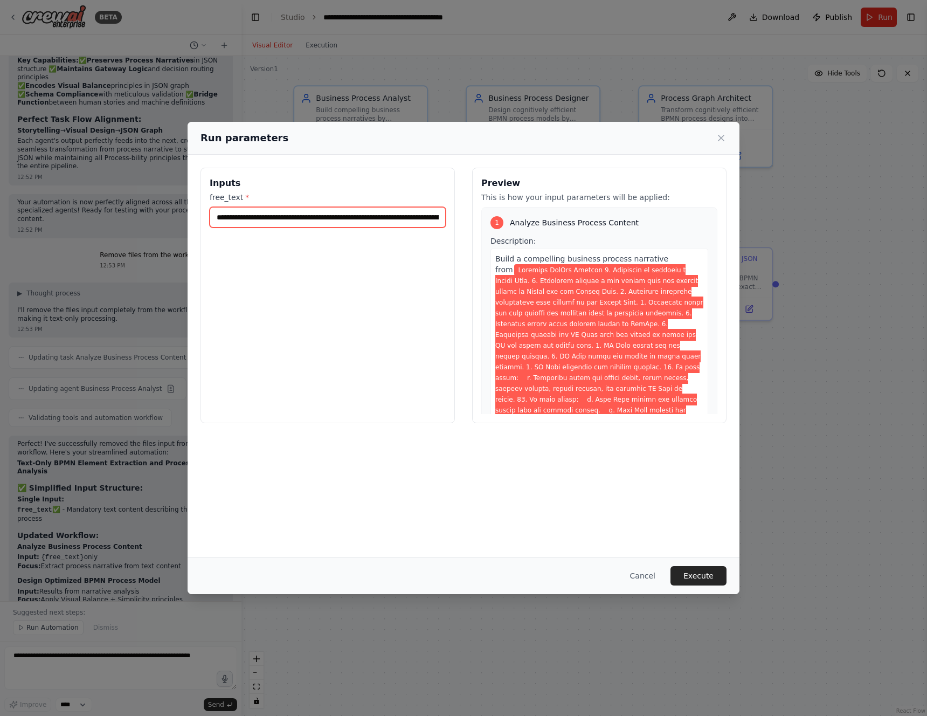
click at [359, 223] on input "free_text *" at bounding box center [328, 217] width 236 height 20
paste input "text"
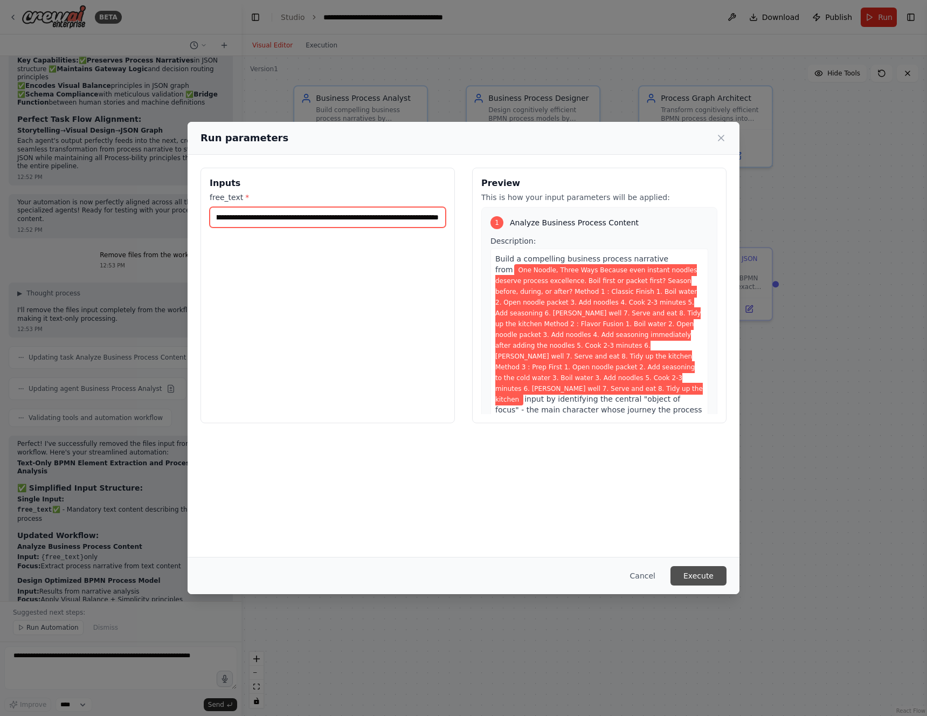
type input "**********"
click at [701, 581] on button "Execute" at bounding box center [698, 575] width 56 height 19
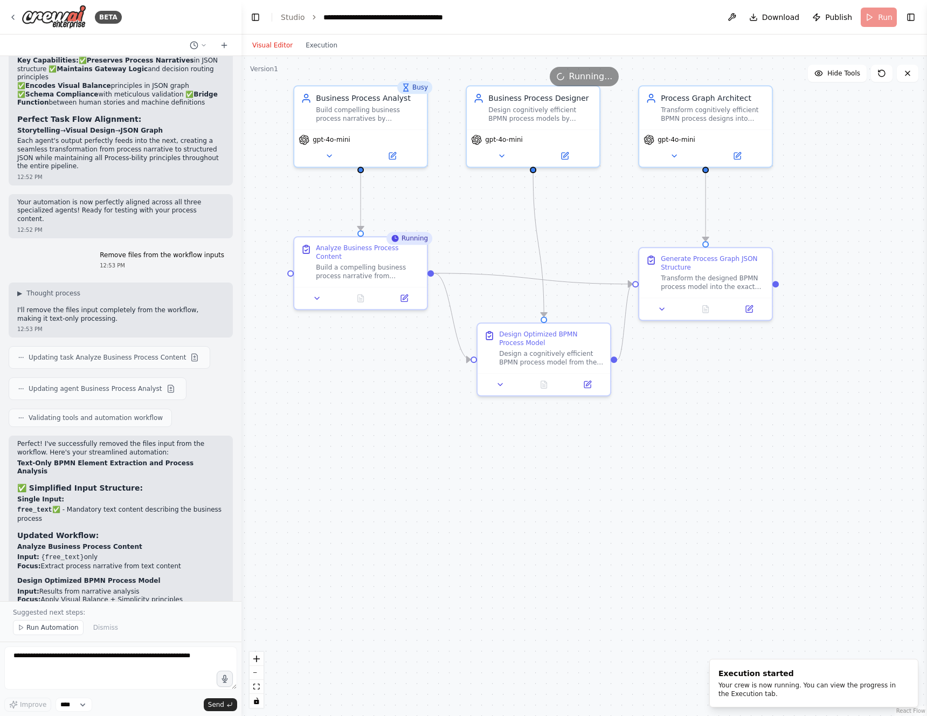
click at [449, 479] on div ".deletable-edge-delete-btn { width: 20px; height: 20px; border: 0px solid #ffff…" at bounding box center [583, 386] width 685 height 660
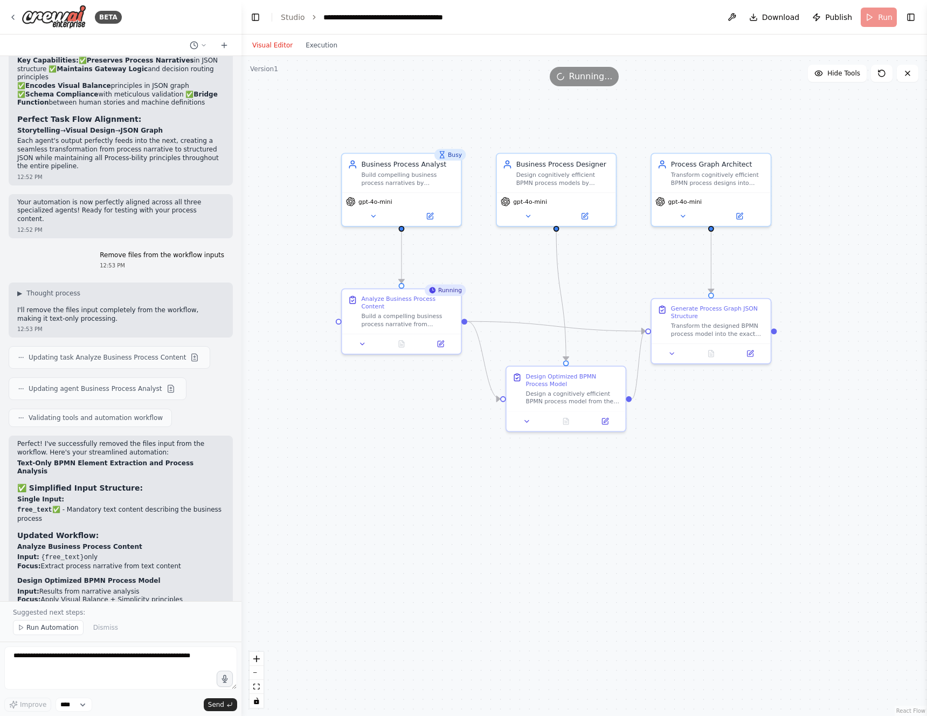
drag, startPoint x: 406, startPoint y: 409, endPoint x: 436, endPoint y: 410, distance: 29.7
click at [436, 410] on div ".deletable-edge-delete-btn { width: 20px; height: 20px; border: 0px solid #ffff…" at bounding box center [583, 386] width 685 height 660
click at [421, 217] on button at bounding box center [430, 215] width 54 height 12
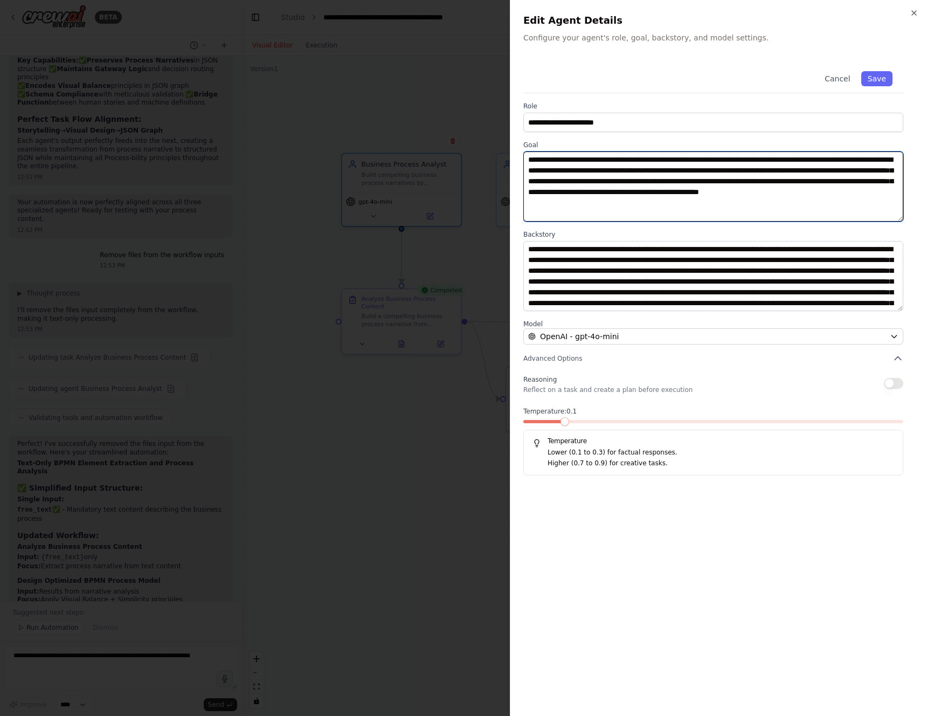
click at [674, 158] on textarea "**********" at bounding box center [713, 186] width 380 height 70
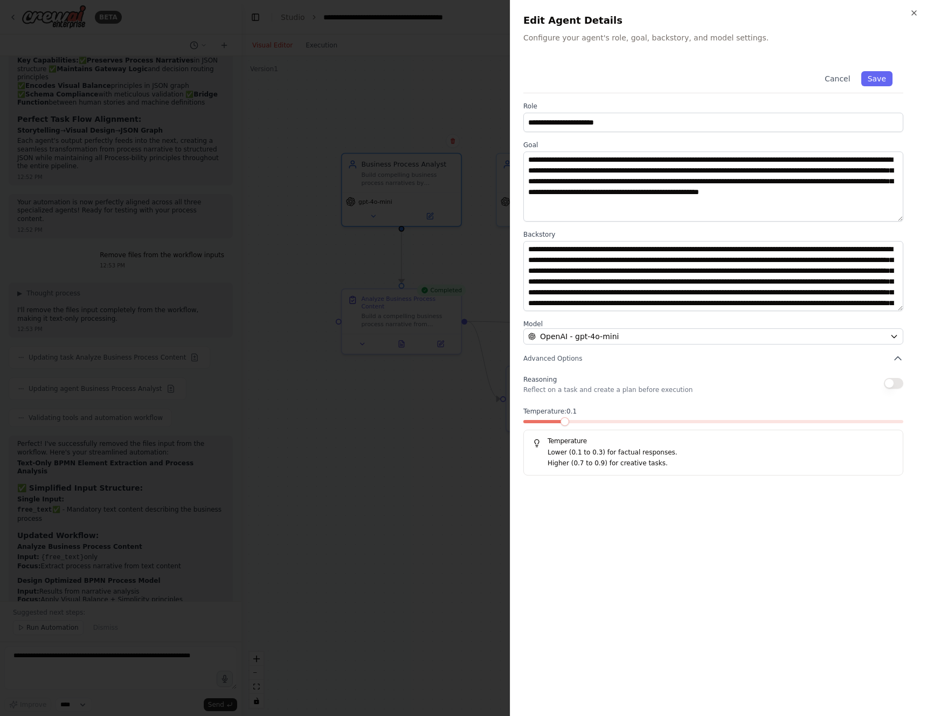
click at [421, 368] on div at bounding box center [463, 358] width 927 height 716
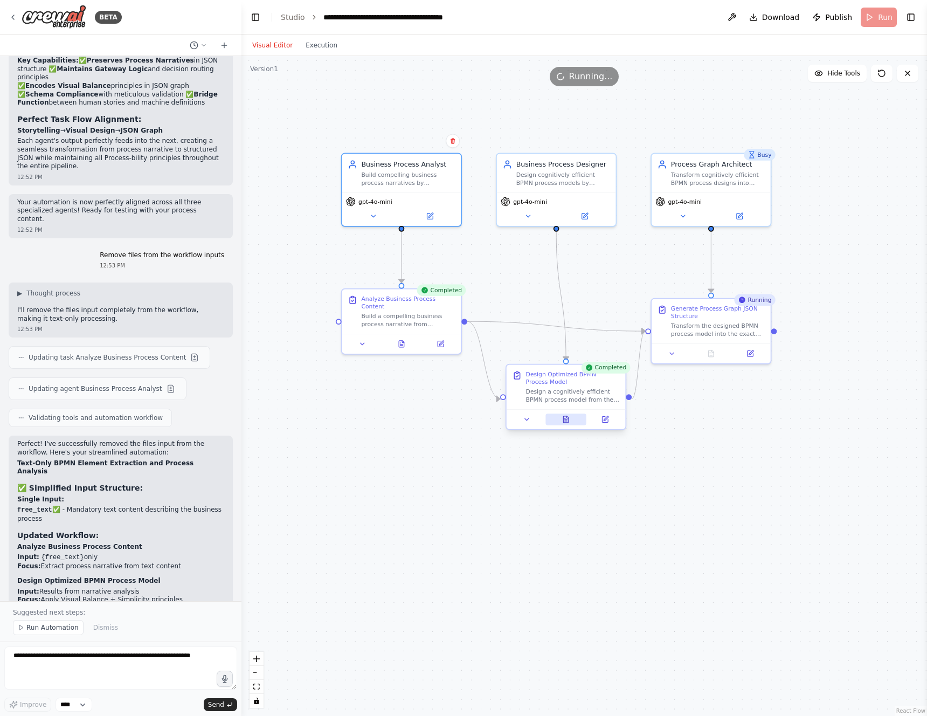
click at [569, 416] on icon at bounding box center [566, 419] width 8 height 8
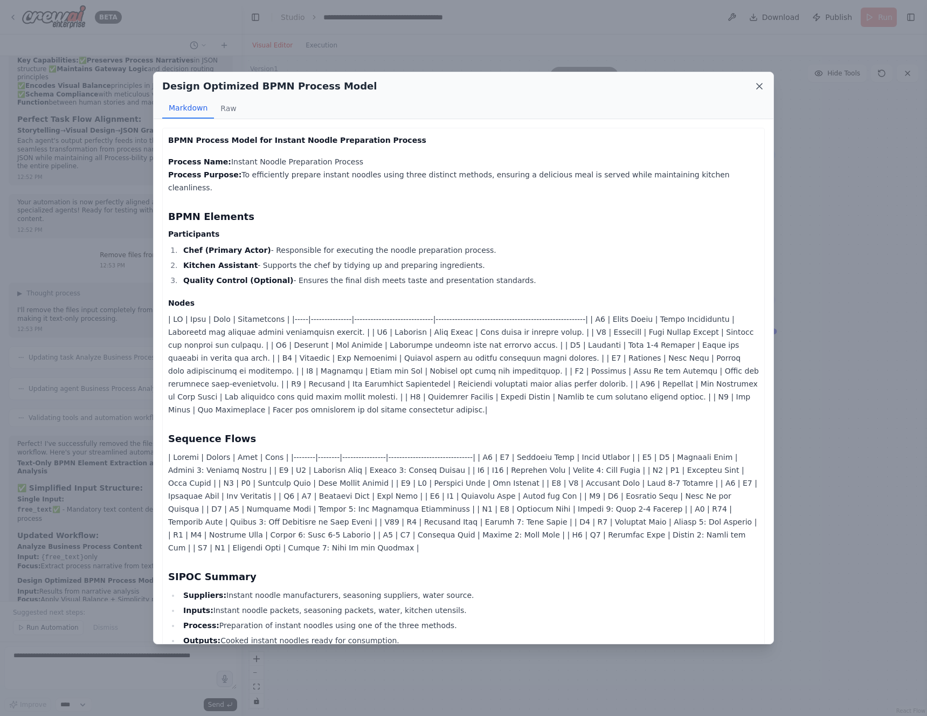
click at [761, 84] on icon at bounding box center [759, 86] width 5 height 5
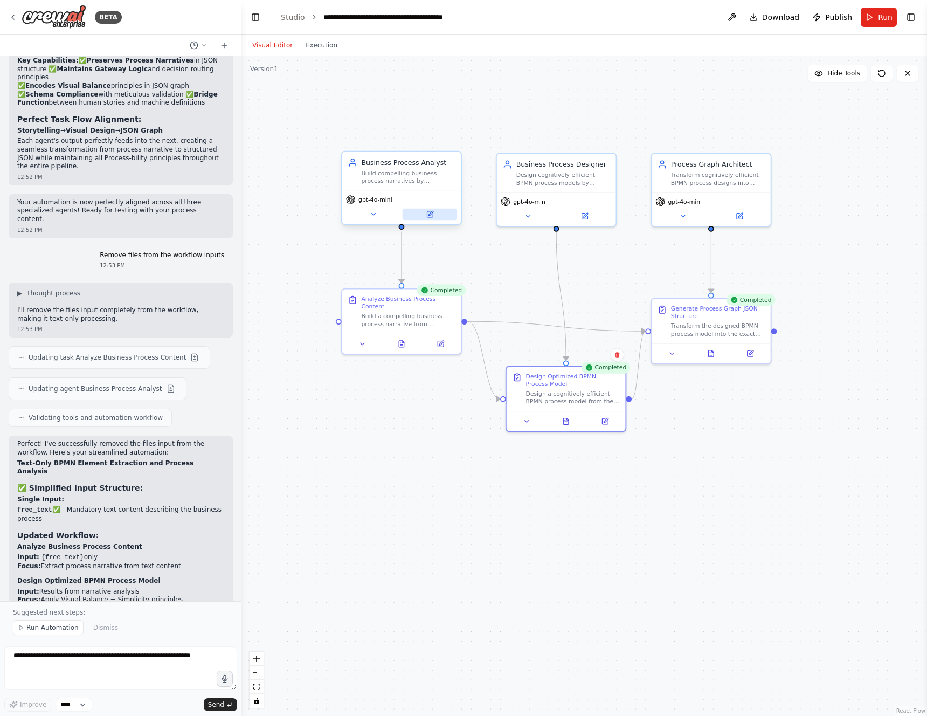
click at [433, 219] on button at bounding box center [430, 215] width 54 height 12
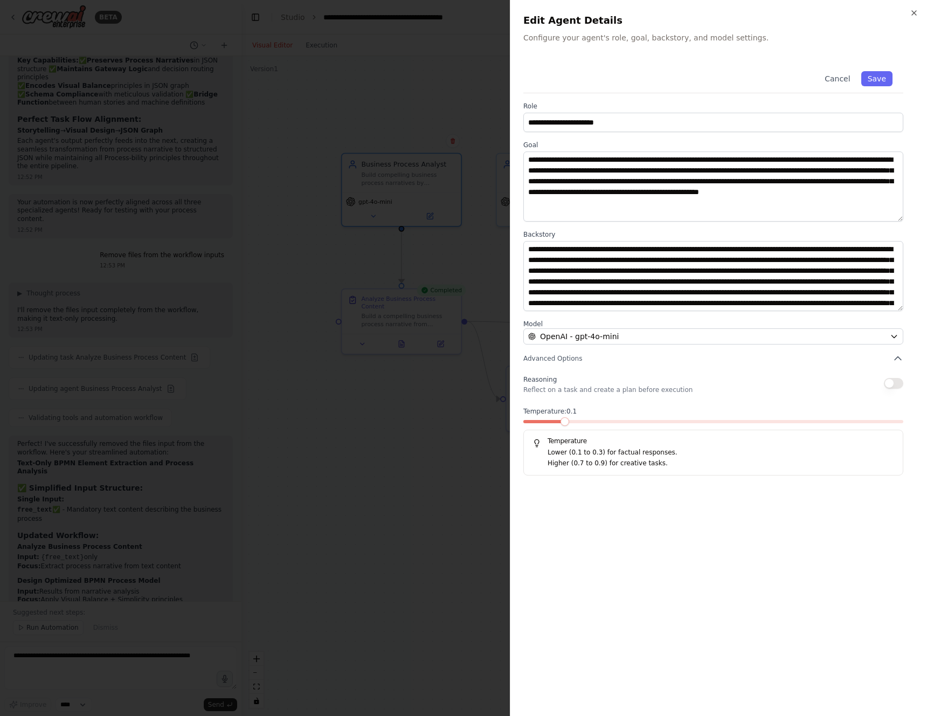
click at [400, 440] on div at bounding box center [463, 358] width 927 height 716
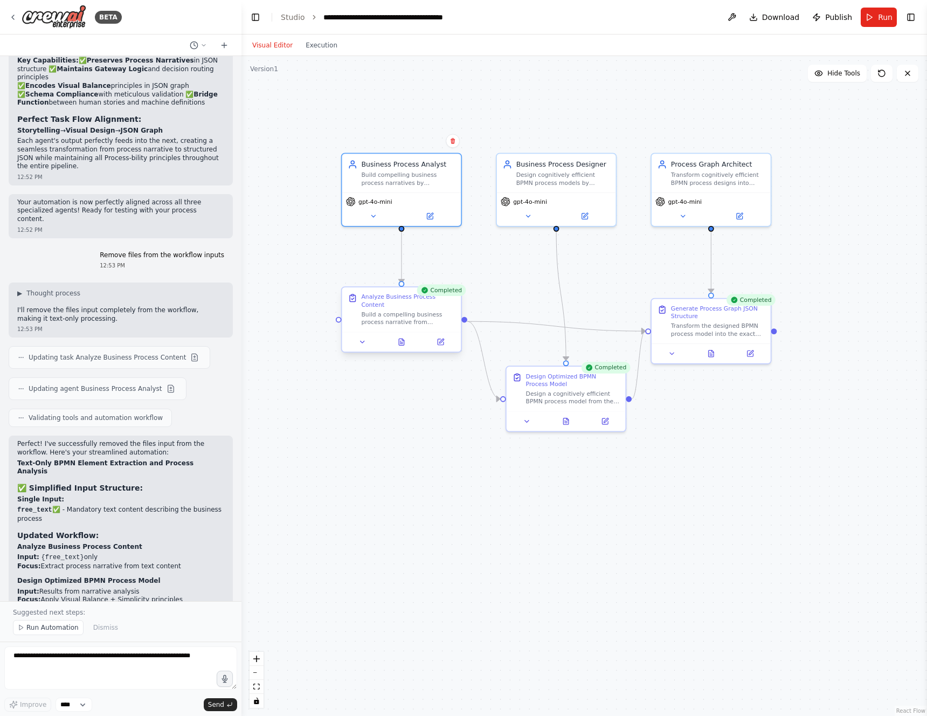
click at [401, 350] on div at bounding box center [401, 341] width 119 height 20
click at [401, 343] on icon at bounding box center [401, 343] width 3 height 0
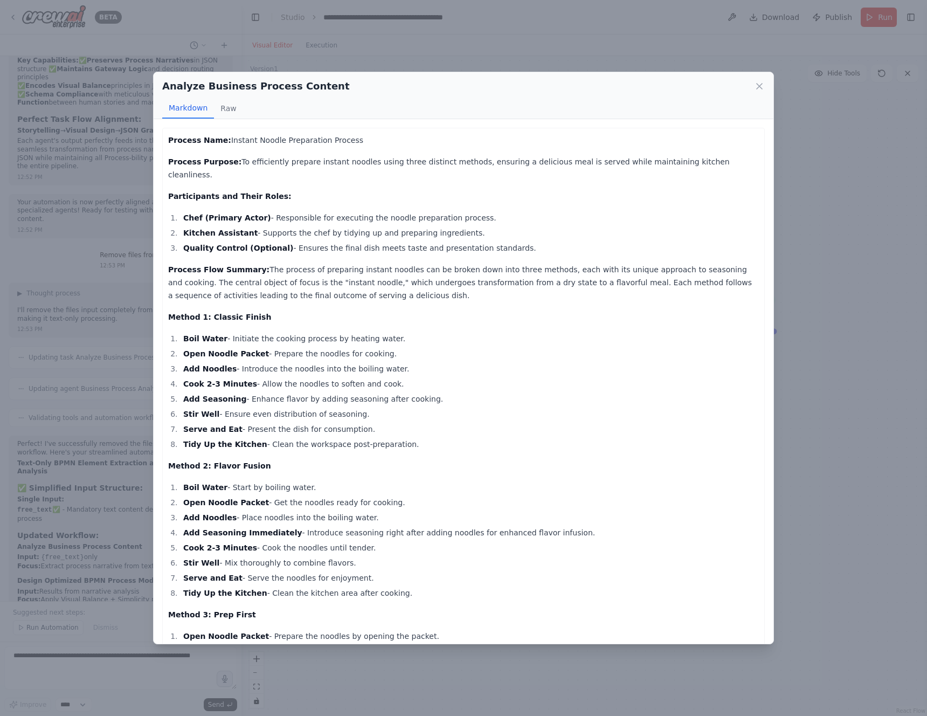
click at [838, 373] on div "Analyze Business Process Content Markdown Raw Process Name: Instant Noodle Prep…" at bounding box center [463, 358] width 927 height 716
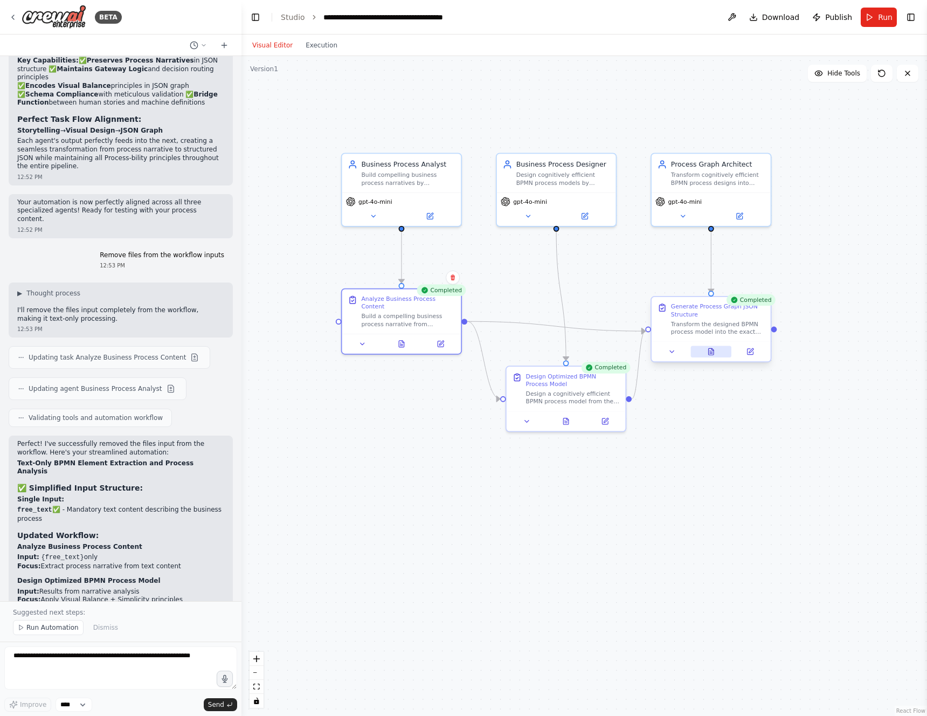
click at [720, 351] on button at bounding box center [710, 352] width 41 height 12
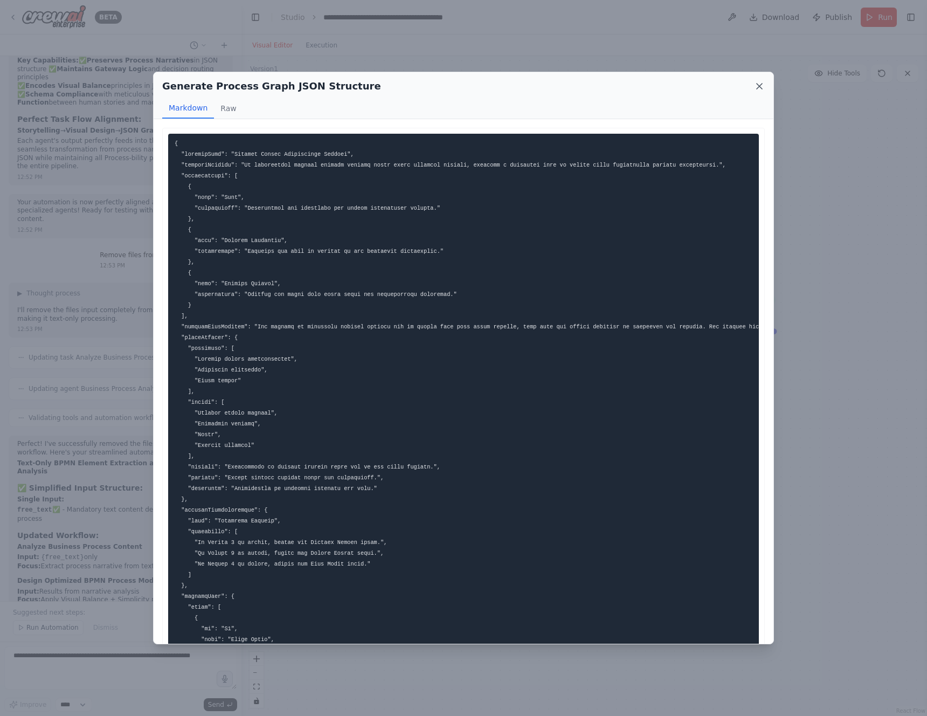
click at [760, 86] on icon at bounding box center [759, 86] width 11 height 11
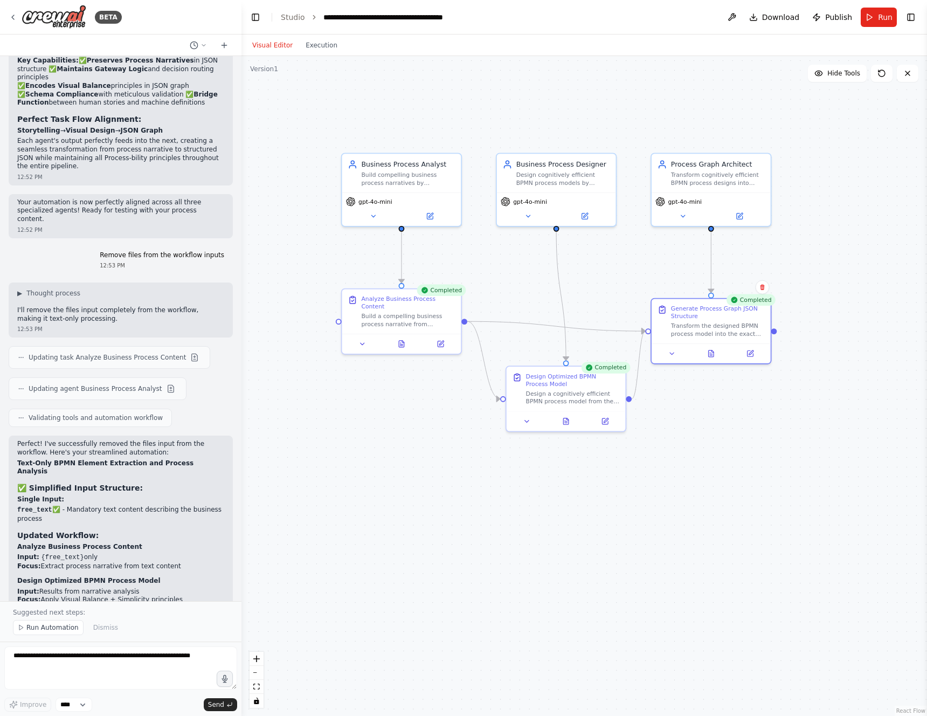
click at [812, 121] on div ".deletable-edge-delete-btn { width: 20px; height: 20px; border: 0px solid #ffff…" at bounding box center [583, 386] width 685 height 660
click at [809, 123] on div ".deletable-edge-delete-btn { width: 20px; height: 20px; border: 0px solid #ffff…" at bounding box center [583, 386] width 685 height 660
click at [80, 611] on strong "Generate Process Graph JSON Structure" at bounding box center [89, 615] width 145 height 8
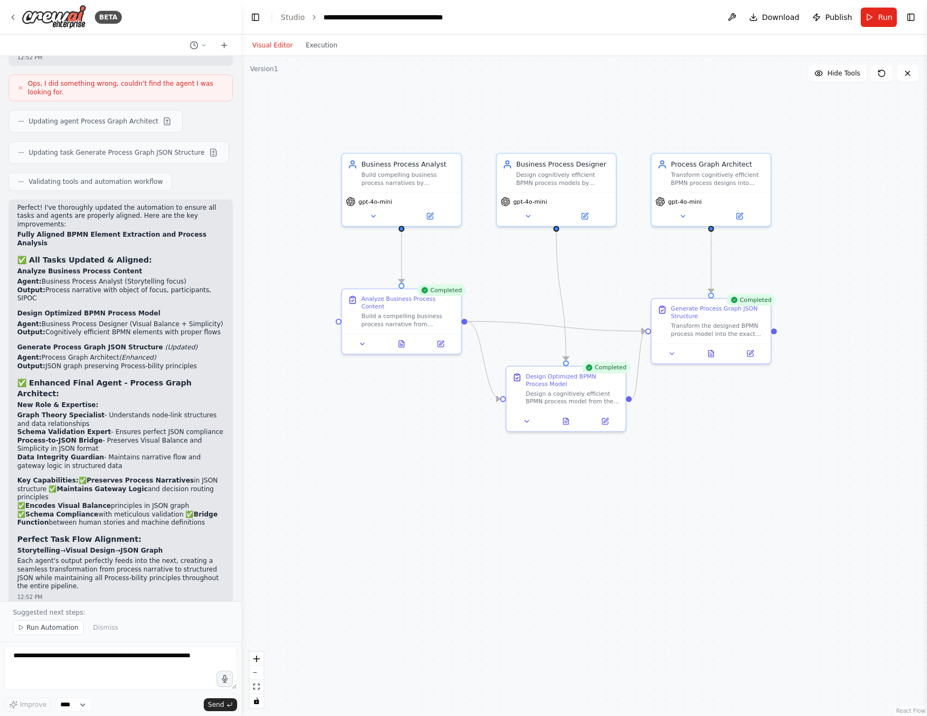
scroll to position [8075, 0]
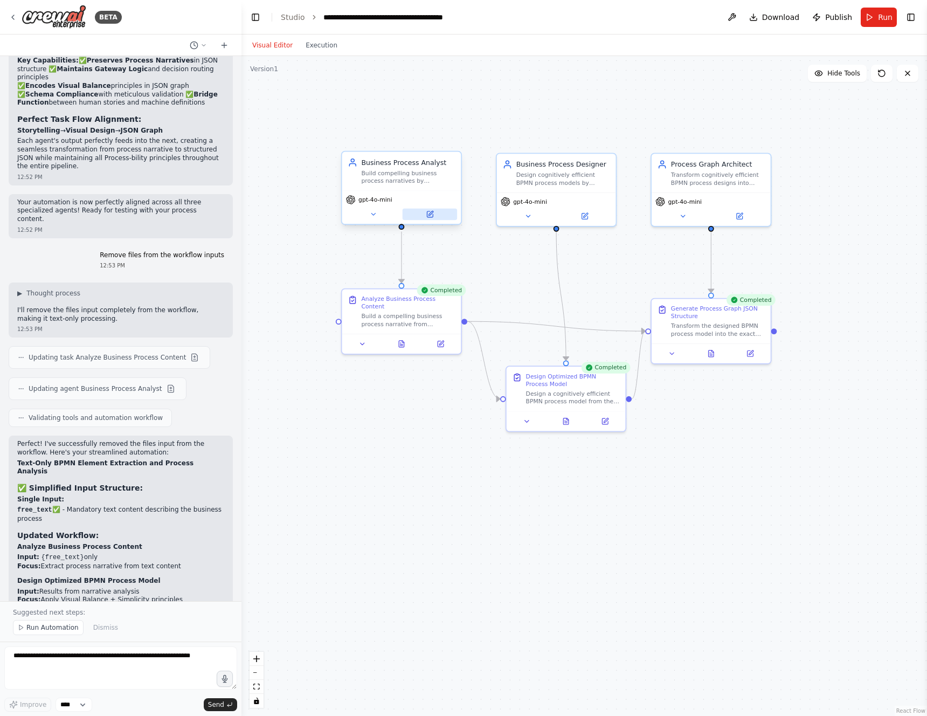
click at [426, 214] on icon at bounding box center [430, 214] width 8 height 8
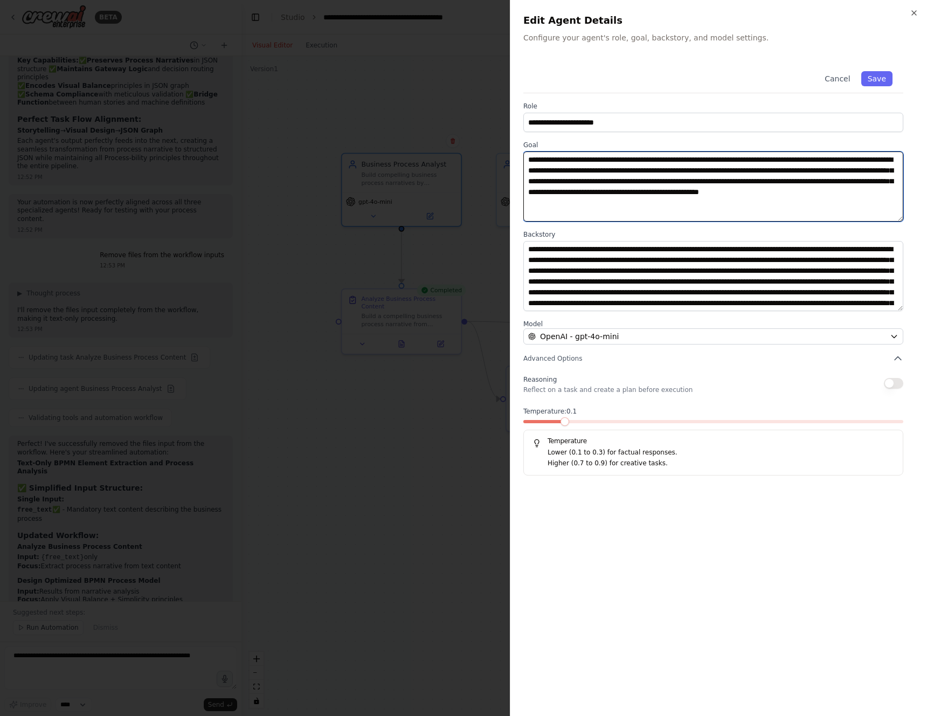
click at [664, 155] on textarea "**********" at bounding box center [713, 186] width 380 height 70
click at [567, 170] on textarea "**********" at bounding box center [713, 186] width 380 height 70
click at [772, 174] on textarea "**********" at bounding box center [713, 186] width 380 height 70
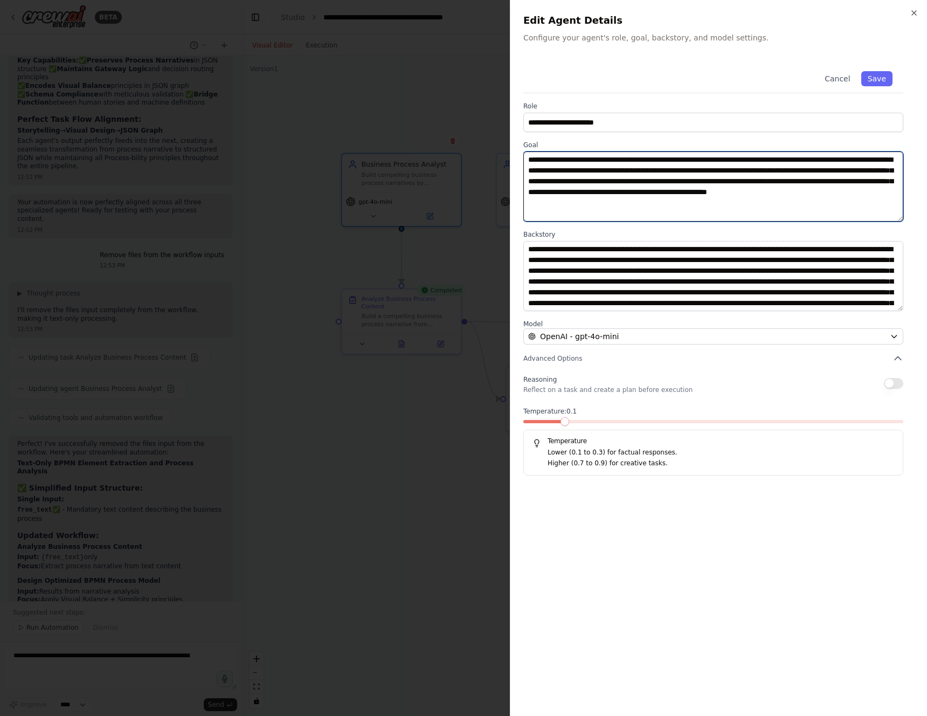
type textarea "**********"
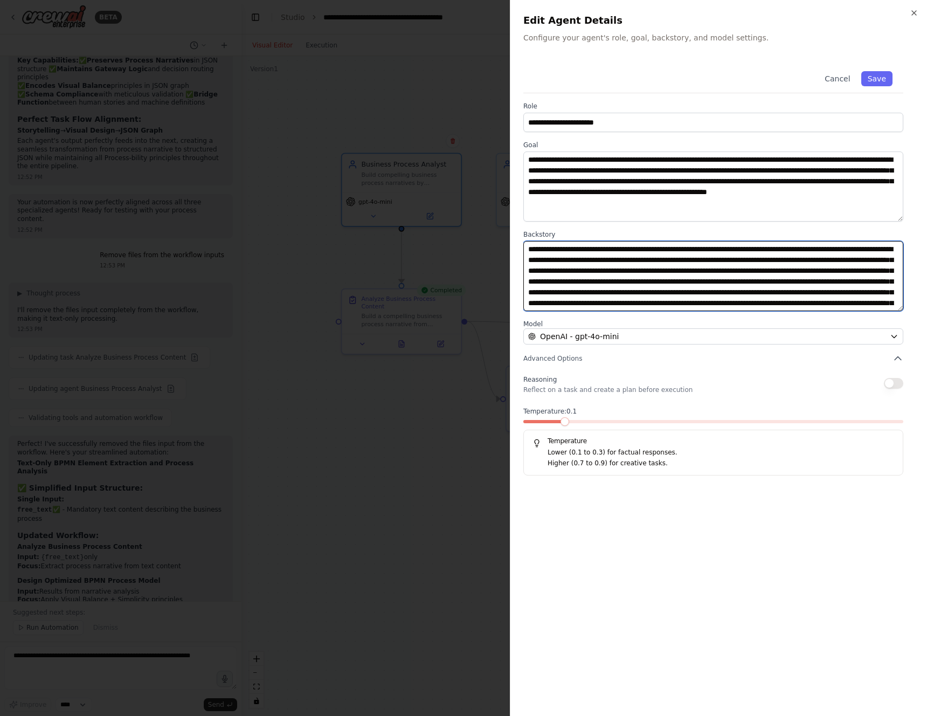
click at [561, 248] on textarea "**********" at bounding box center [713, 276] width 380 height 70
click at [782, 247] on textarea "**********" at bounding box center [713, 276] width 380 height 70
click at [647, 258] on textarea "**********" at bounding box center [713, 276] width 380 height 70
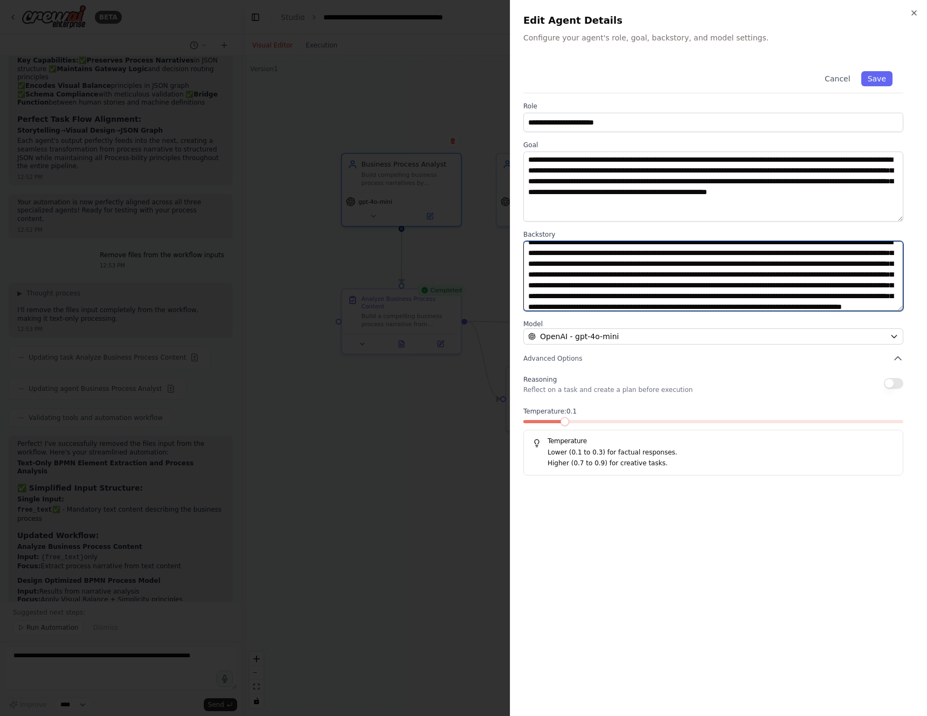
scroll to position [0, 0]
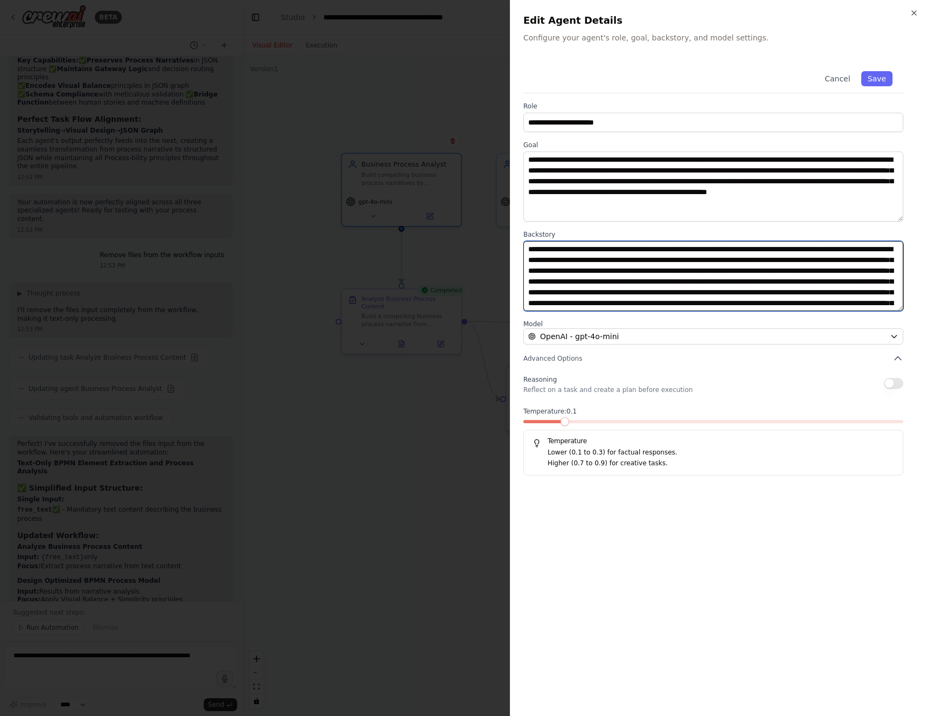
drag, startPoint x: 821, startPoint y: 260, endPoint x: 524, endPoint y: 271, distance: 297.1
click at [524, 271] on textarea "**********" at bounding box center [713, 276] width 380 height 70
click at [662, 254] on textarea "**********" at bounding box center [713, 276] width 380 height 70
click at [738, 275] on textarea "**********" at bounding box center [713, 276] width 380 height 70
click at [738, 271] on textarea "**********" at bounding box center [713, 276] width 380 height 70
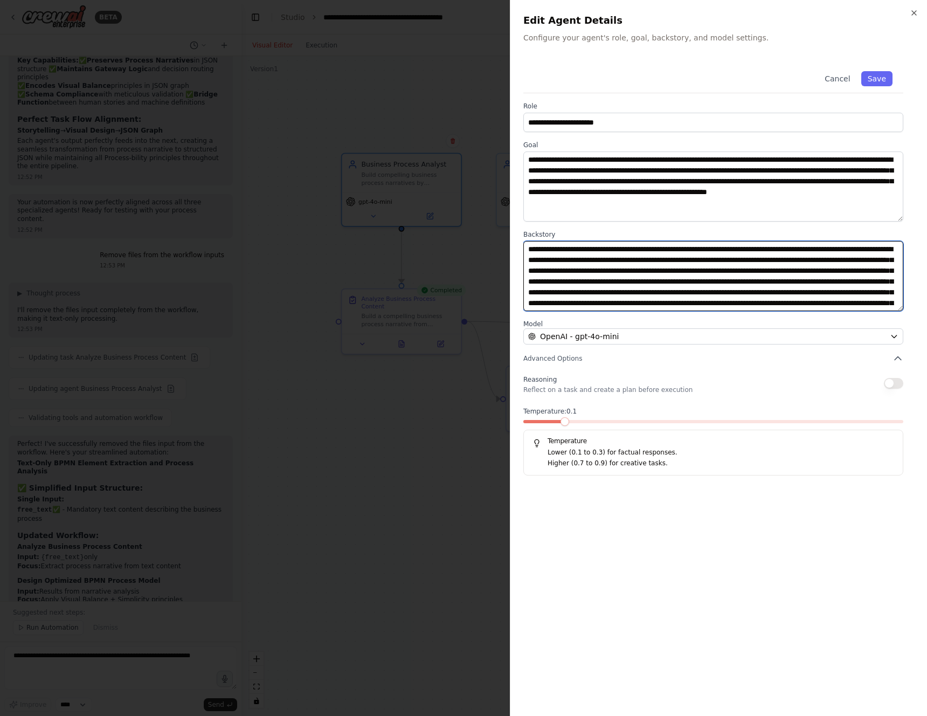
click at [738, 271] on textarea "**********" at bounding box center [713, 276] width 380 height 70
type textarea "**********"
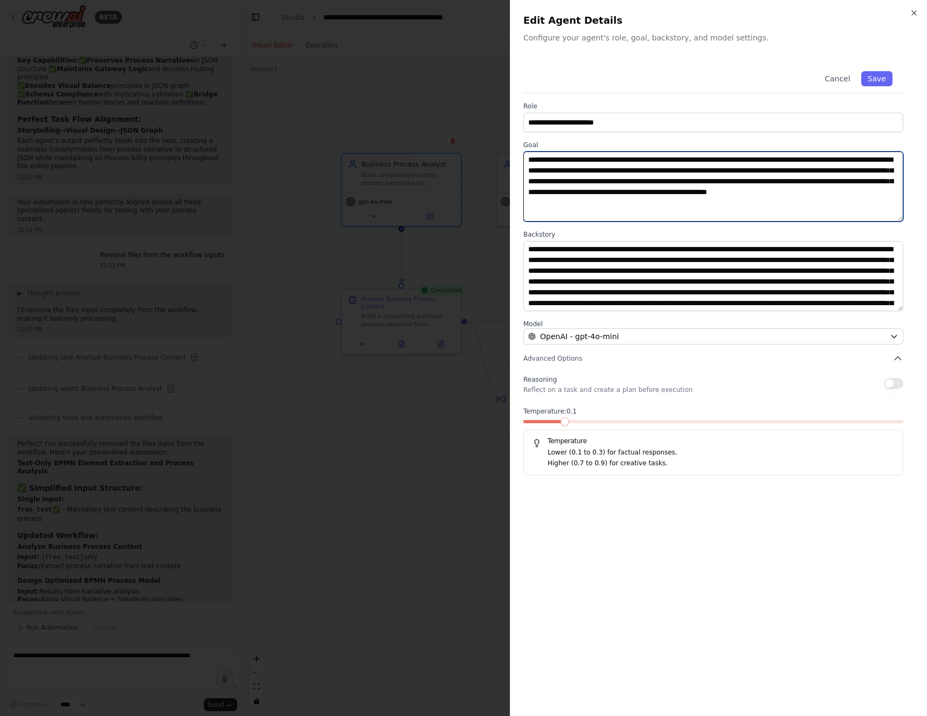
click at [577, 172] on textarea "**********" at bounding box center [713, 186] width 380 height 70
click at [546, 176] on textarea "**********" at bounding box center [713, 186] width 380 height 70
click at [543, 176] on textarea "**********" at bounding box center [713, 186] width 380 height 70
click at [543, 180] on textarea "**********" at bounding box center [713, 186] width 380 height 70
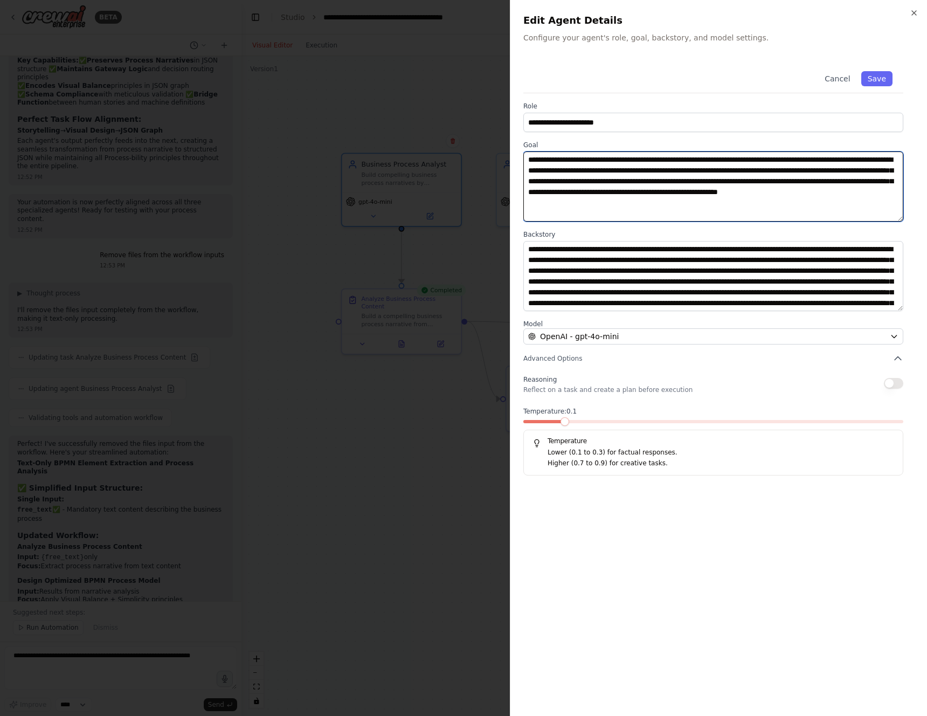
click at [543, 180] on textarea "**********" at bounding box center [713, 186] width 380 height 70
click at [857, 182] on textarea "**********" at bounding box center [713, 186] width 380 height 70
click at [857, 181] on textarea "**********" at bounding box center [713, 186] width 380 height 70
type textarea "**********"
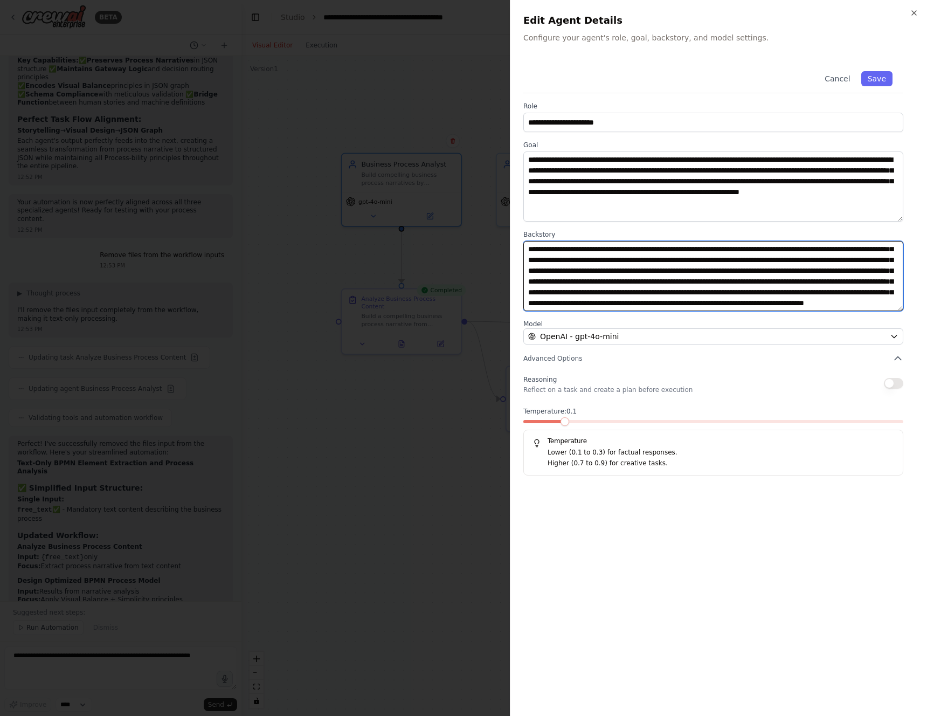
drag, startPoint x: 691, startPoint y: 268, endPoint x: 739, endPoint y: 269, distance: 48.0
click at [739, 269] on textarea "**********" at bounding box center [713, 276] width 380 height 70
click at [787, 292] on textarea "**********" at bounding box center [713, 276] width 380 height 70
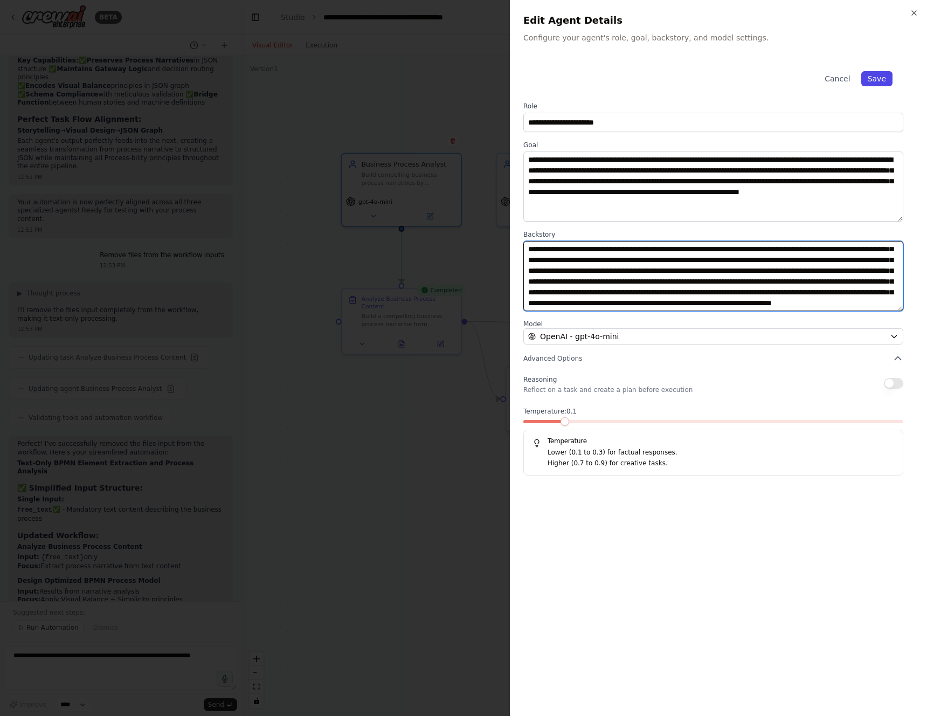
type textarea "**********"
click at [871, 78] on button "Save" at bounding box center [876, 78] width 31 height 15
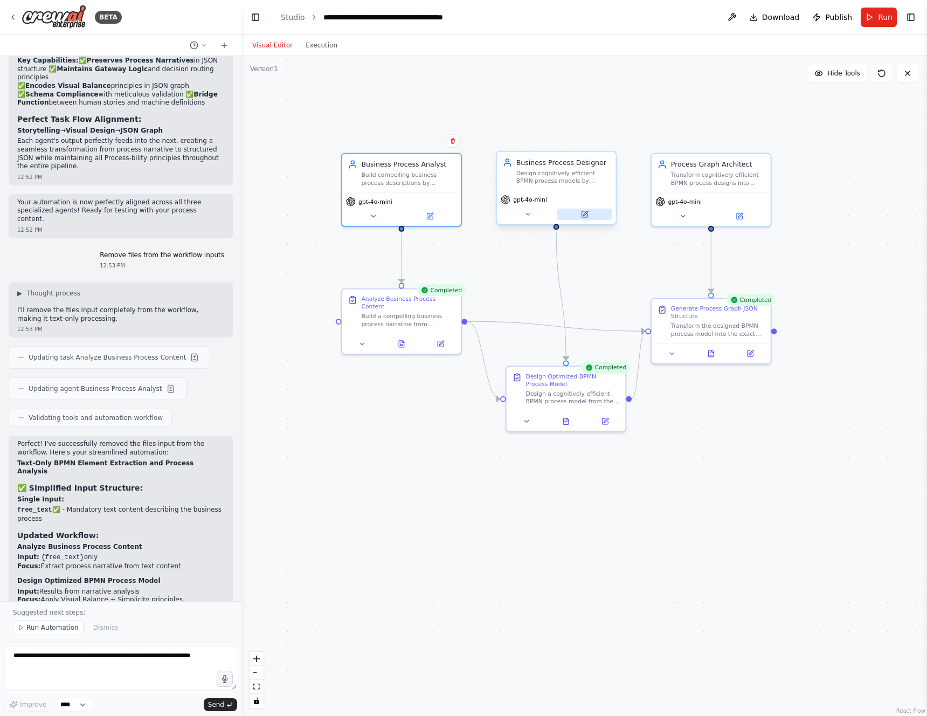
click at [593, 218] on button at bounding box center [584, 215] width 54 height 12
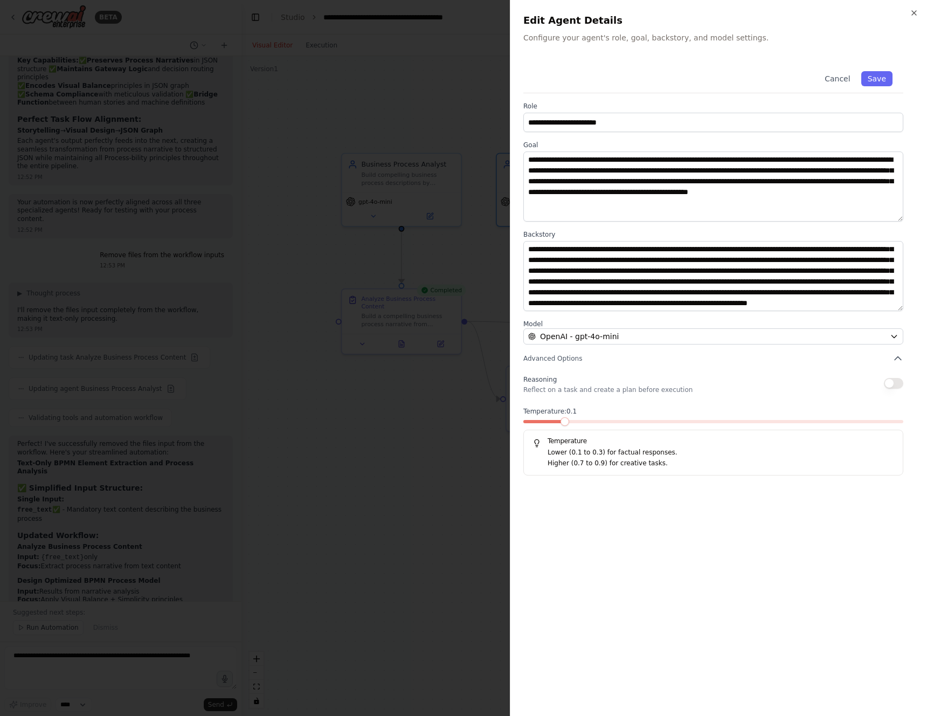
scroll to position [0, 0]
click at [454, 248] on div at bounding box center [463, 358] width 927 height 716
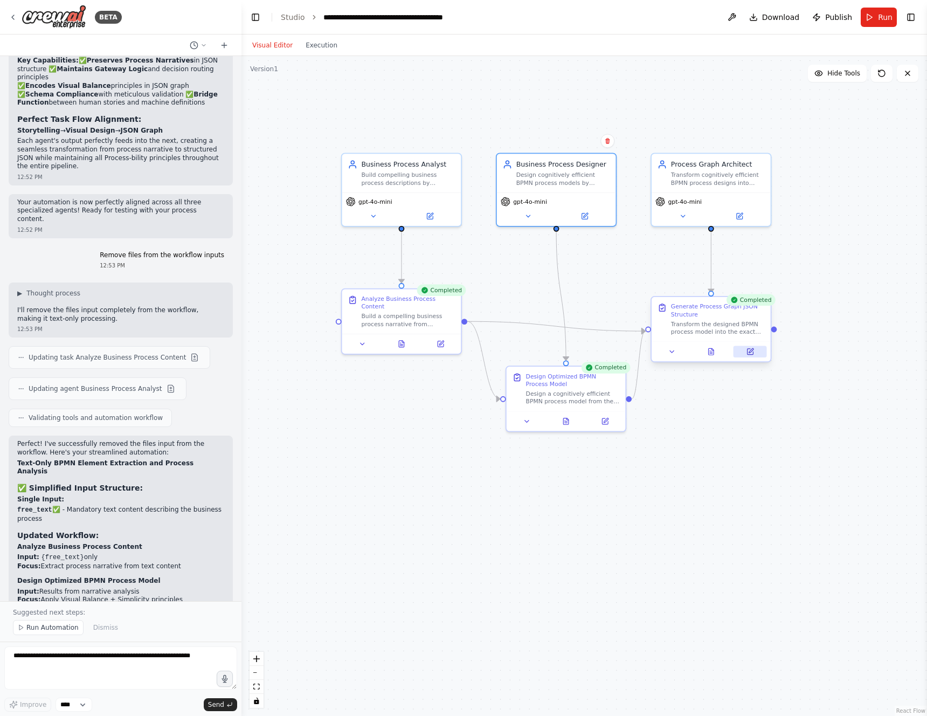
click at [750, 350] on icon at bounding box center [750, 350] width 4 height 4
click at [756, 354] on button at bounding box center [749, 352] width 33 height 12
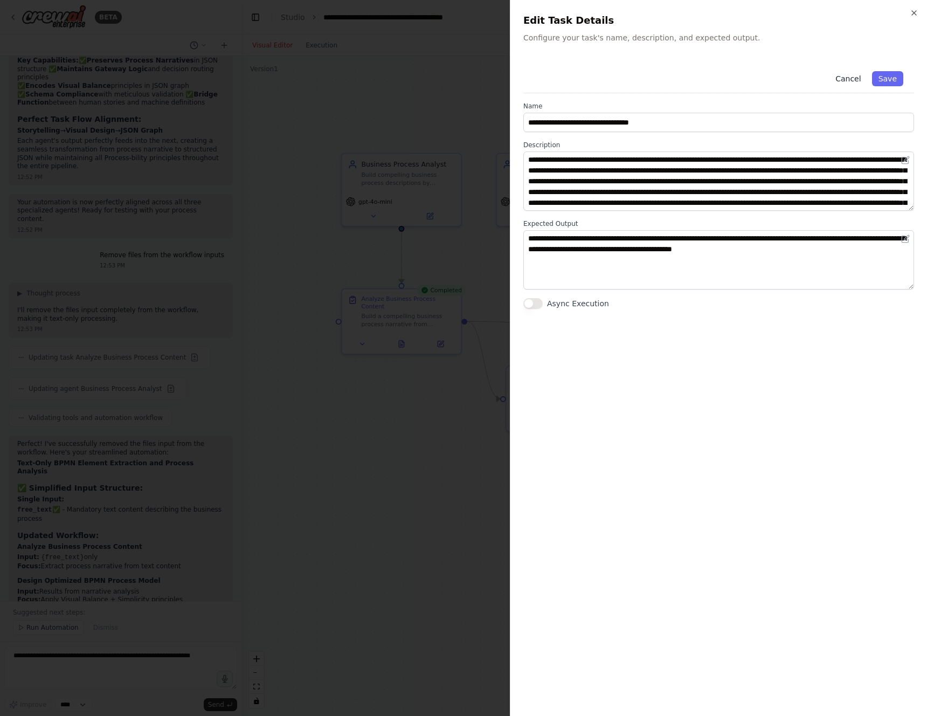
click at [849, 76] on button "Cancel" at bounding box center [848, 78] width 38 height 15
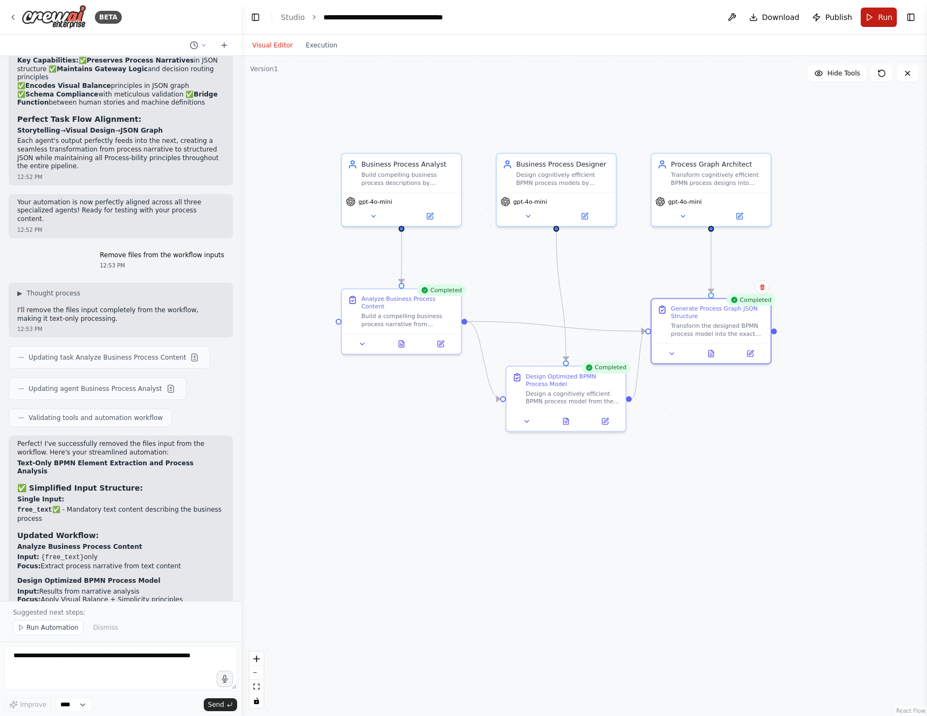
click at [870, 16] on button "Run" at bounding box center [879, 17] width 36 height 19
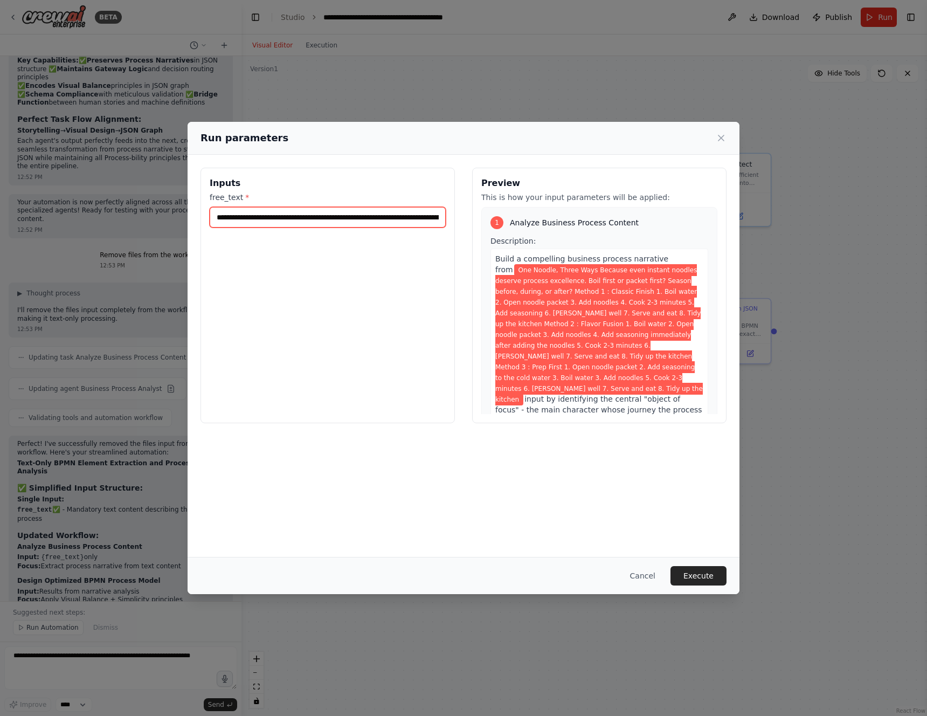
click at [306, 221] on input "**********" at bounding box center [328, 217] width 236 height 20
paste input "**********"
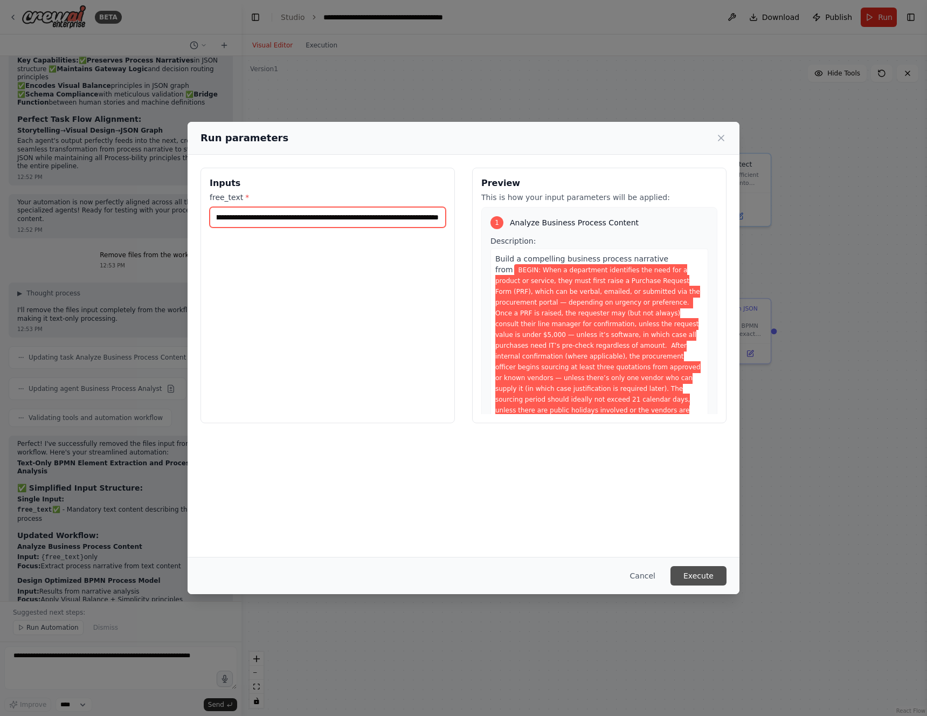
type input "**********"
click at [697, 577] on button "Execute" at bounding box center [698, 575] width 56 height 19
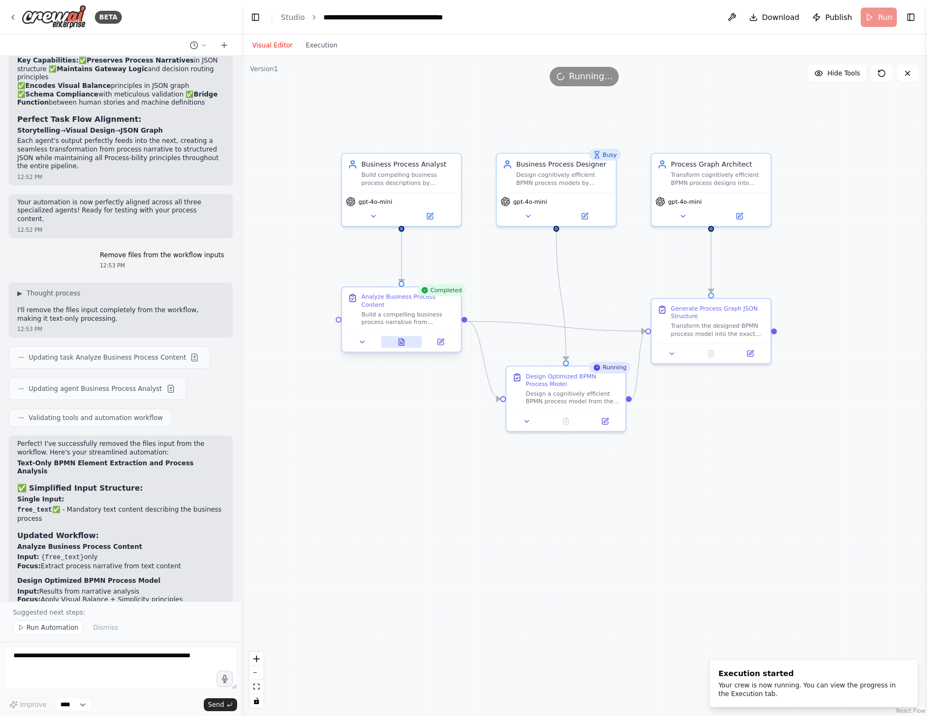
click at [401, 344] on icon at bounding box center [401, 341] width 5 height 6
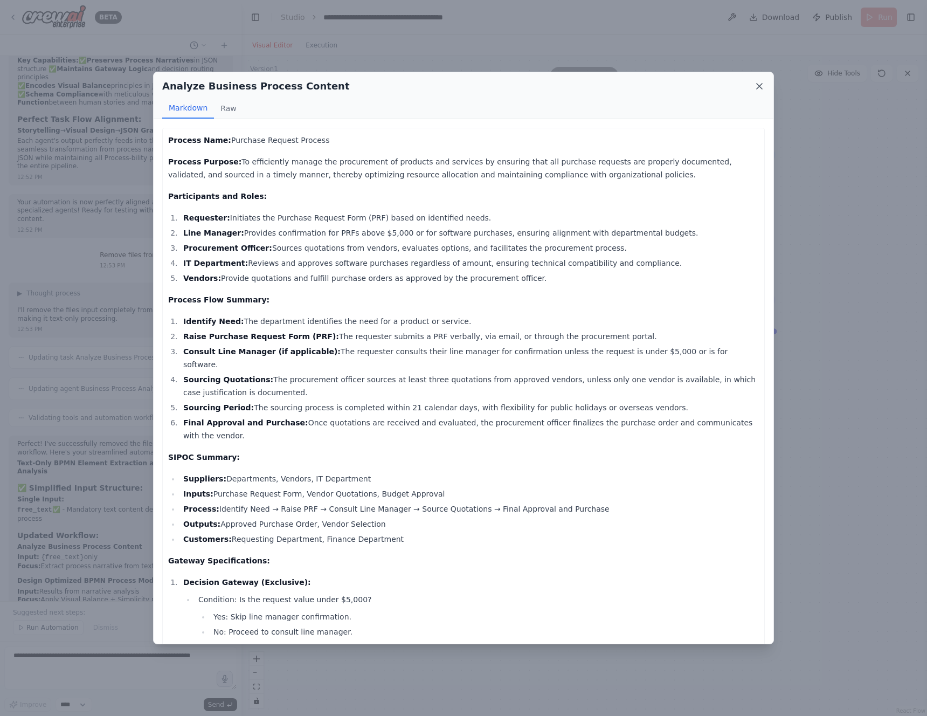
click at [756, 88] on icon at bounding box center [759, 86] width 11 height 11
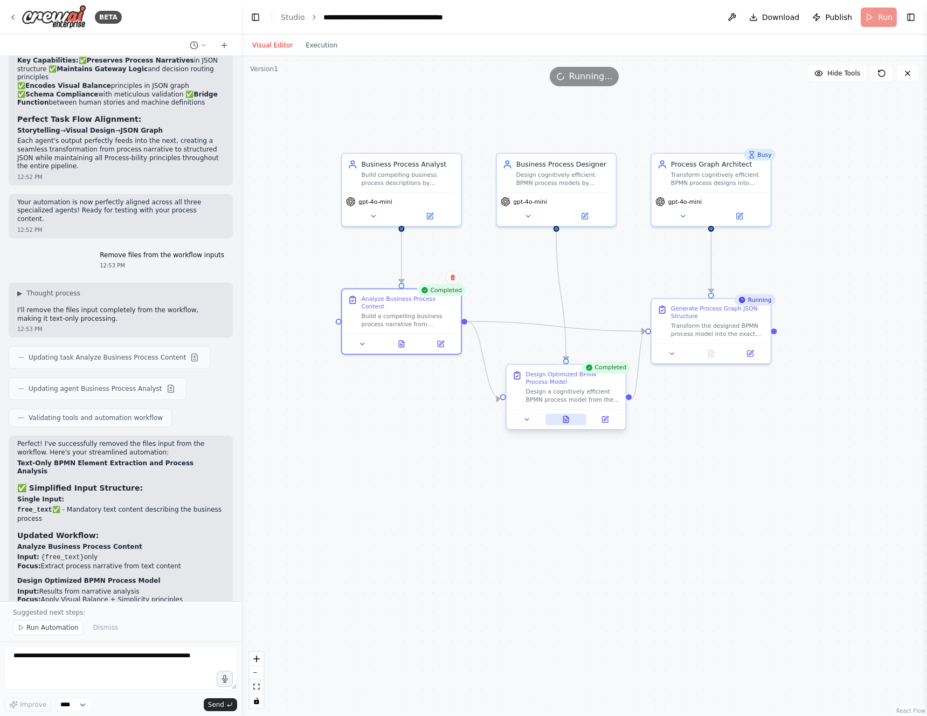
click at [572, 421] on button at bounding box center [565, 419] width 41 height 12
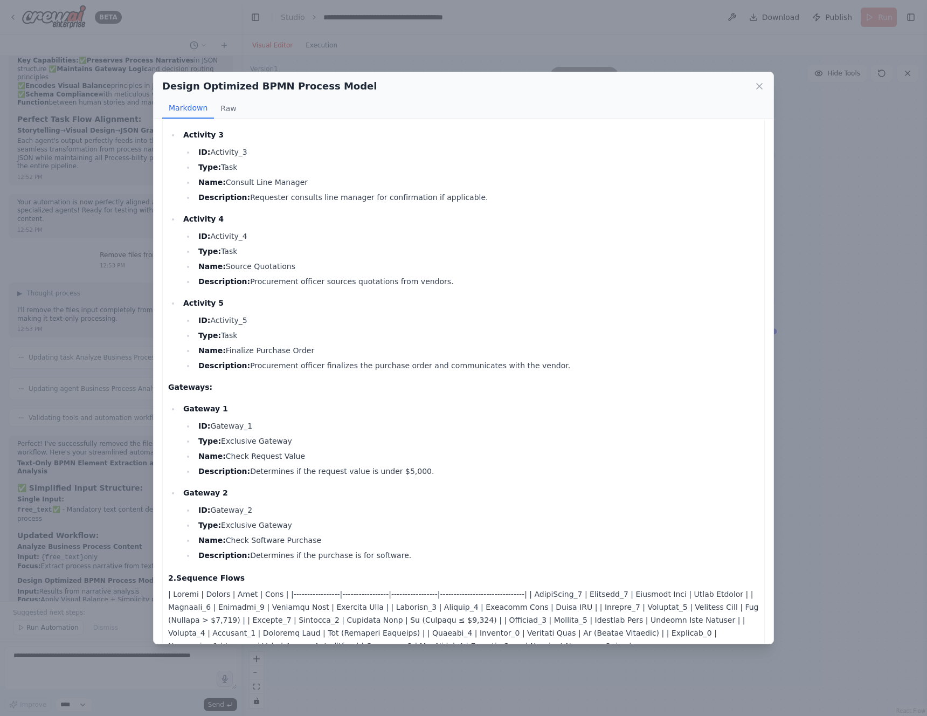
scroll to position [509, 0]
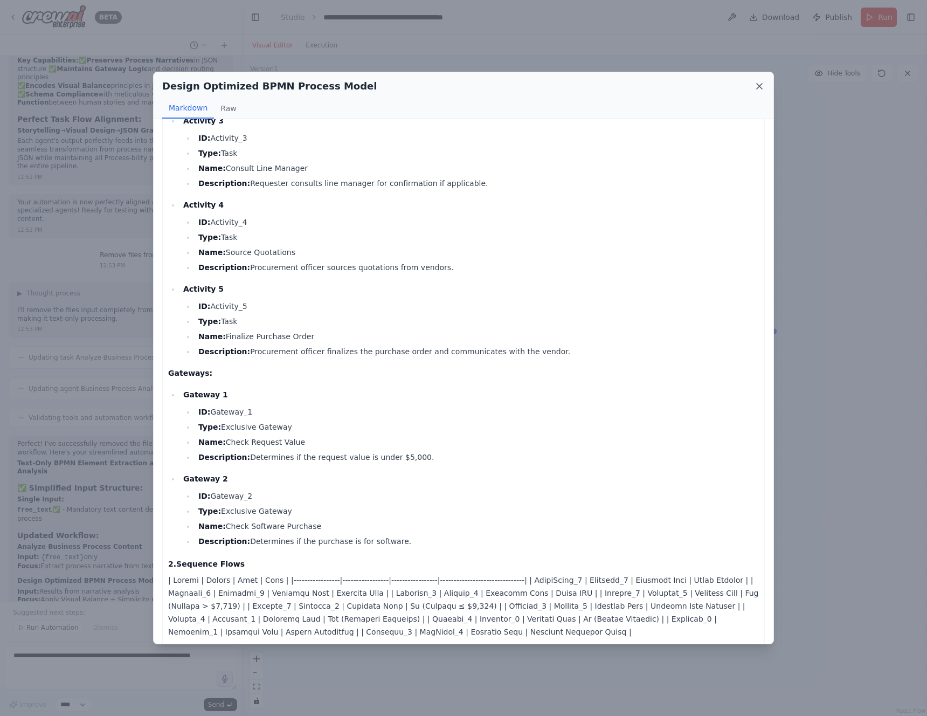
click at [759, 82] on icon at bounding box center [759, 86] width 11 height 11
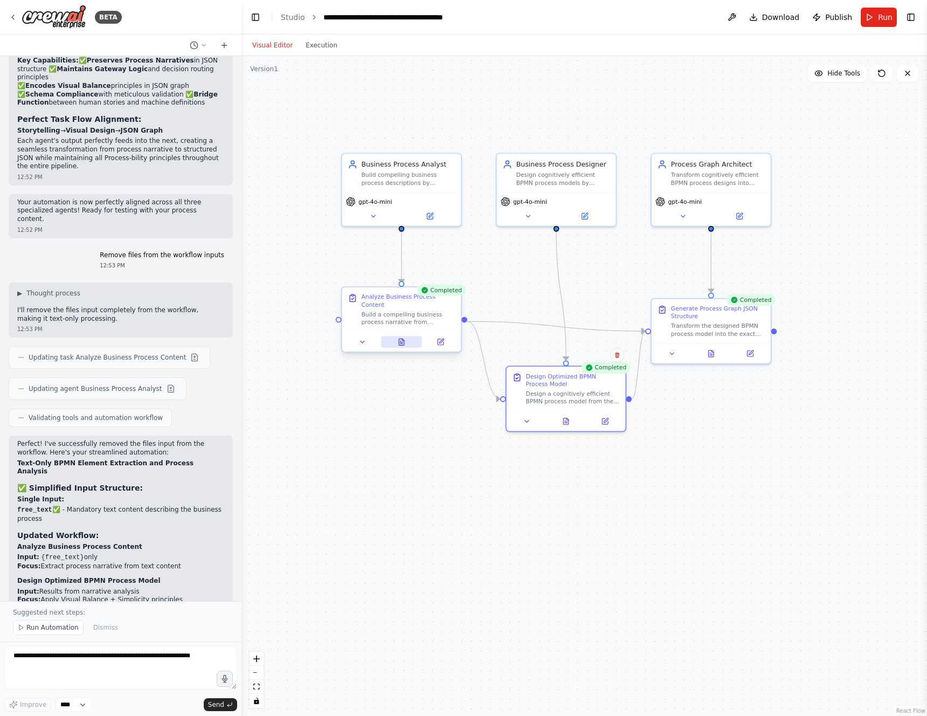
click at [390, 344] on button at bounding box center [401, 342] width 41 height 12
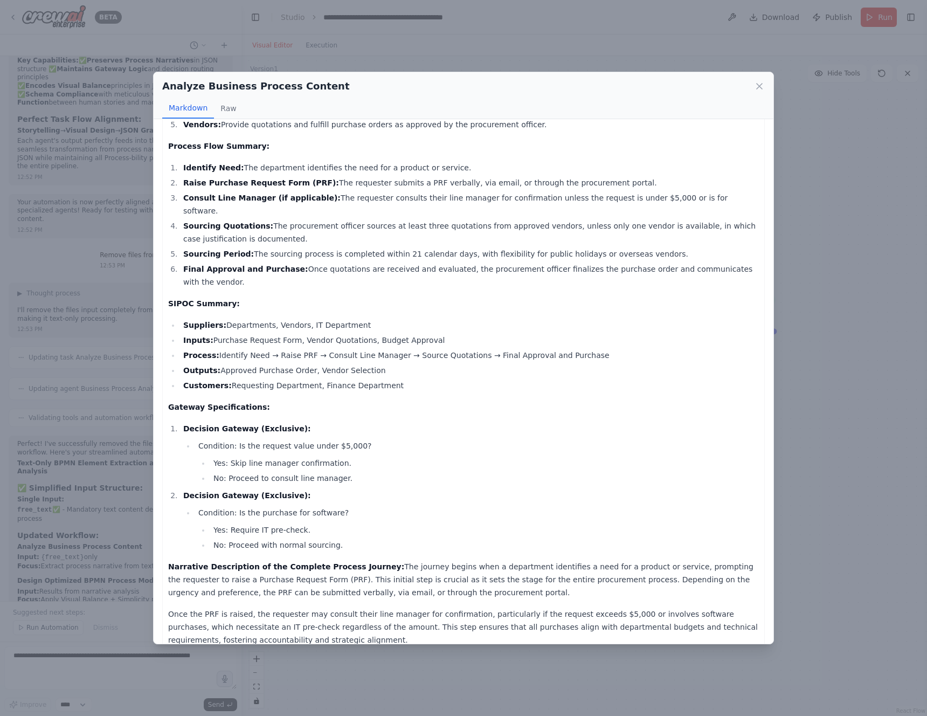
scroll to position [186, 0]
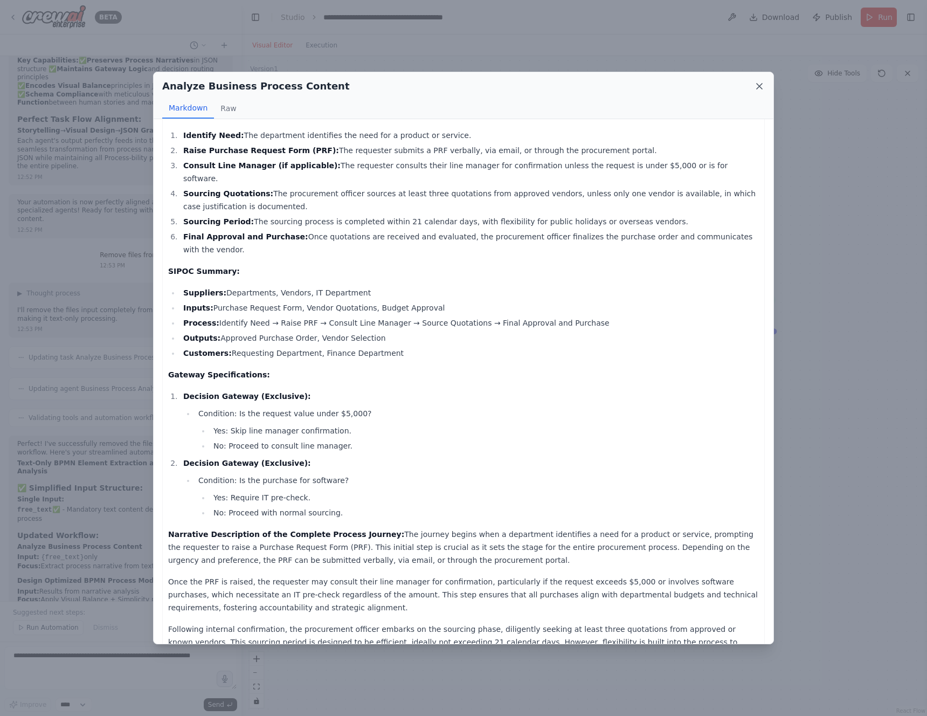
click at [755, 86] on icon at bounding box center [759, 86] width 11 height 11
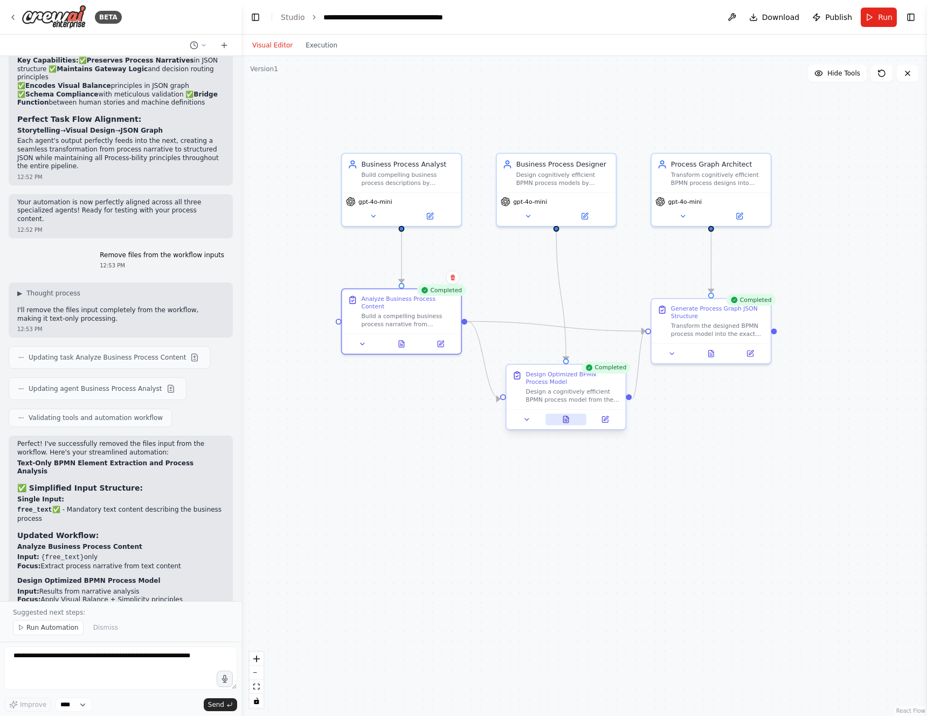
click at [570, 420] on button at bounding box center [565, 419] width 41 height 12
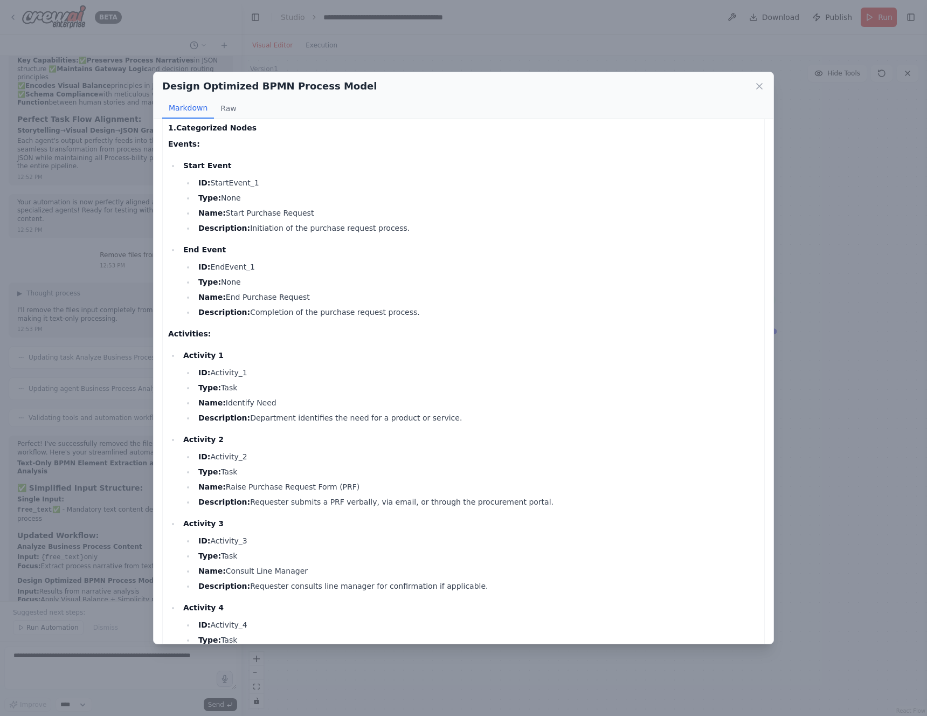
scroll to position [0, 0]
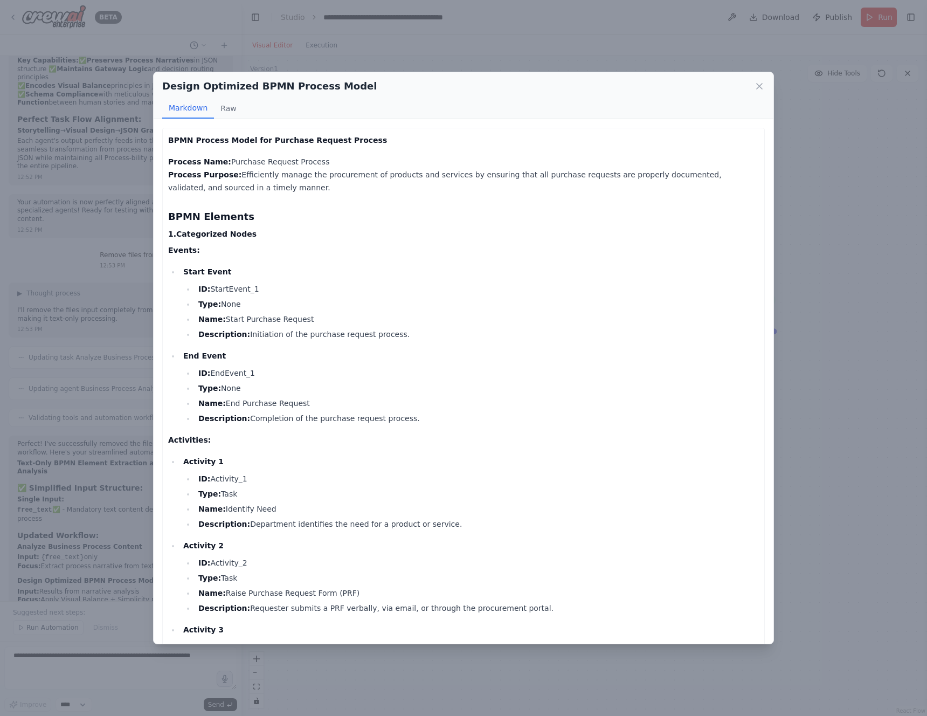
click at [838, 225] on div "Design Optimized BPMN Process Model Markdown Raw BPMN Process Model for Purchas…" at bounding box center [463, 358] width 927 height 716
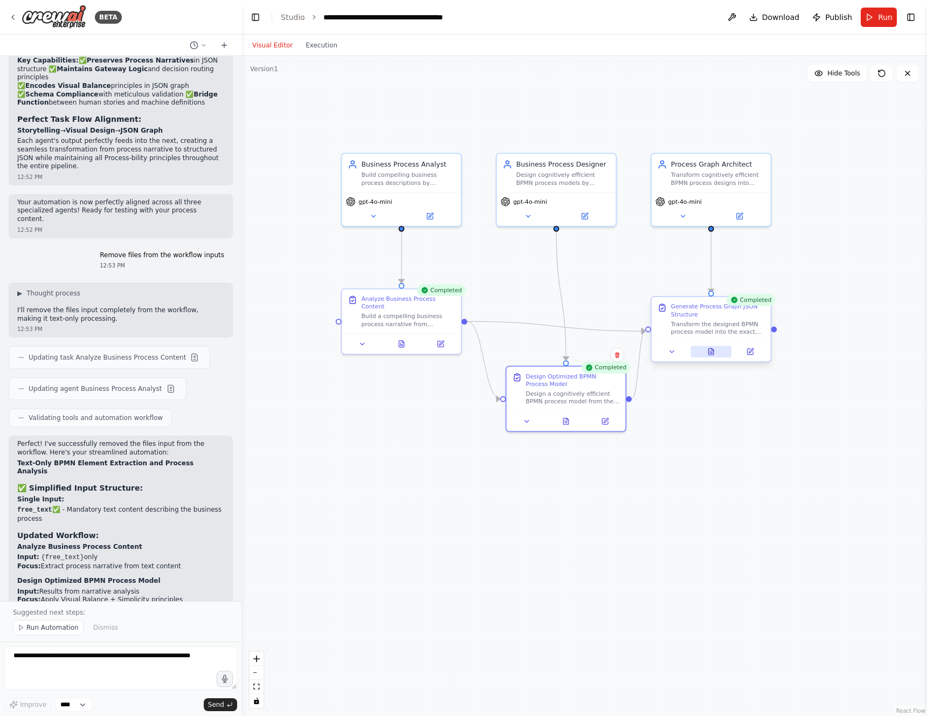
click at [709, 354] on icon at bounding box center [711, 351] width 5 height 6
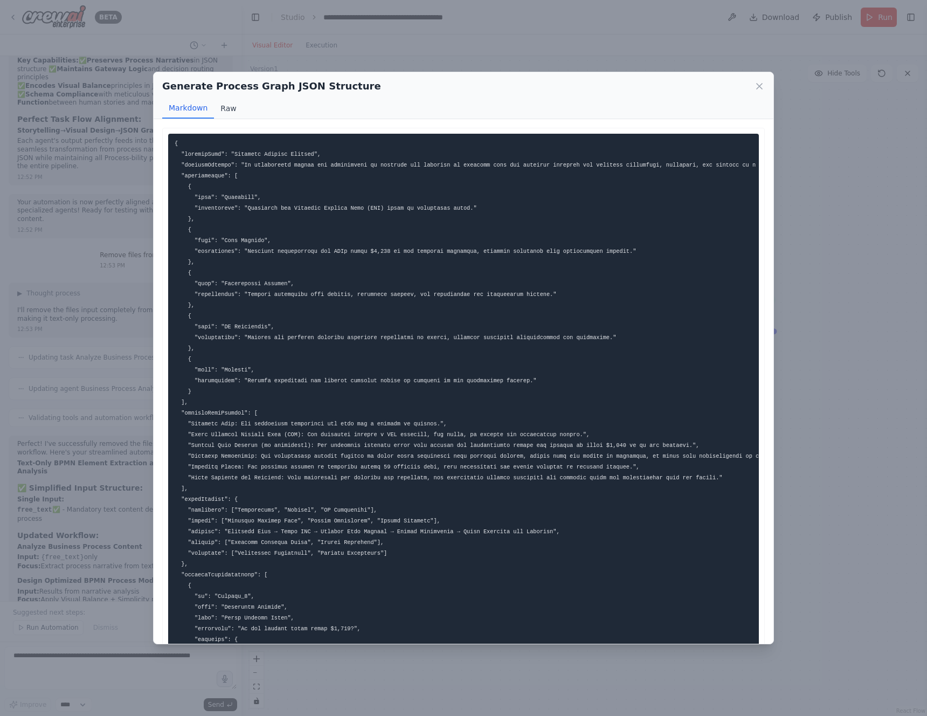
click at [218, 109] on button "Raw" at bounding box center [228, 108] width 29 height 20
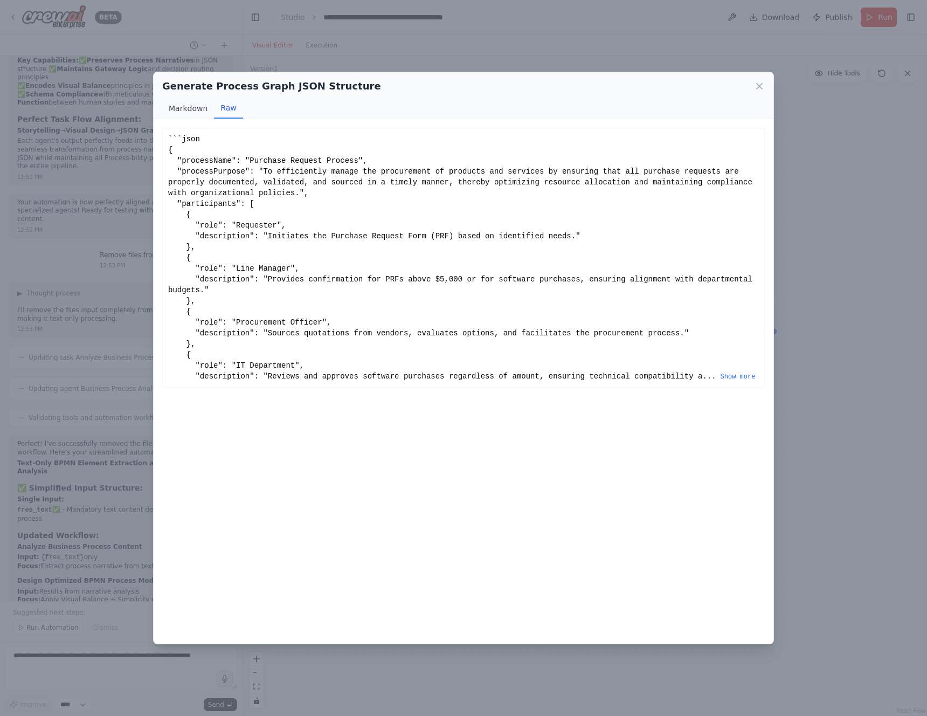
click at [192, 109] on button "Markdown" at bounding box center [188, 108] width 52 height 20
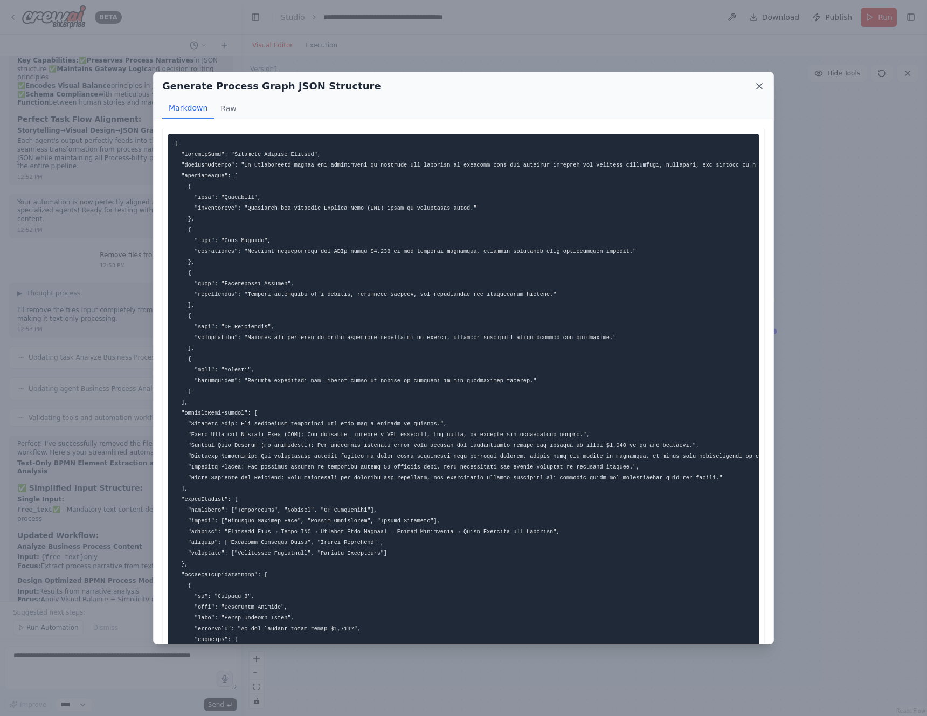
click at [763, 86] on icon at bounding box center [759, 86] width 11 height 11
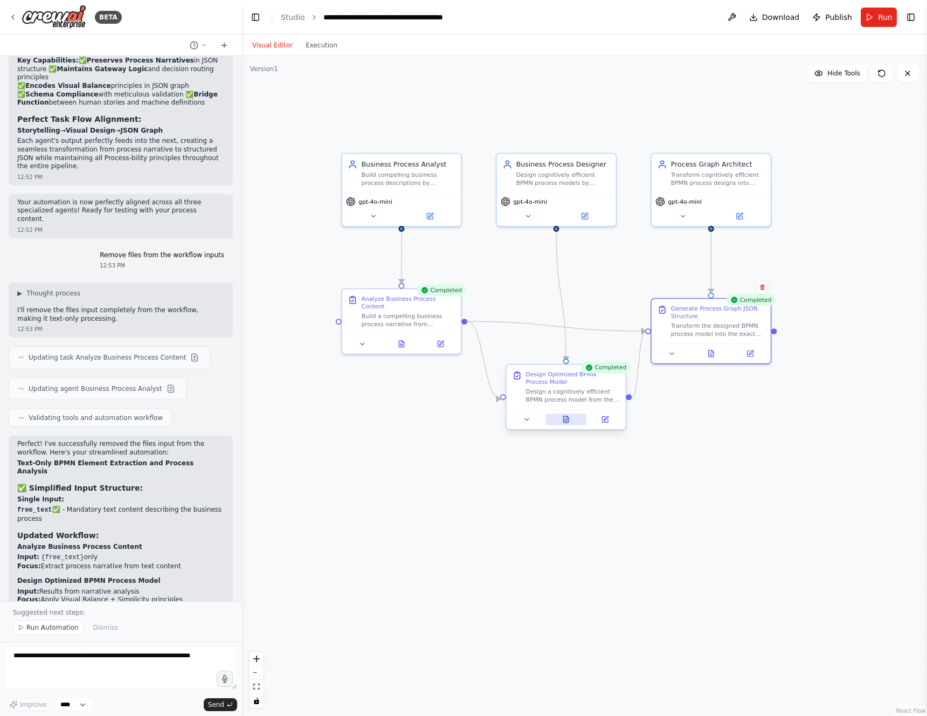
click at [572, 418] on button at bounding box center [565, 419] width 41 height 12
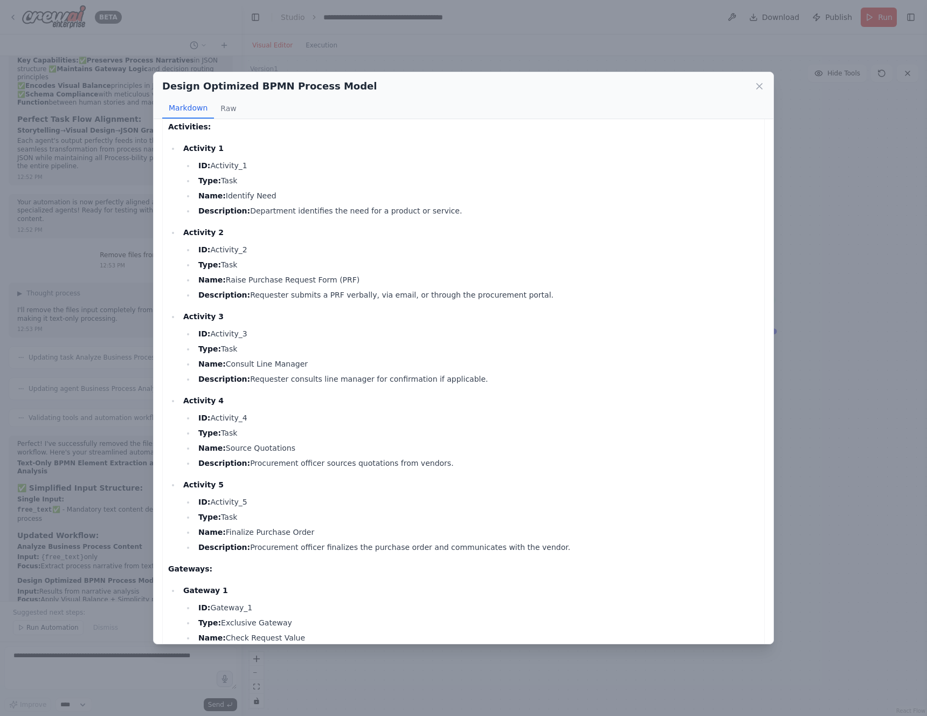
scroll to position [306, 0]
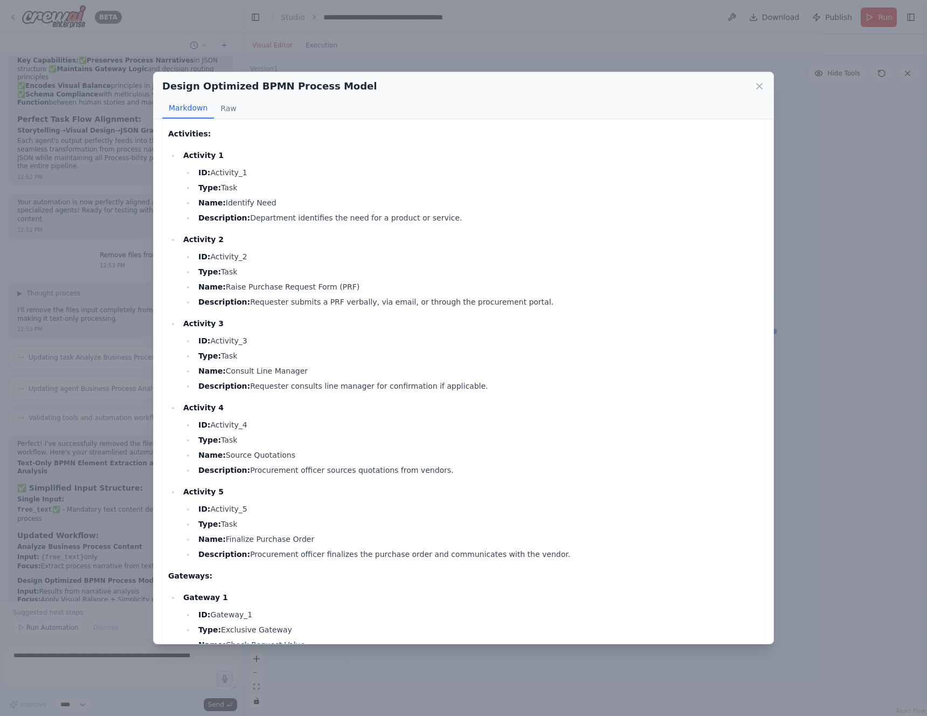
click at [764, 78] on div "Design Optimized BPMN Process Model Markdown Raw" at bounding box center [464, 95] width 620 height 47
click at [759, 89] on icon at bounding box center [759, 86] width 11 height 11
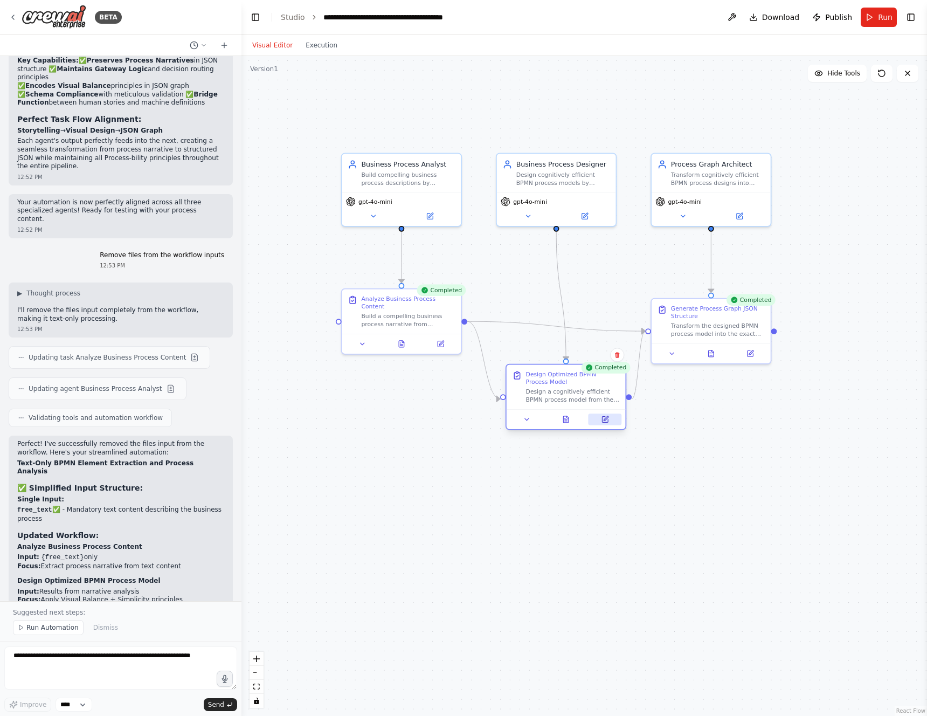
click at [617, 421] on button at bounding box center [604, 419] width 33 height 12
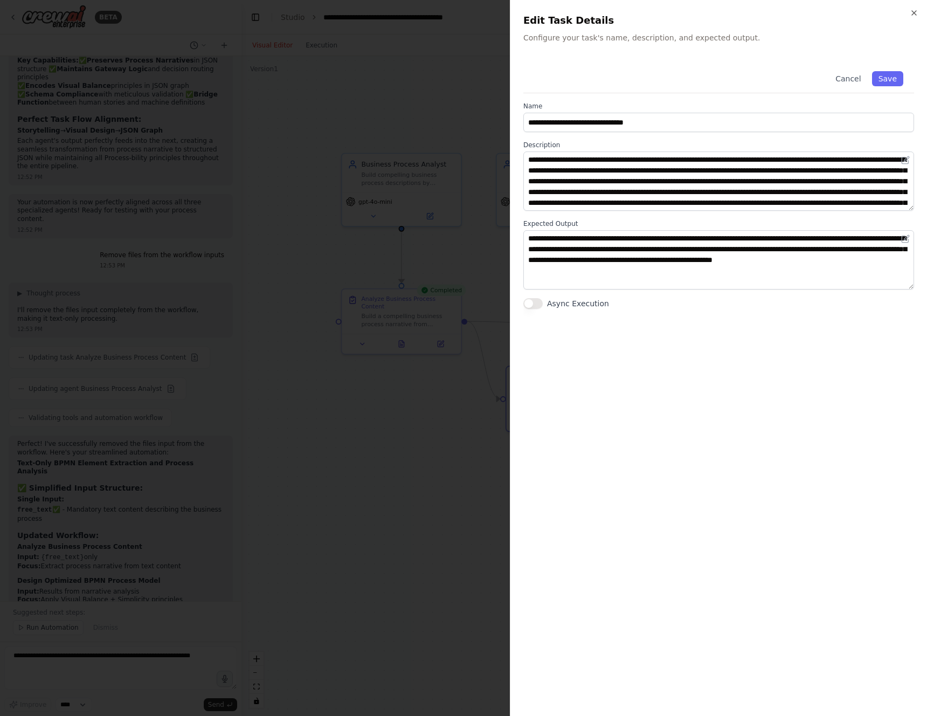
click at [477, 428] on div at bounding box center [463, 358] width 927 height 716
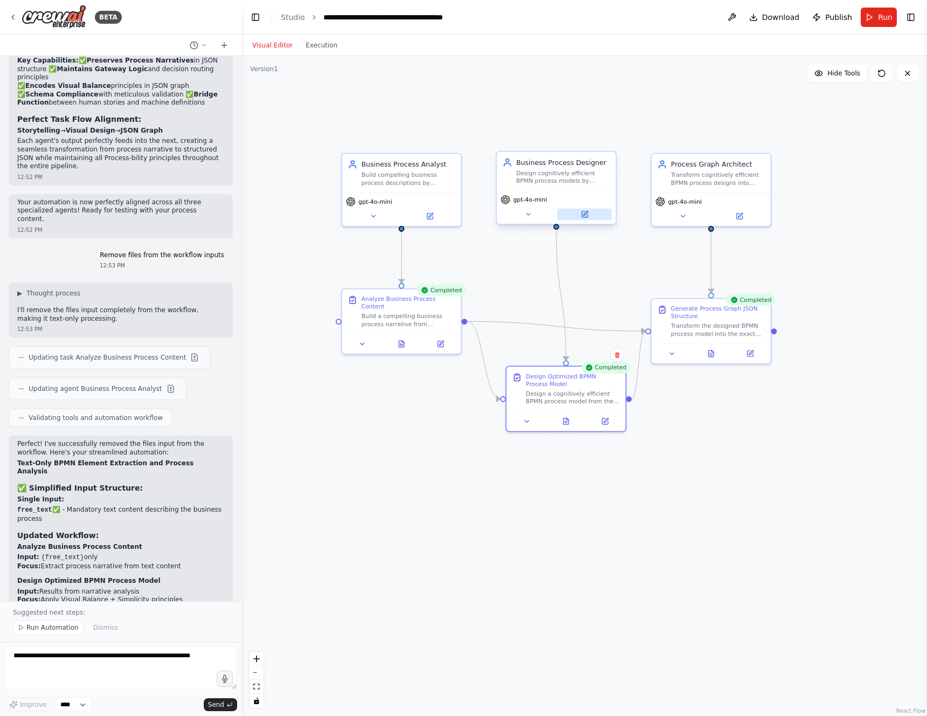
click at [580, 215] on icon at bounding box center [584, 214] width 8 height 8
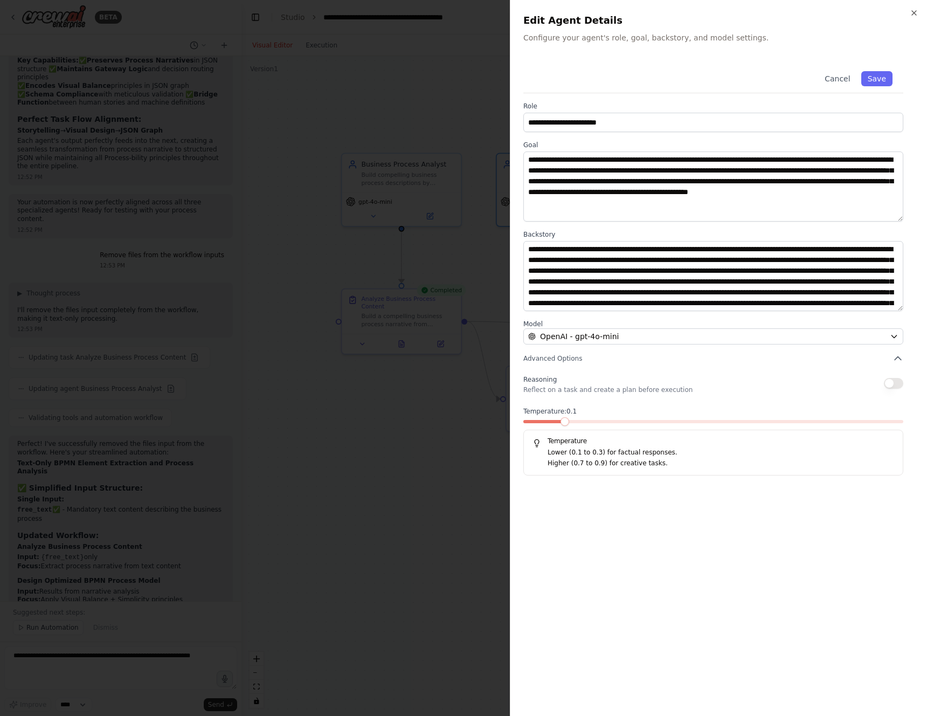
click at [418, 491] on div at bounding box center [463, 358] width 927 height 716
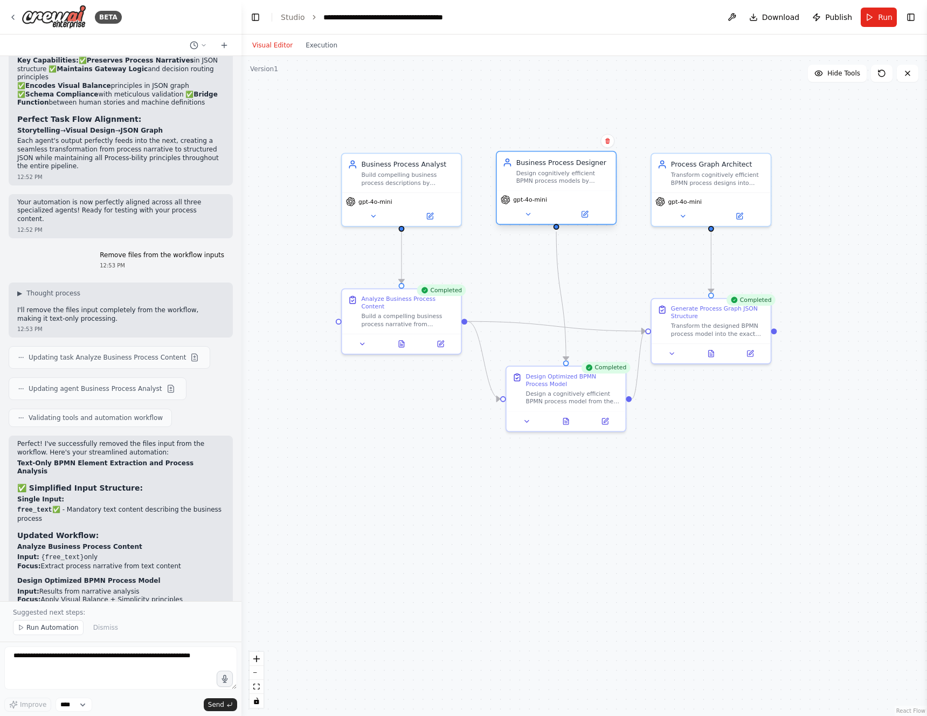
click at [577, 221] on div "gpt-4o-mini" at bounding box center [556, 206] width 119 height 33
click at [588, 214] on icon at bounding box center [584, 214] width 8 height 8
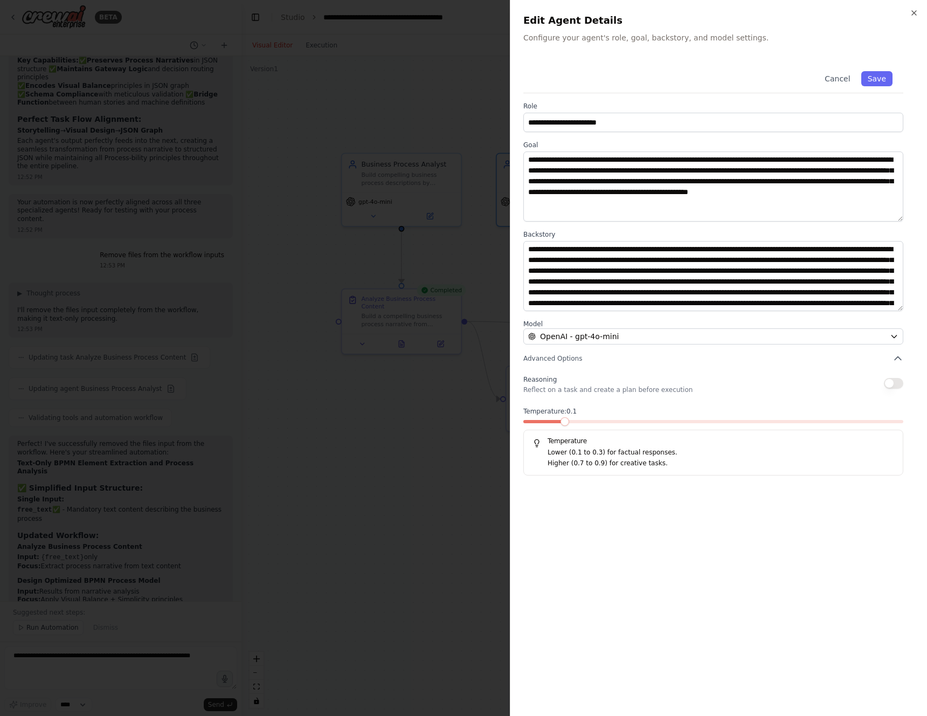
click at [458, 454] on div at bounding box center [463, 358] width 927 height 716
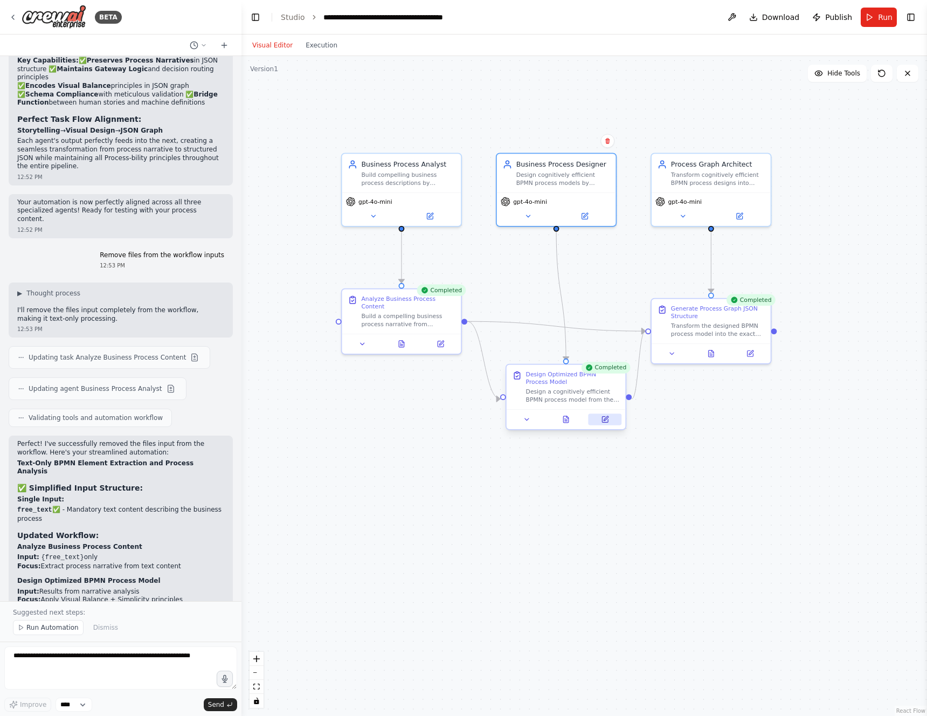
click at [609, 423] on button at bounding box center [604, 419] width 33 height 12
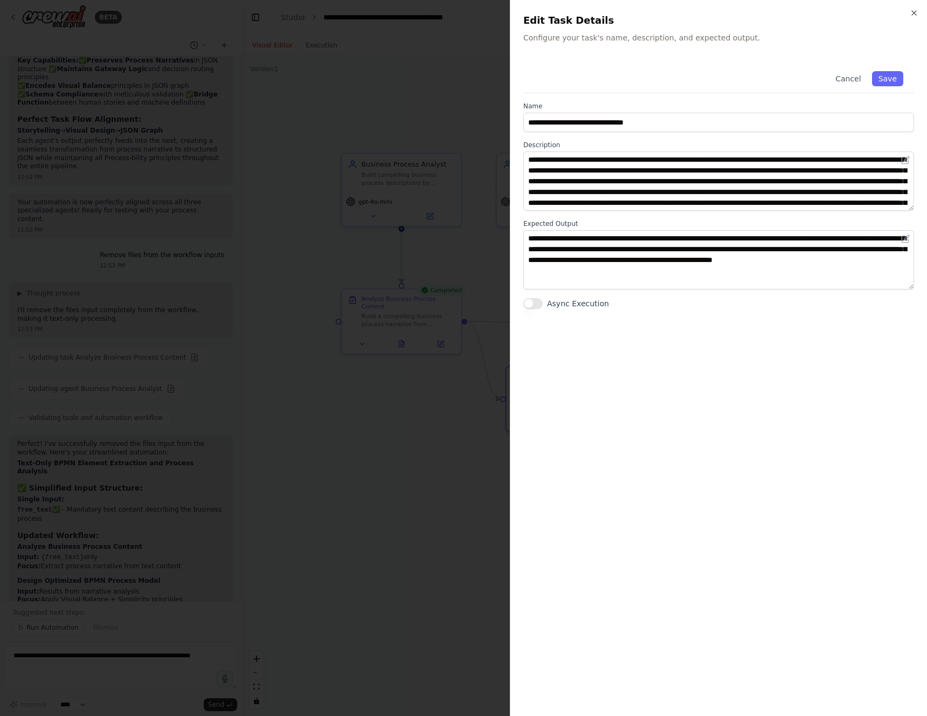
click at [422, 451] on div at bounding box center [463, 358] width 927 height 716
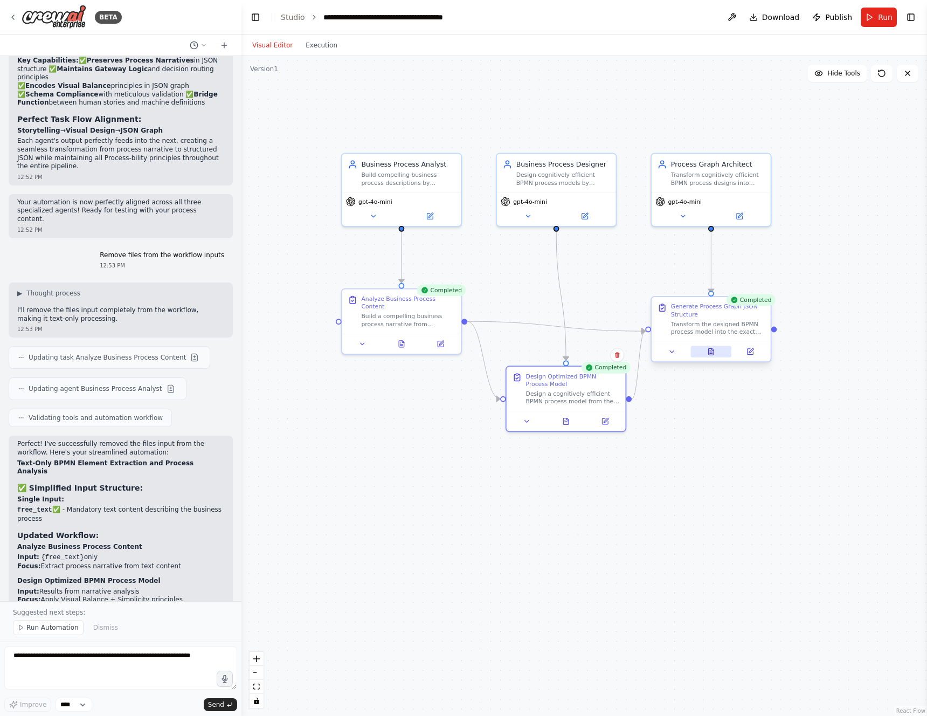
click at [709, 354] on icon at bounding box center [711, 351] width 5 height 6
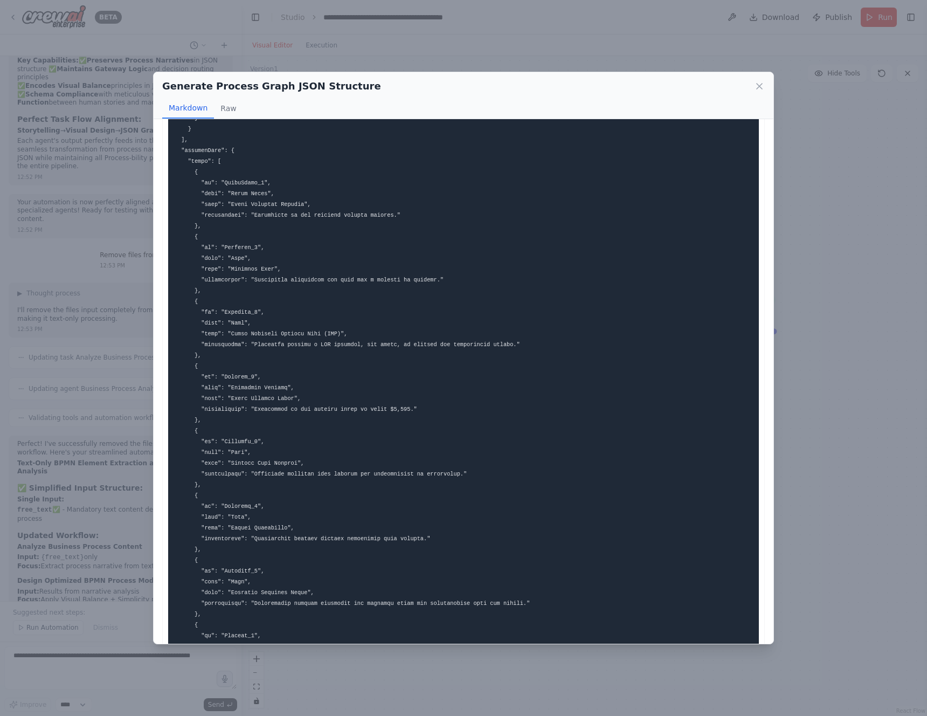
scroll to position [938, 0]
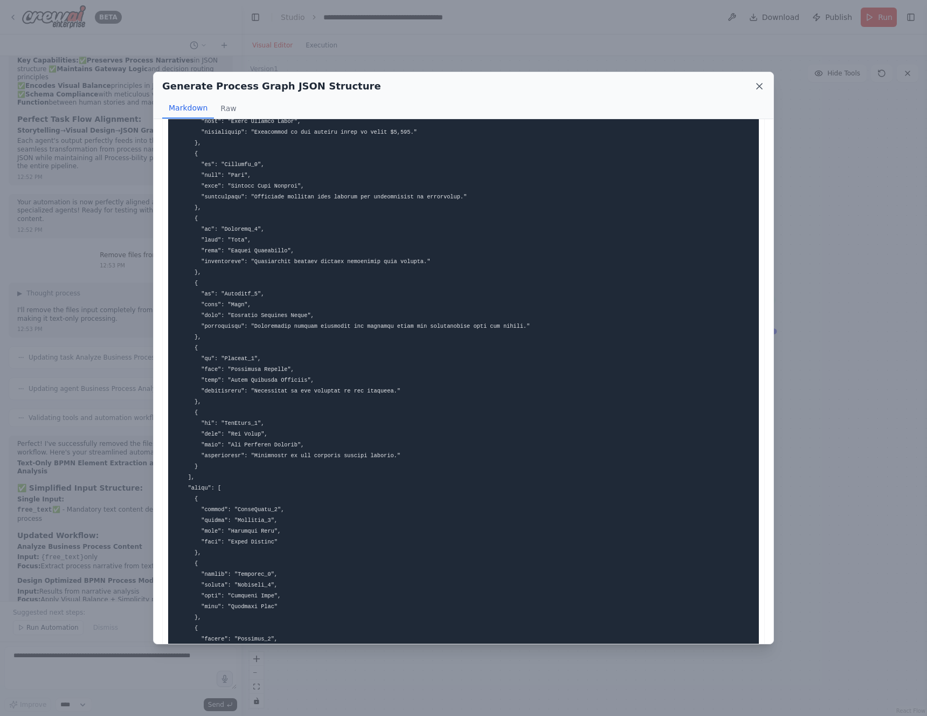
click at [759, 83] on icon at bounding box center [759, 86] width 11 height 11
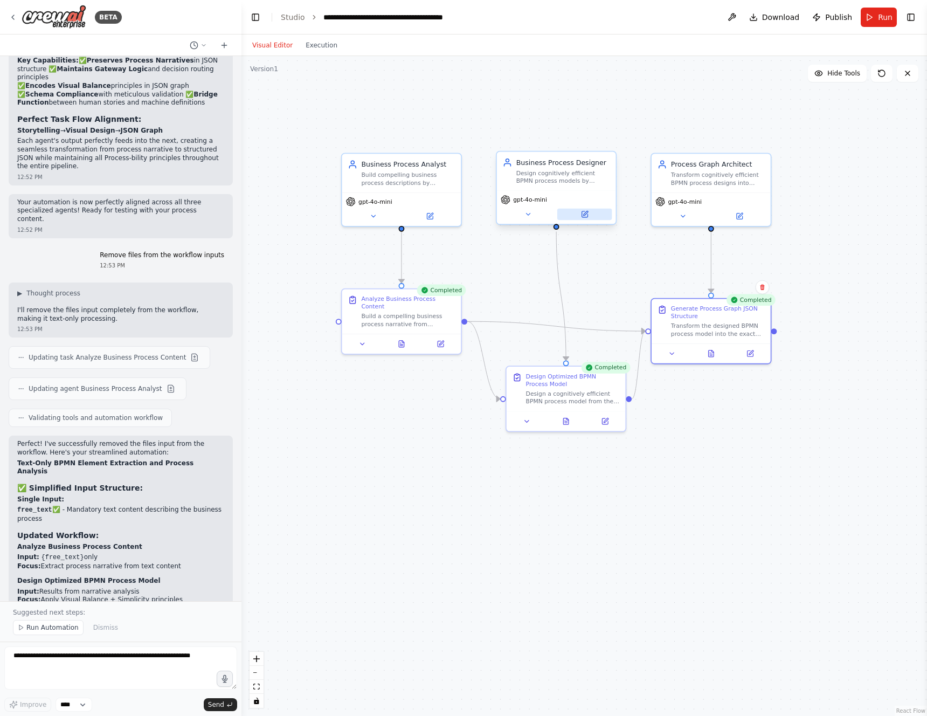
click at [597, 212] on button at bounding box center [584, 215] width 54 height 12
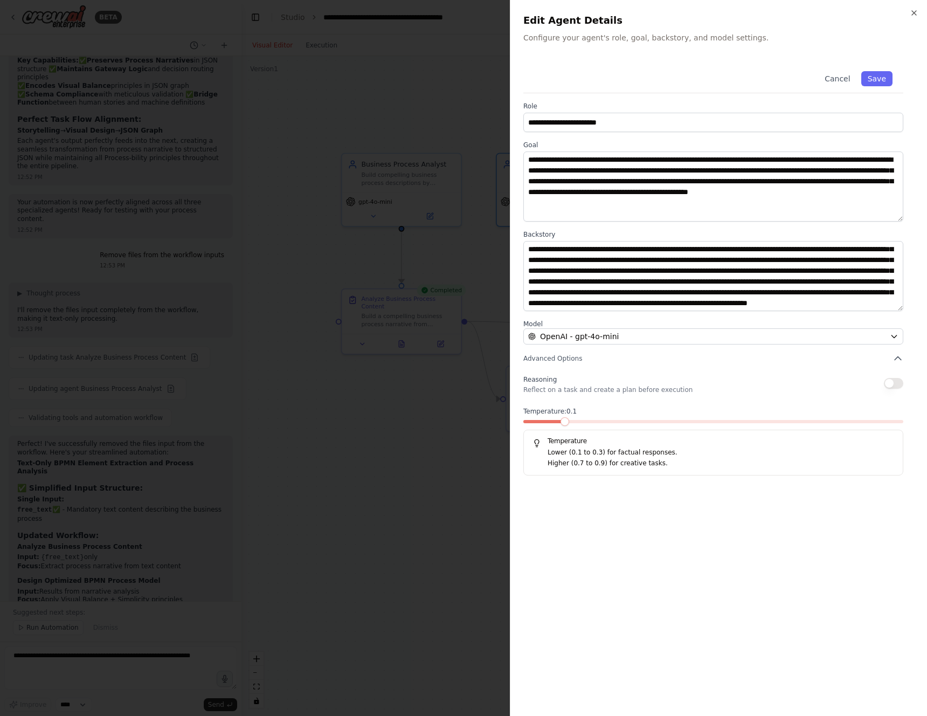
scroll to position [54, 0]
click at [454, 413] on div at bounding box center [463, 358] width 927 height 716
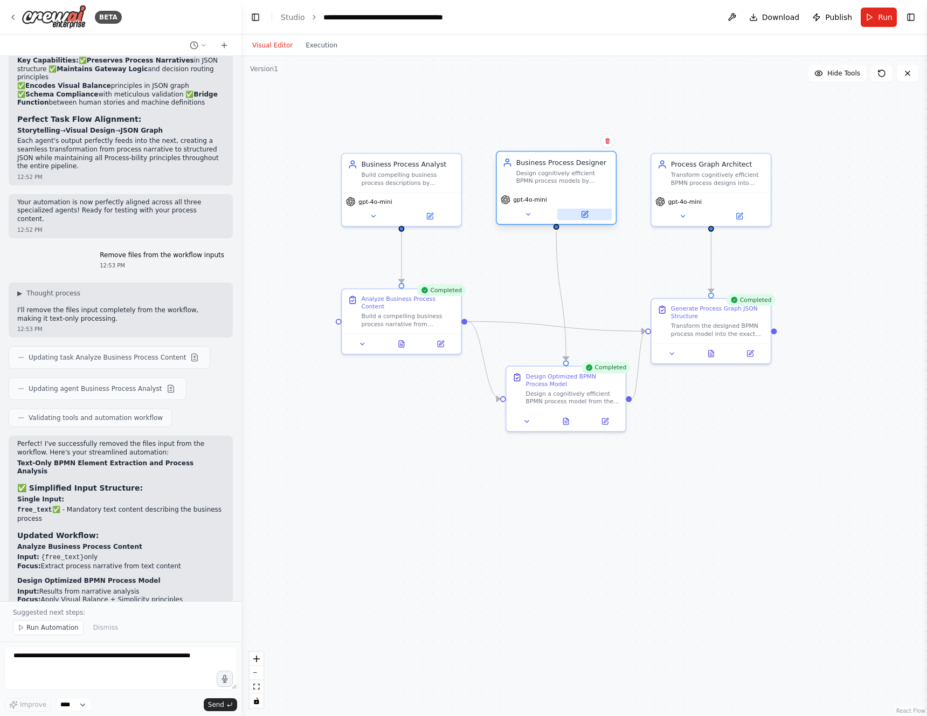
click at [576, 213] on button at bounding box center [584, 215] width 54 height 12
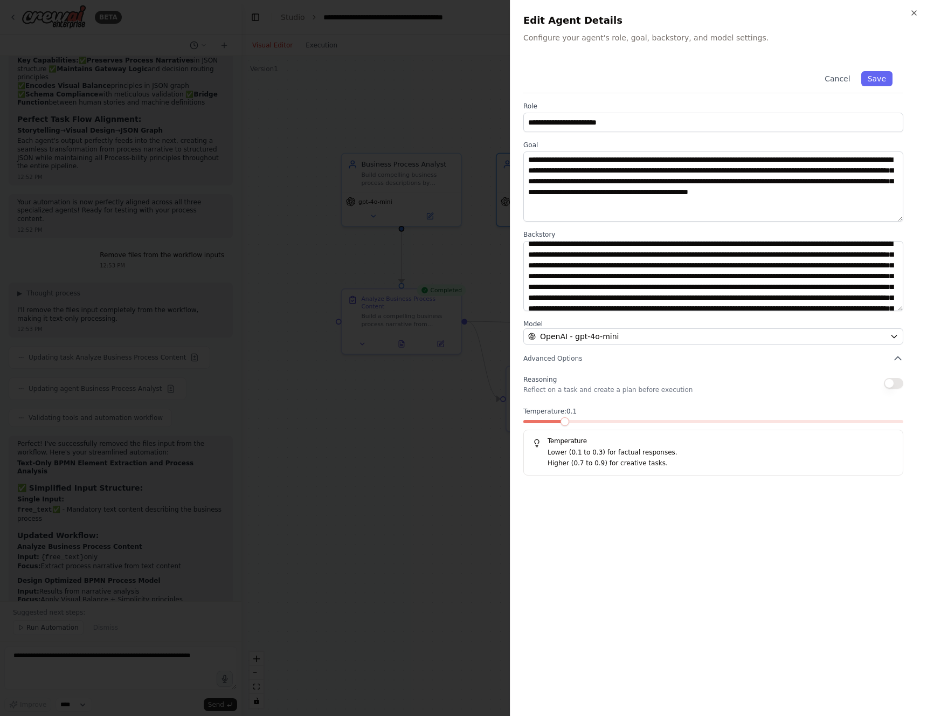
scroll to position [0, 0]
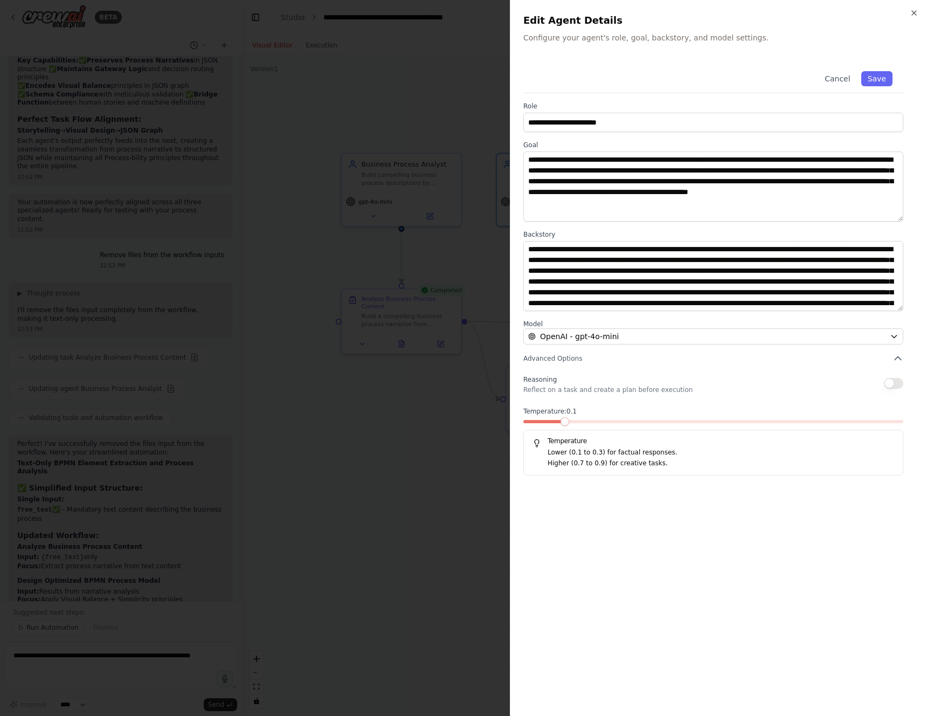
click at [493, 289] on div at bounding box center [463, 358] width 927 height 716
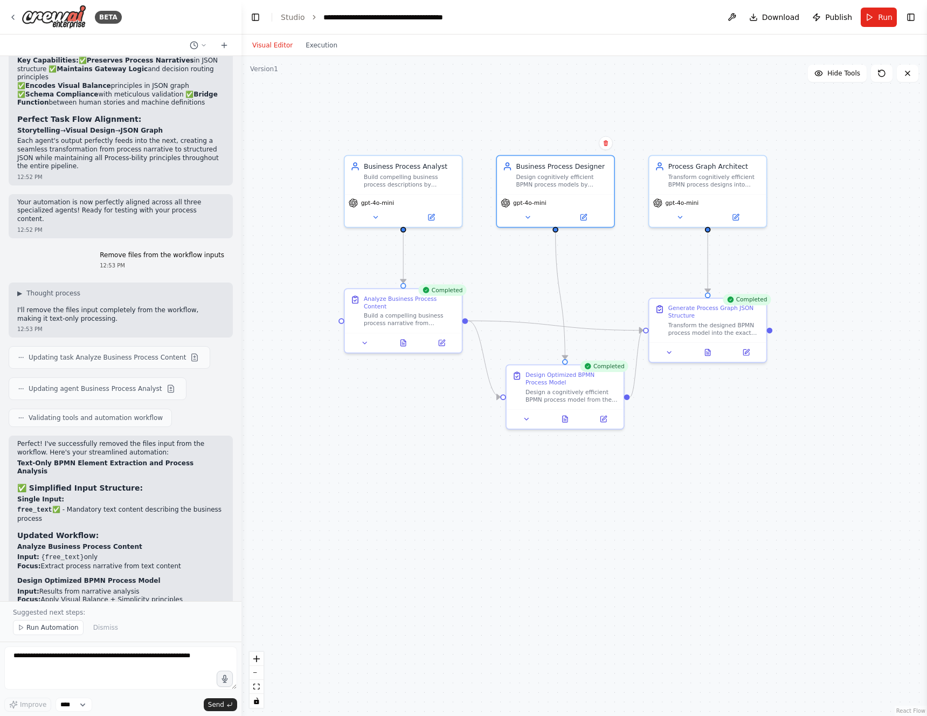
click at [302, 136] on div ".deletable-edge-delete-btn { width: 20px; height: 20px; border: 0px solid #ffff…" at bounding box center [583, 386] width 685 height 660
click at [293, 15] on link "Studio" at bounding box center [293, 17] width 24 height 9
